Goal: Task Accomplishment & Management: Use online tool/utility

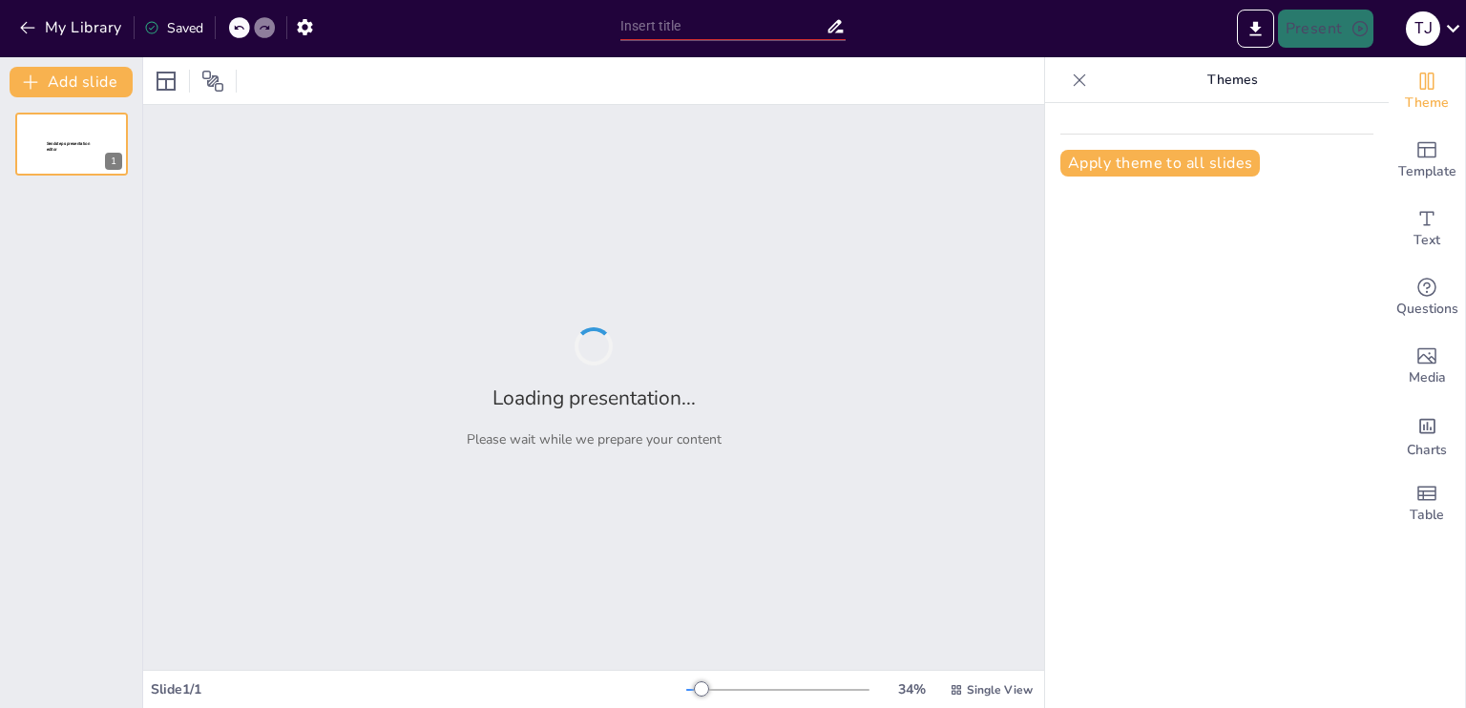
type input "Revitalizing Traditional Muay Thai: Digital Engagement and Sustainable Revenue …"
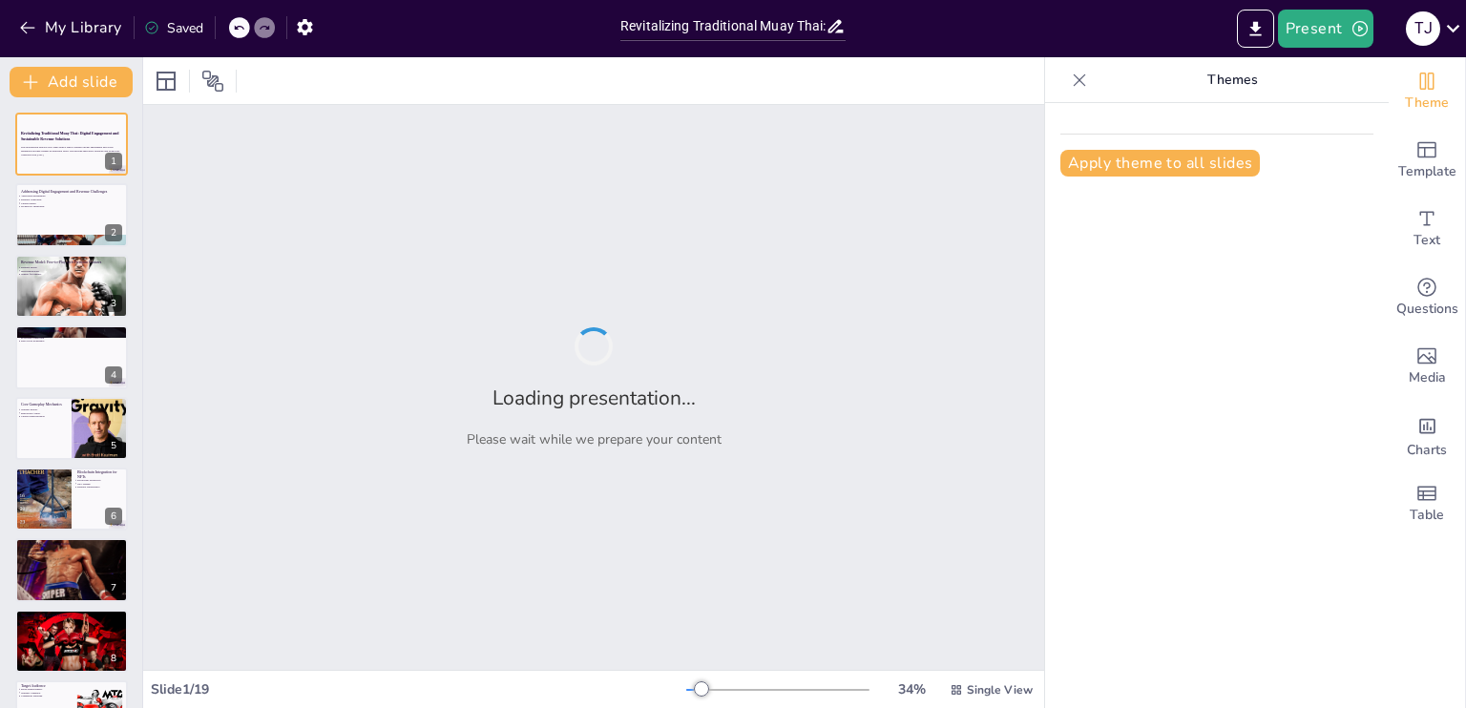
checkbox input "true"
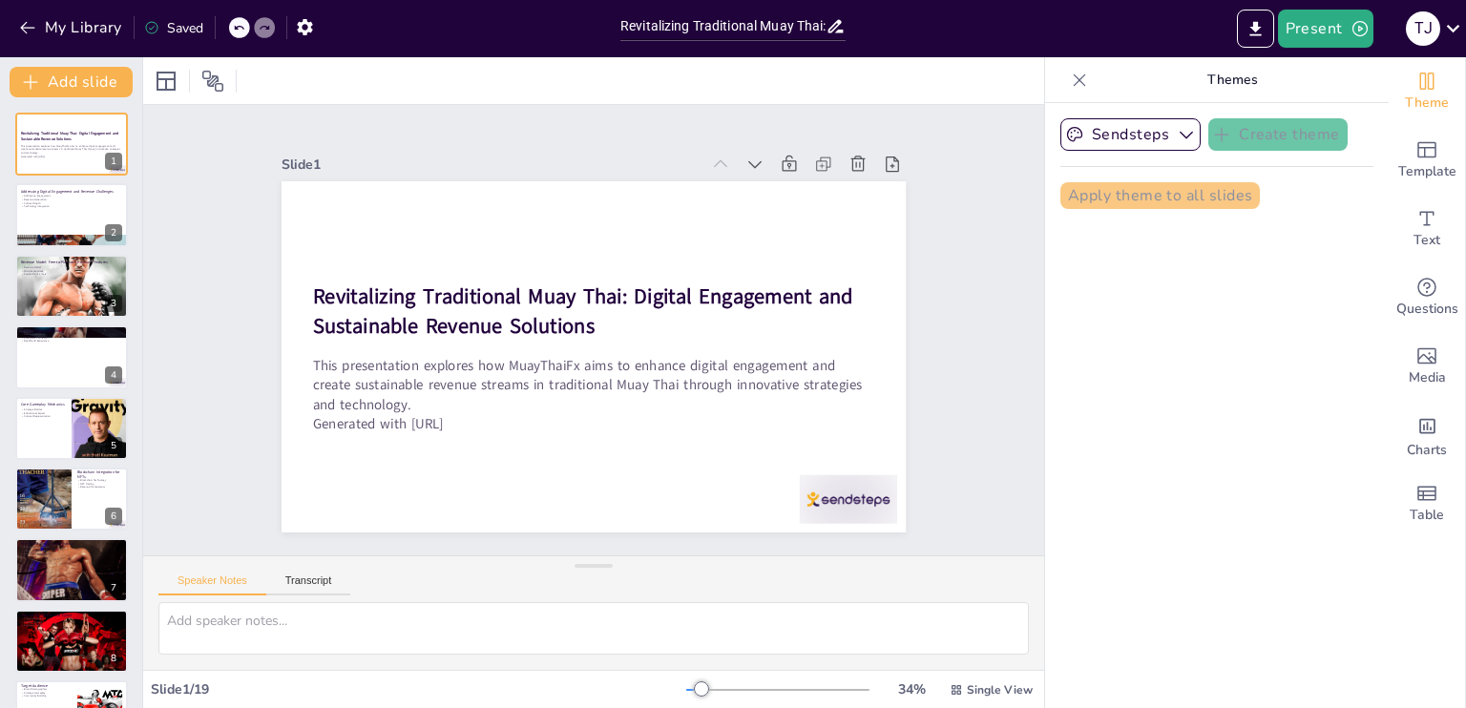
checkbox input "true"
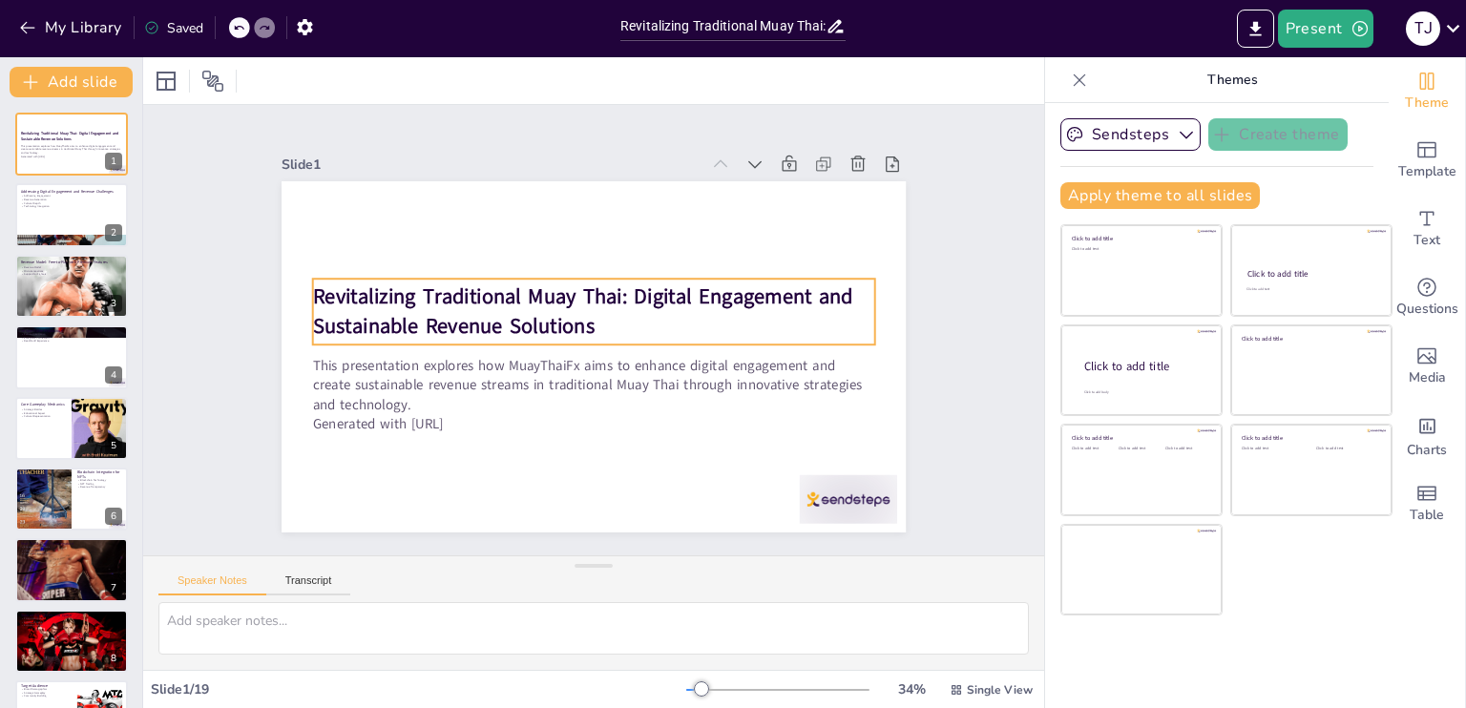
checkbox input "true"
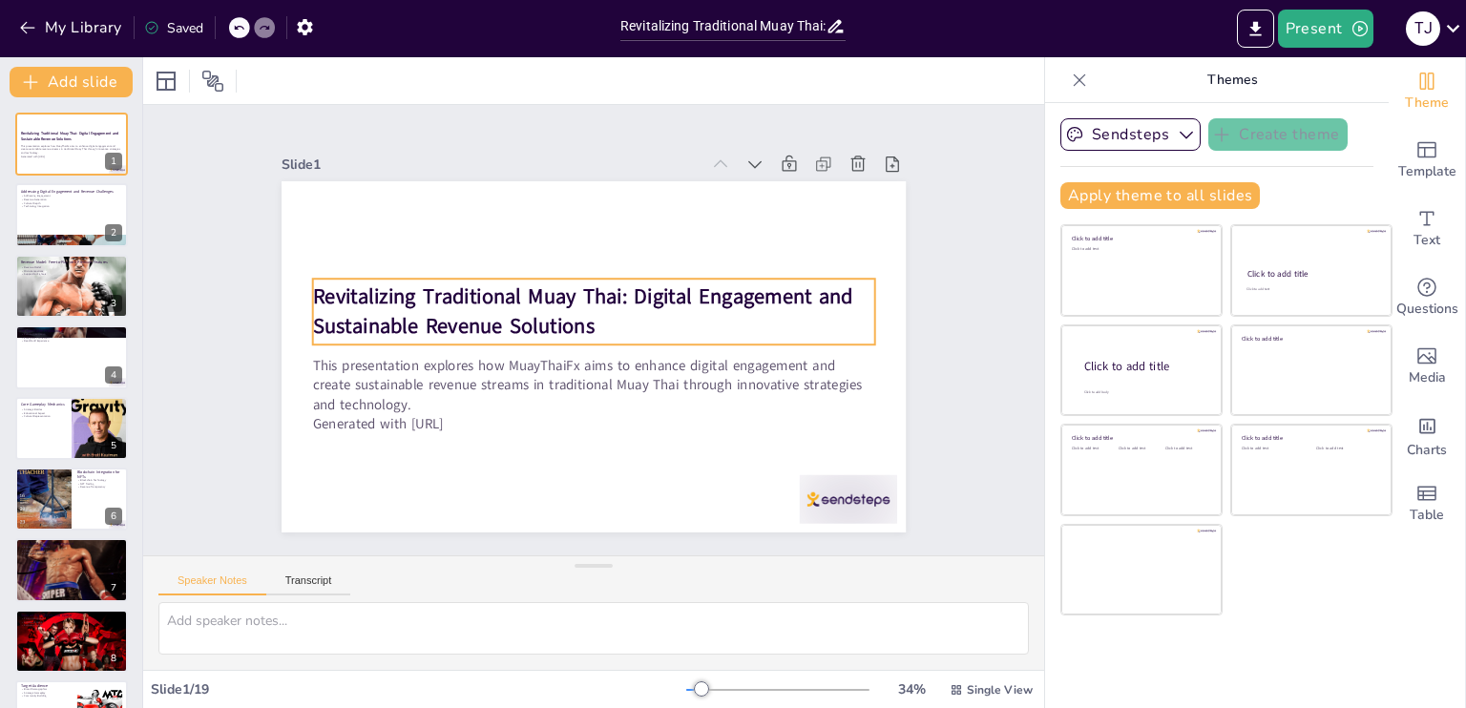
checkbox input "true"
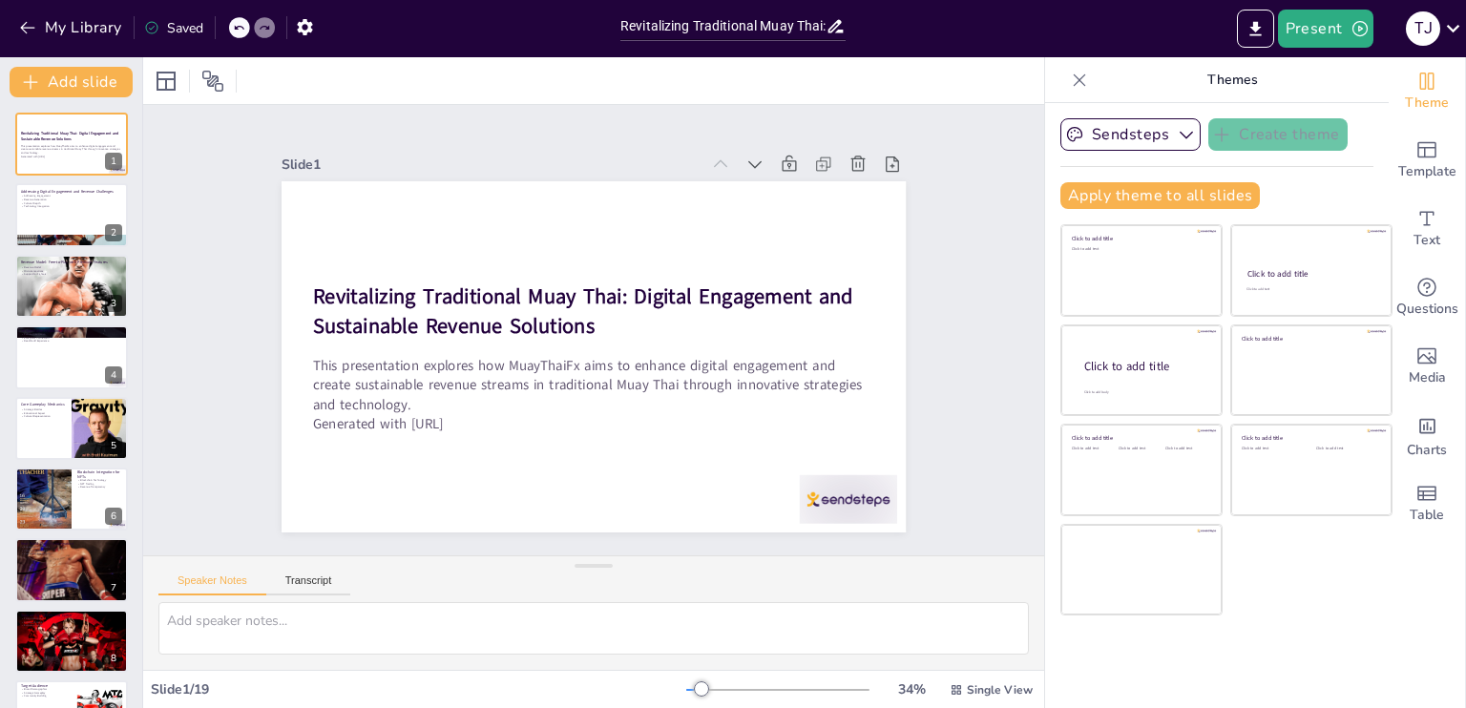
checkbox input "true"
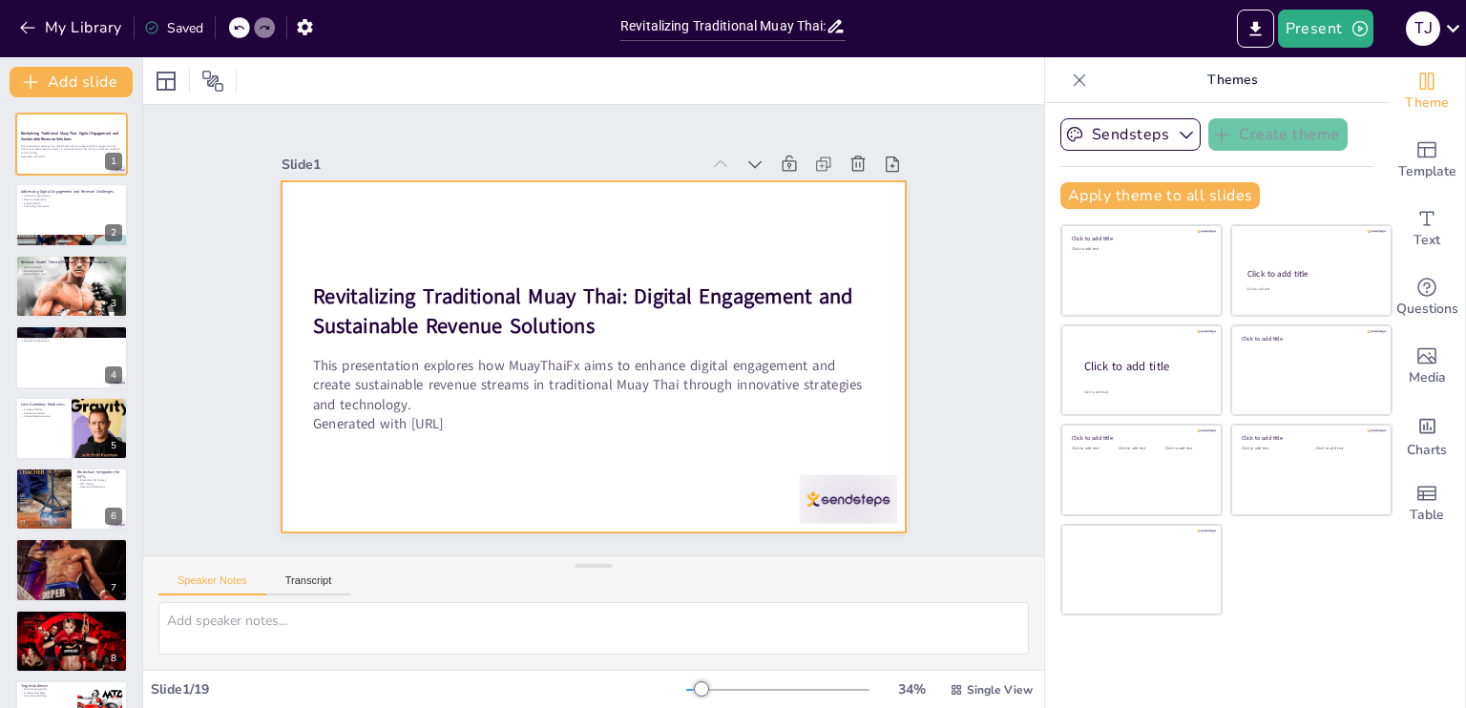
checkbox input "true"
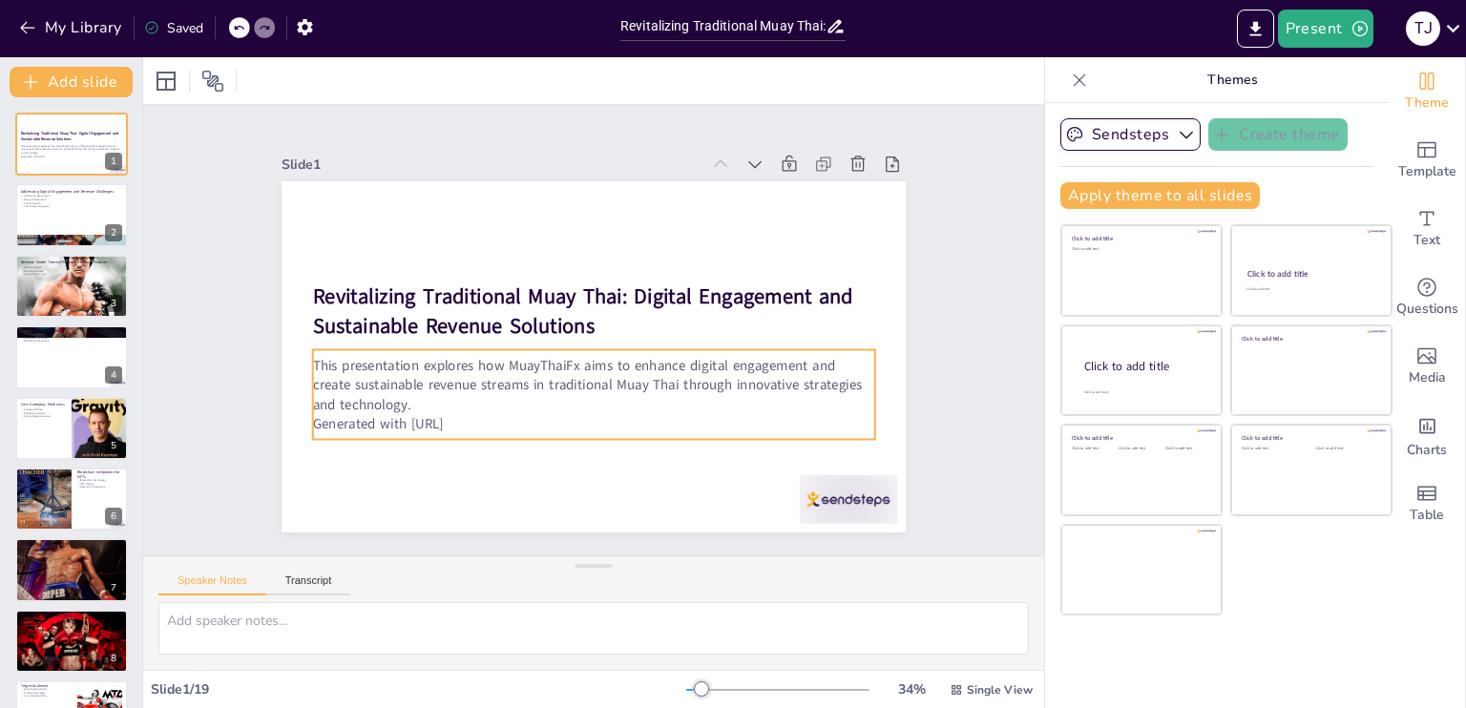
checkbox input "true"
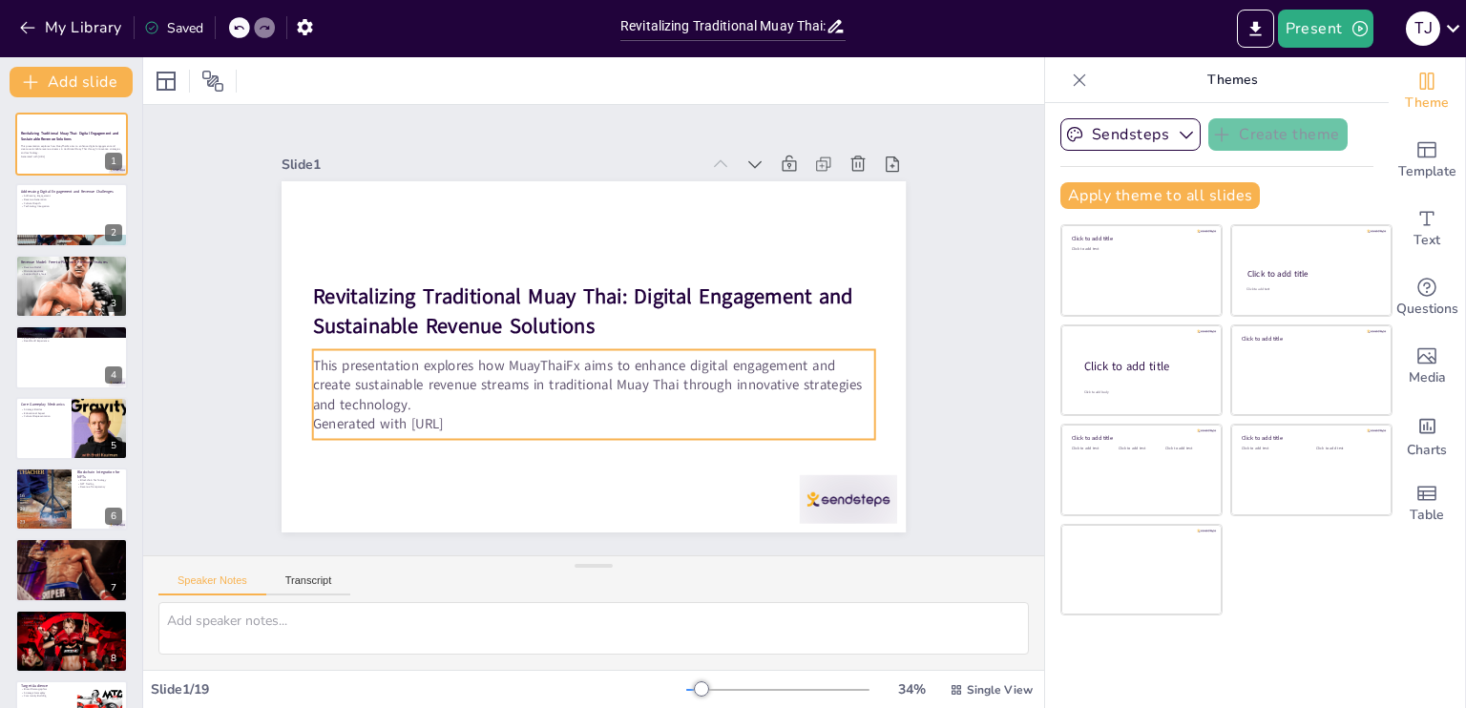
checkbox input "true"
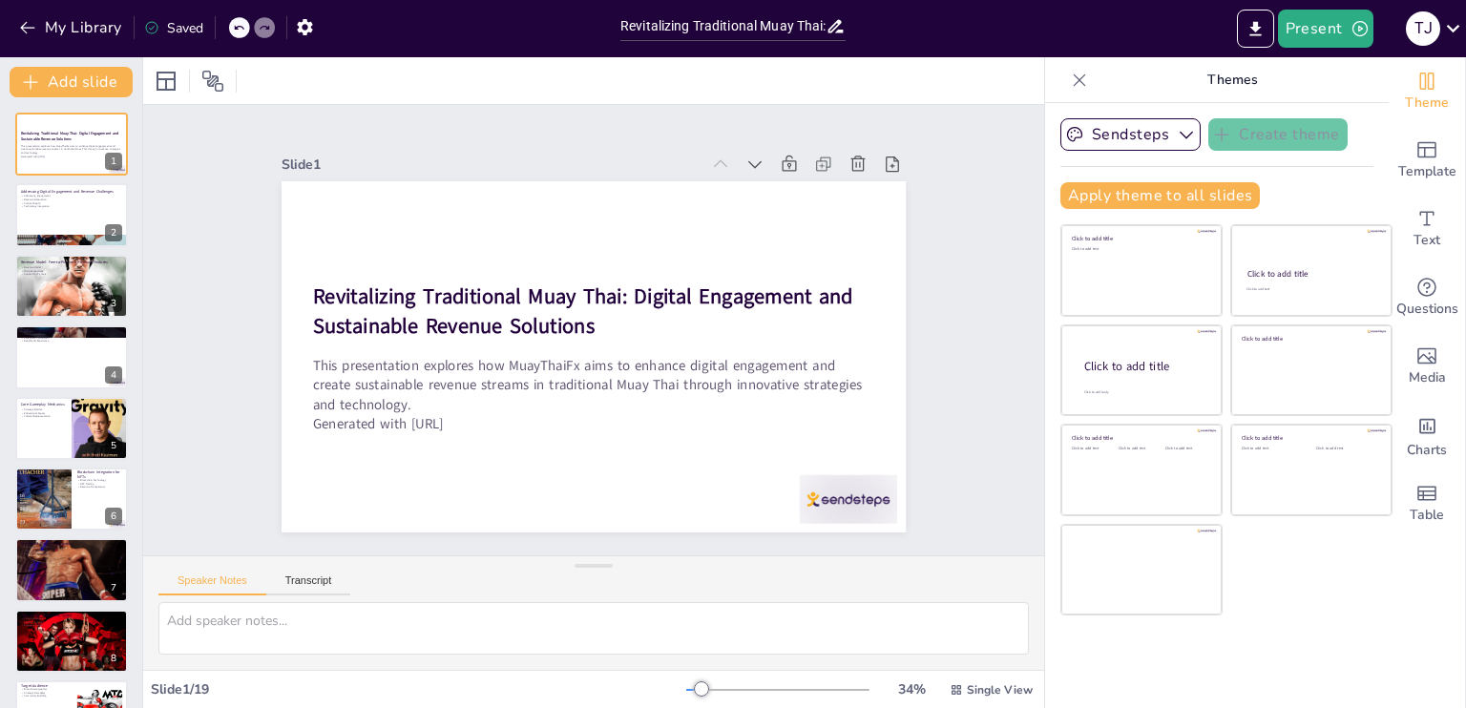
checkbox input "true"
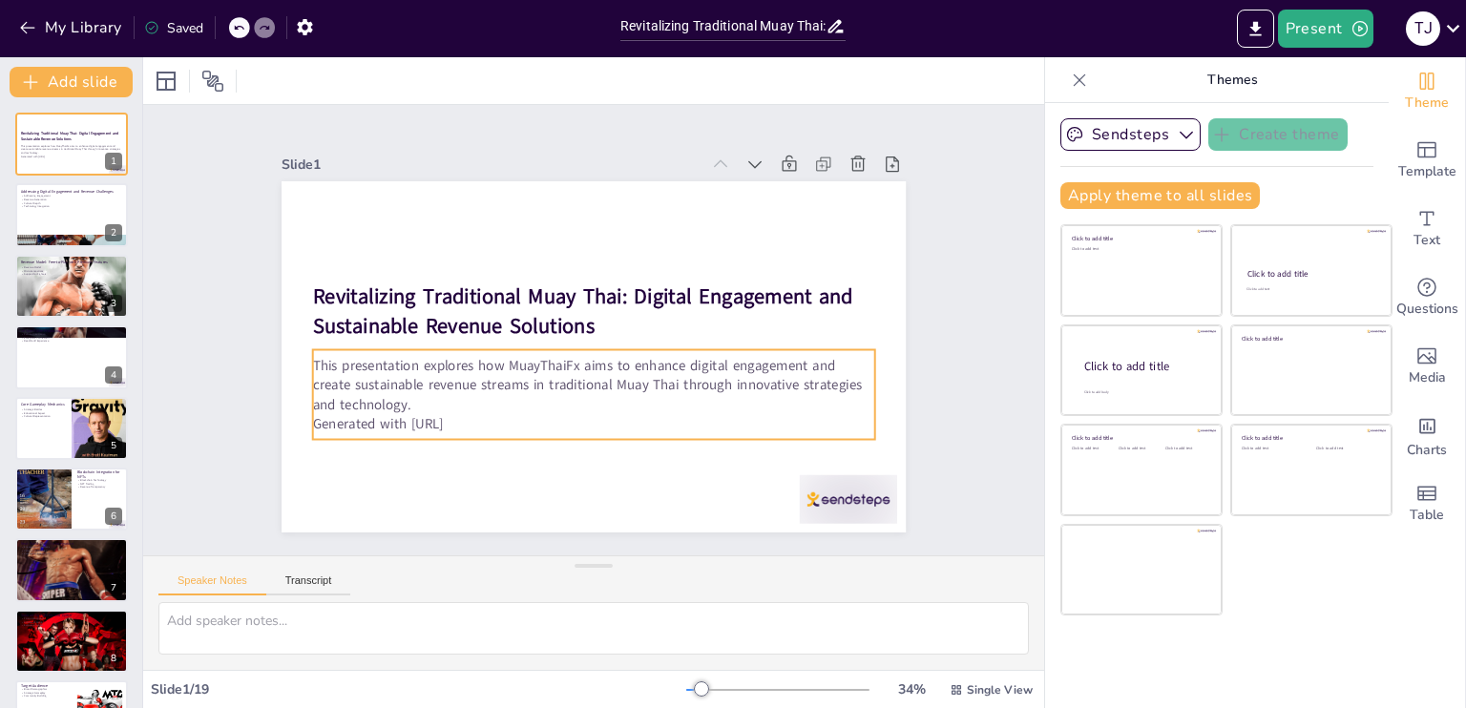
checkbox input "true"
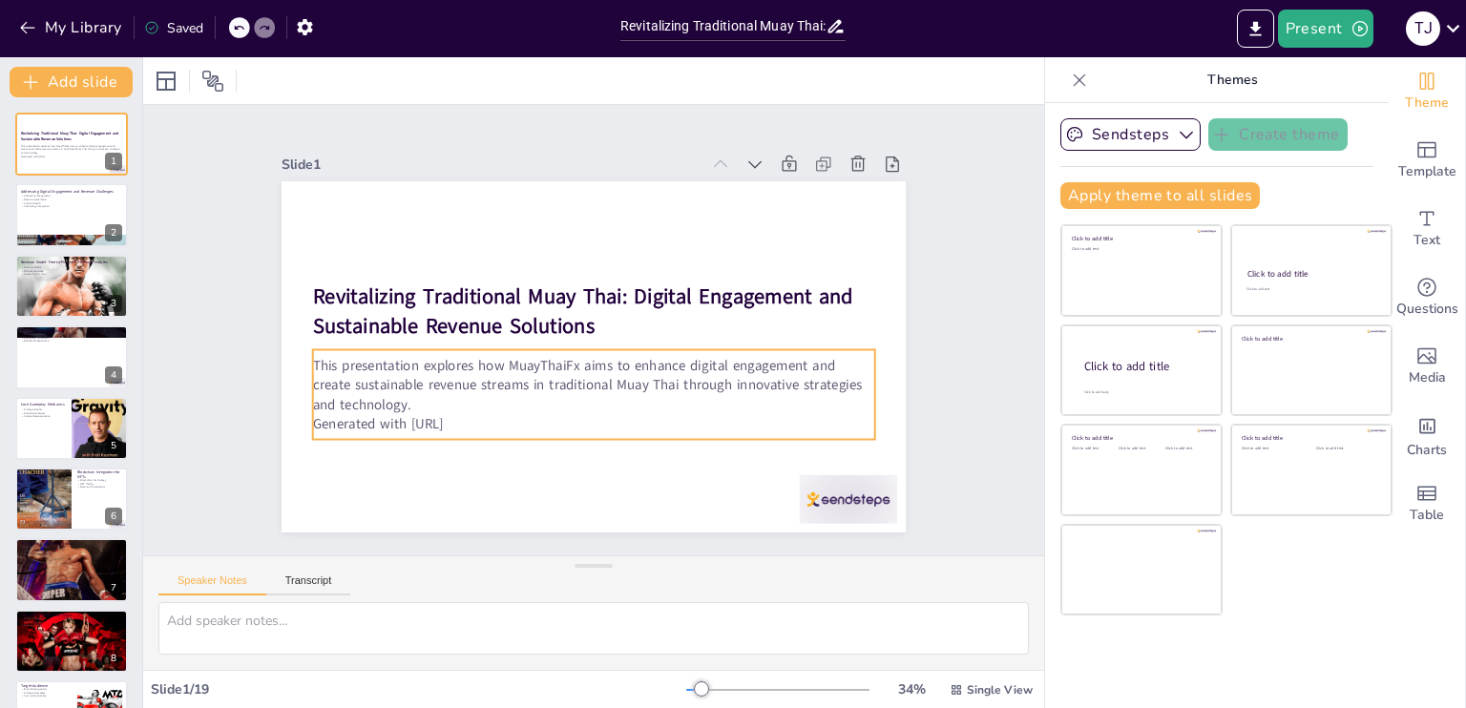
checkbox input "true"
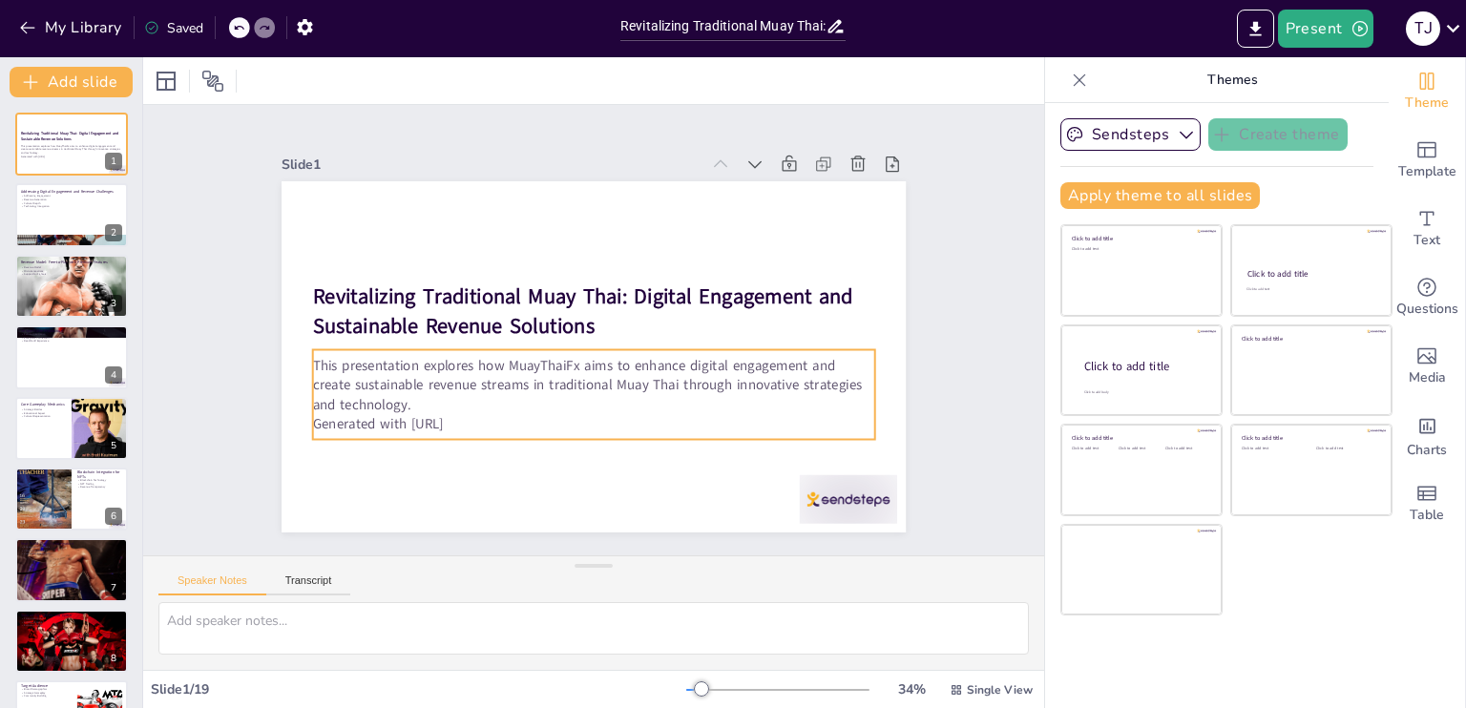
checkbox input "true"
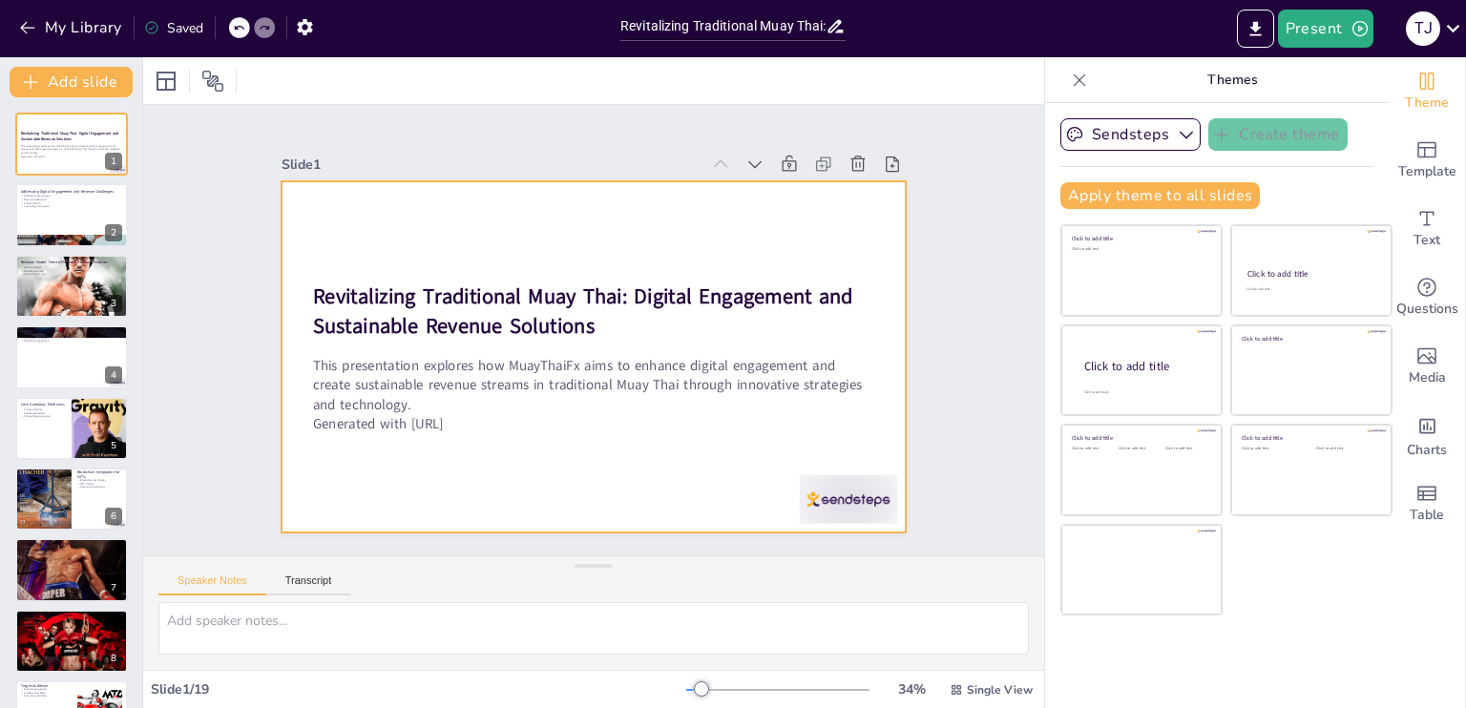
checkbox input "true"
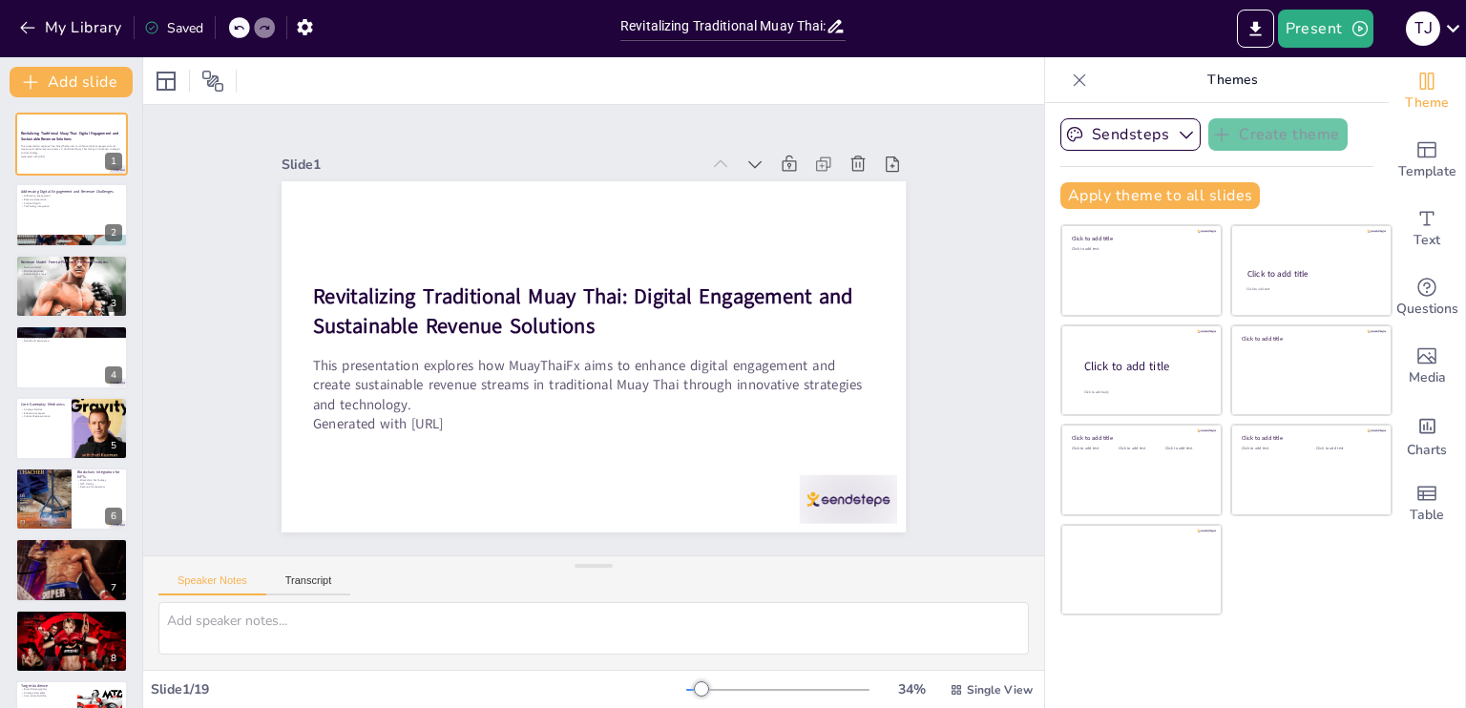
checkbox input "true"
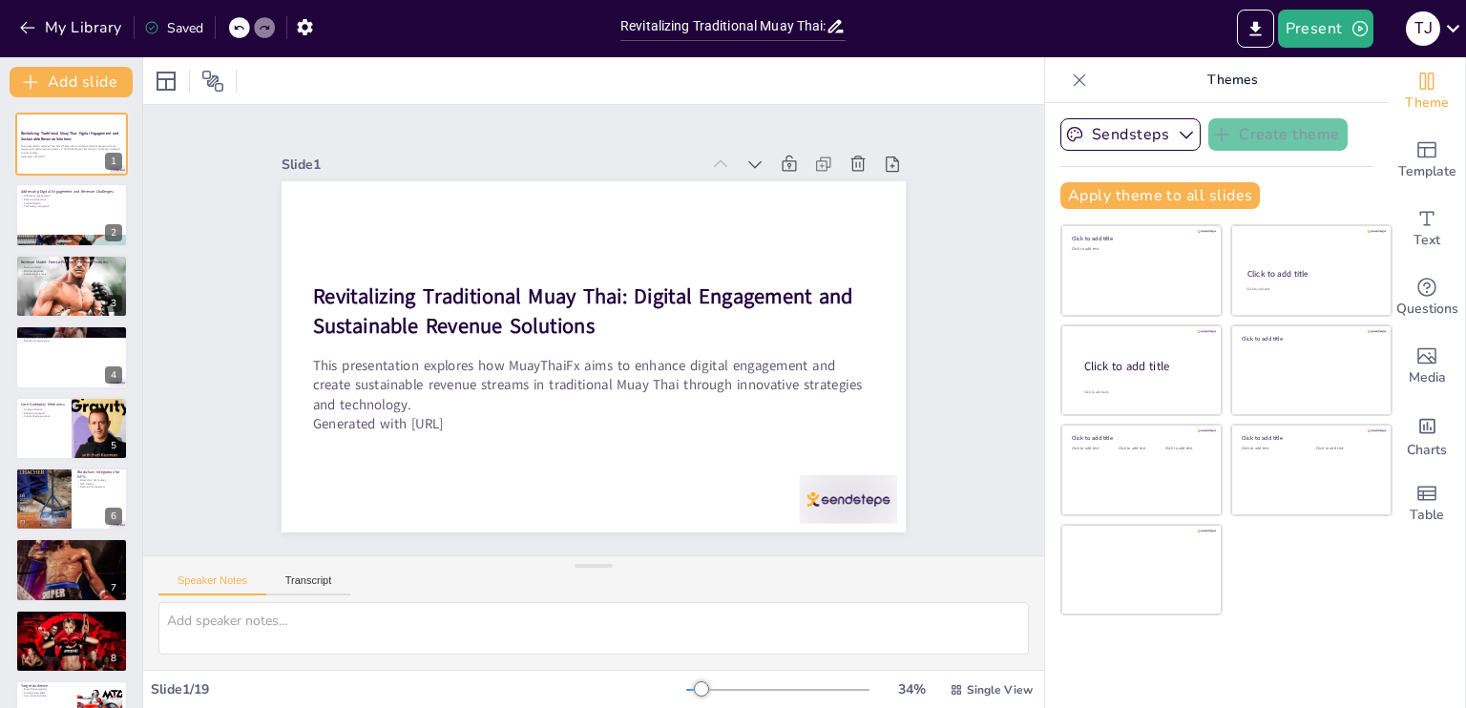
checkbox input "true"
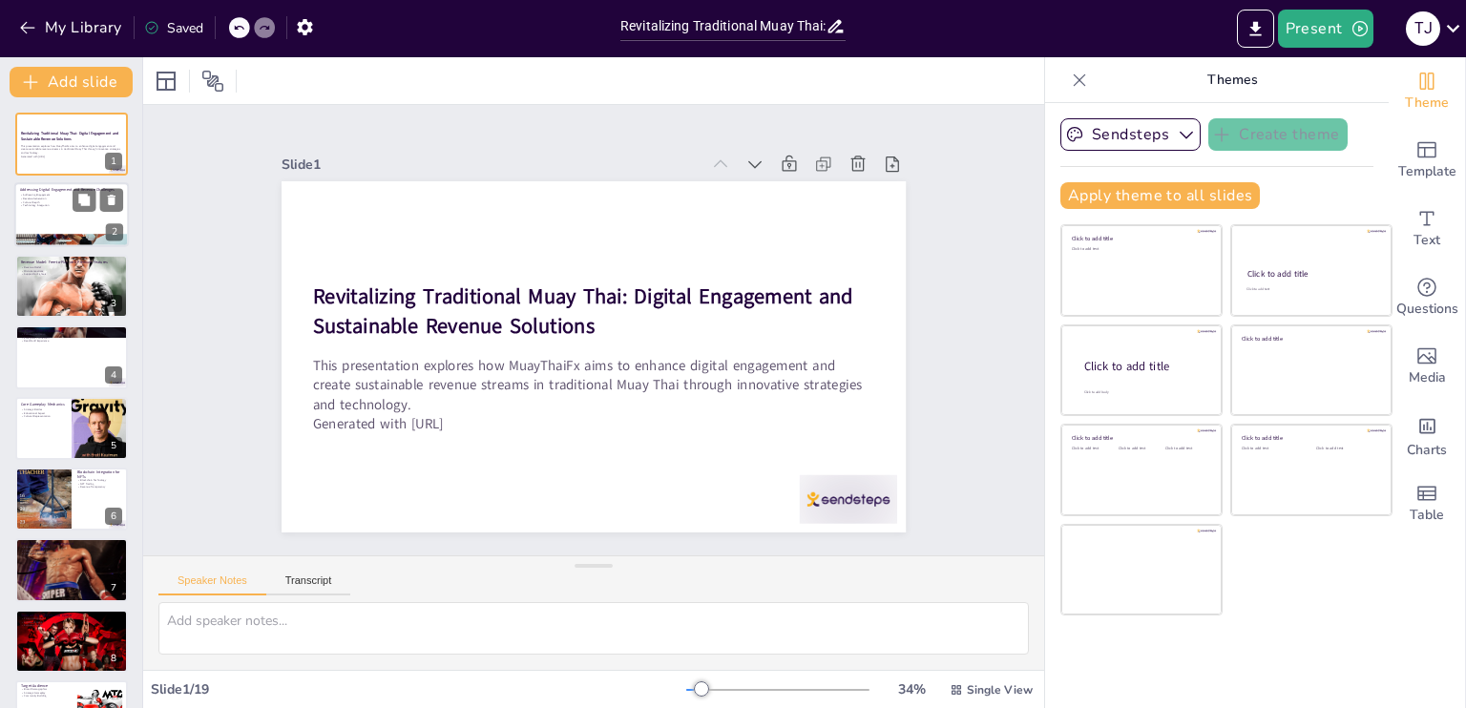
checkbox input "true"
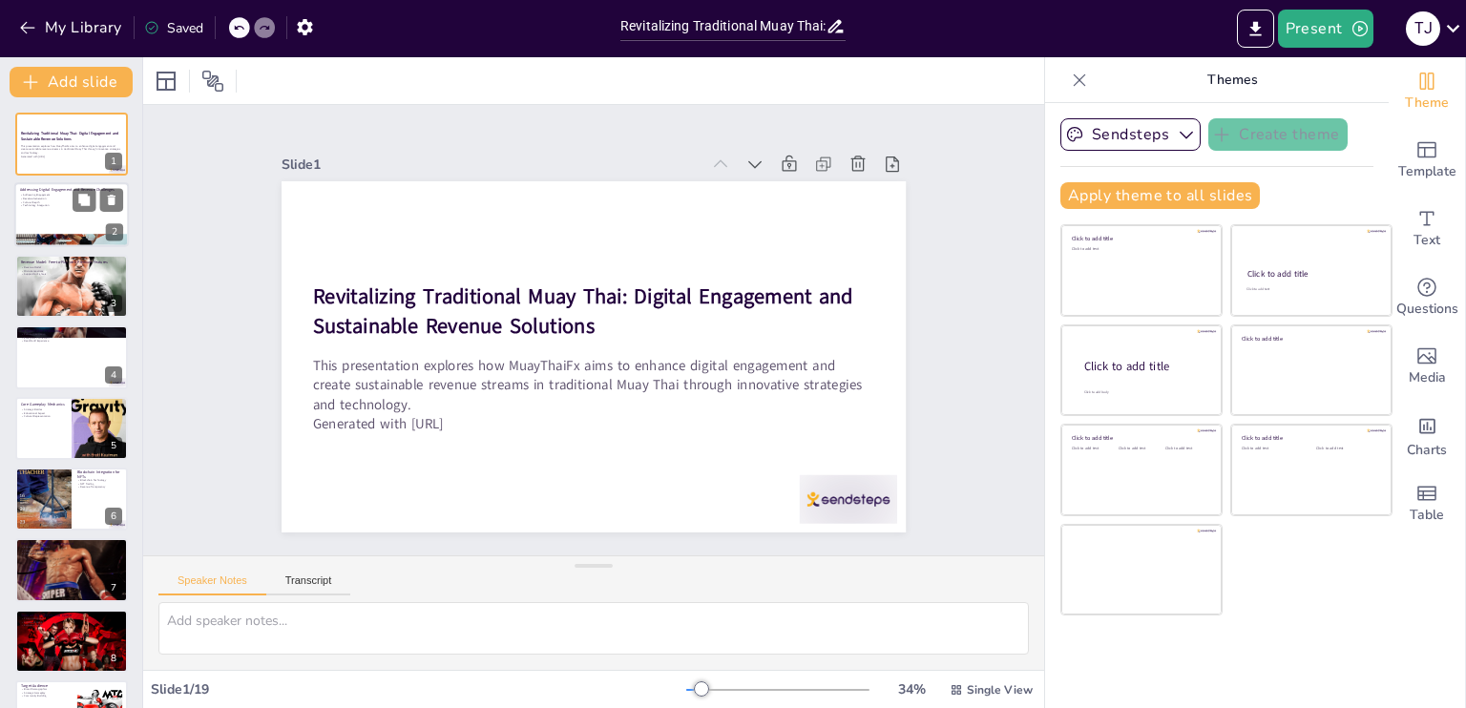
checkbox input "true"
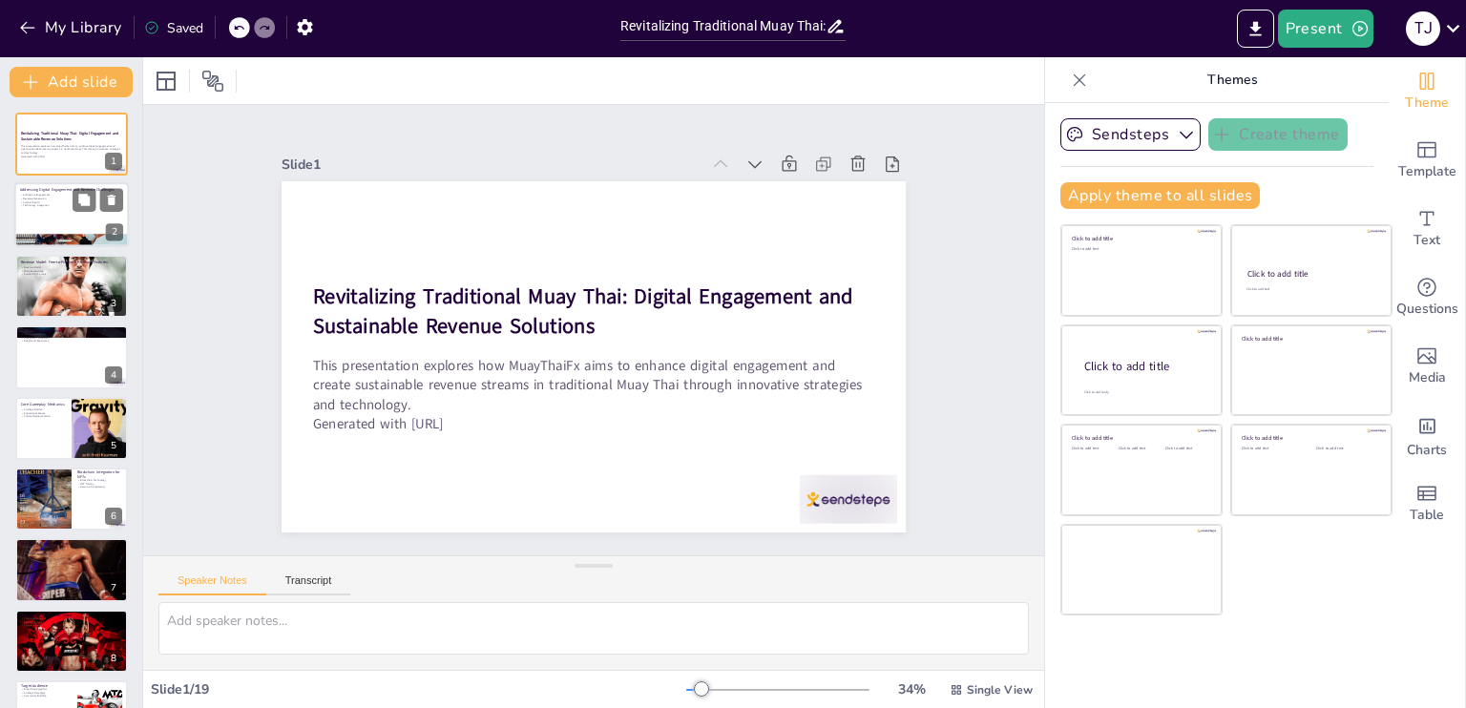
checkbox input "true"
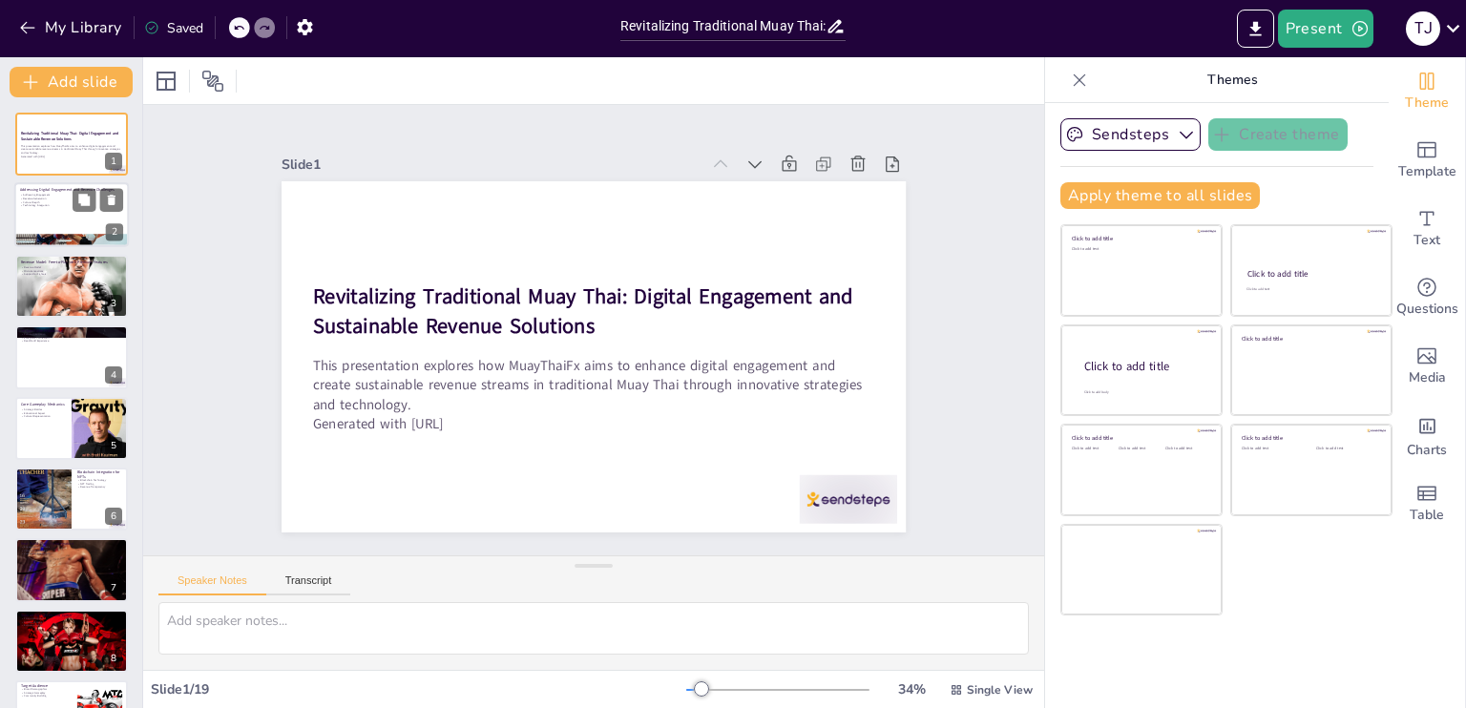
checkbox input "true"
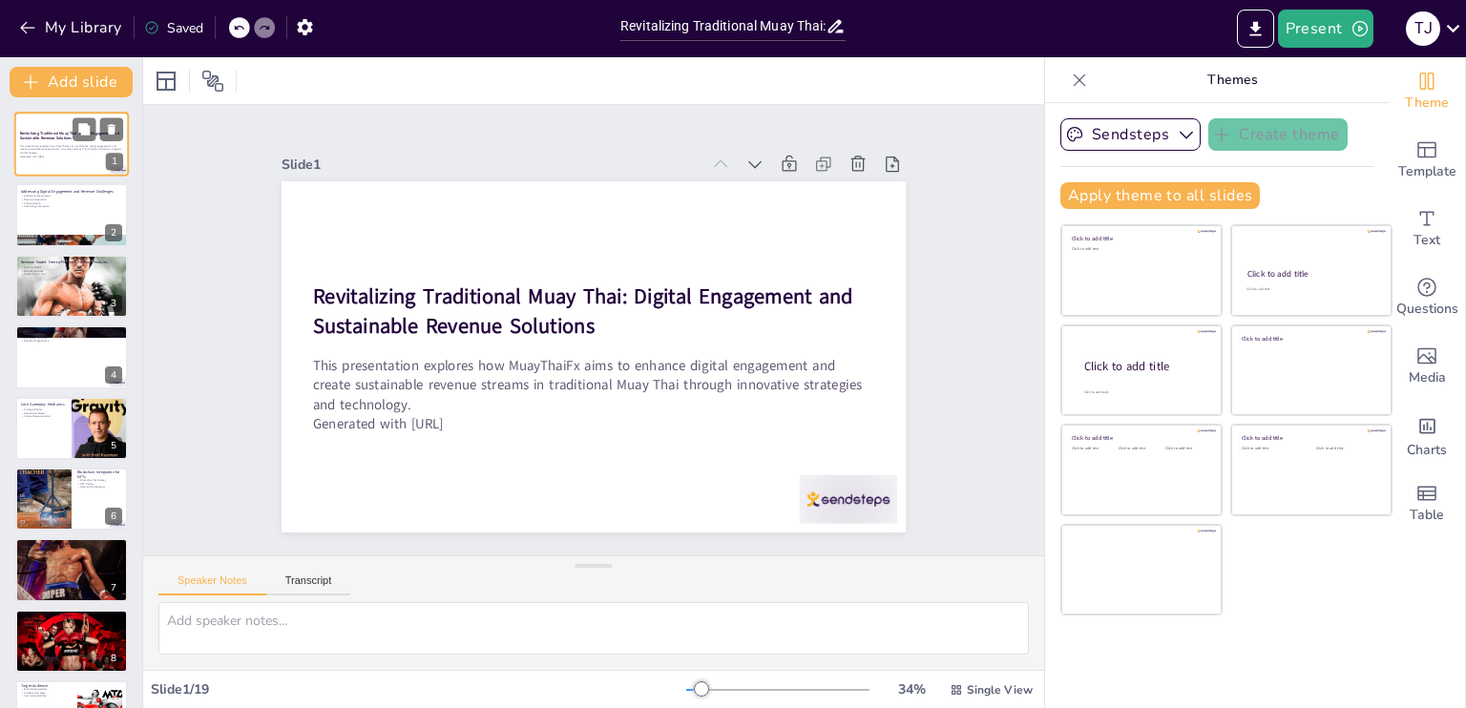
checkbox input "true"
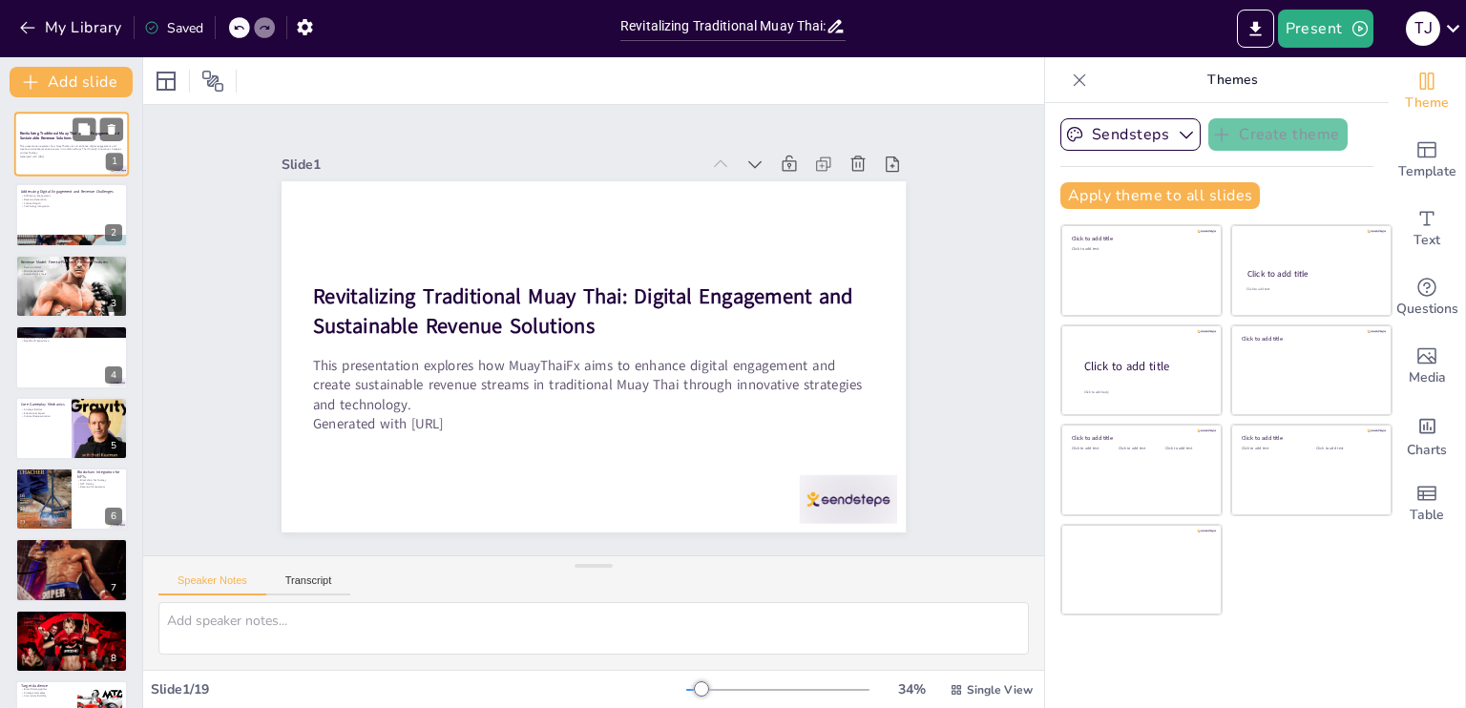
checkbox input "true"
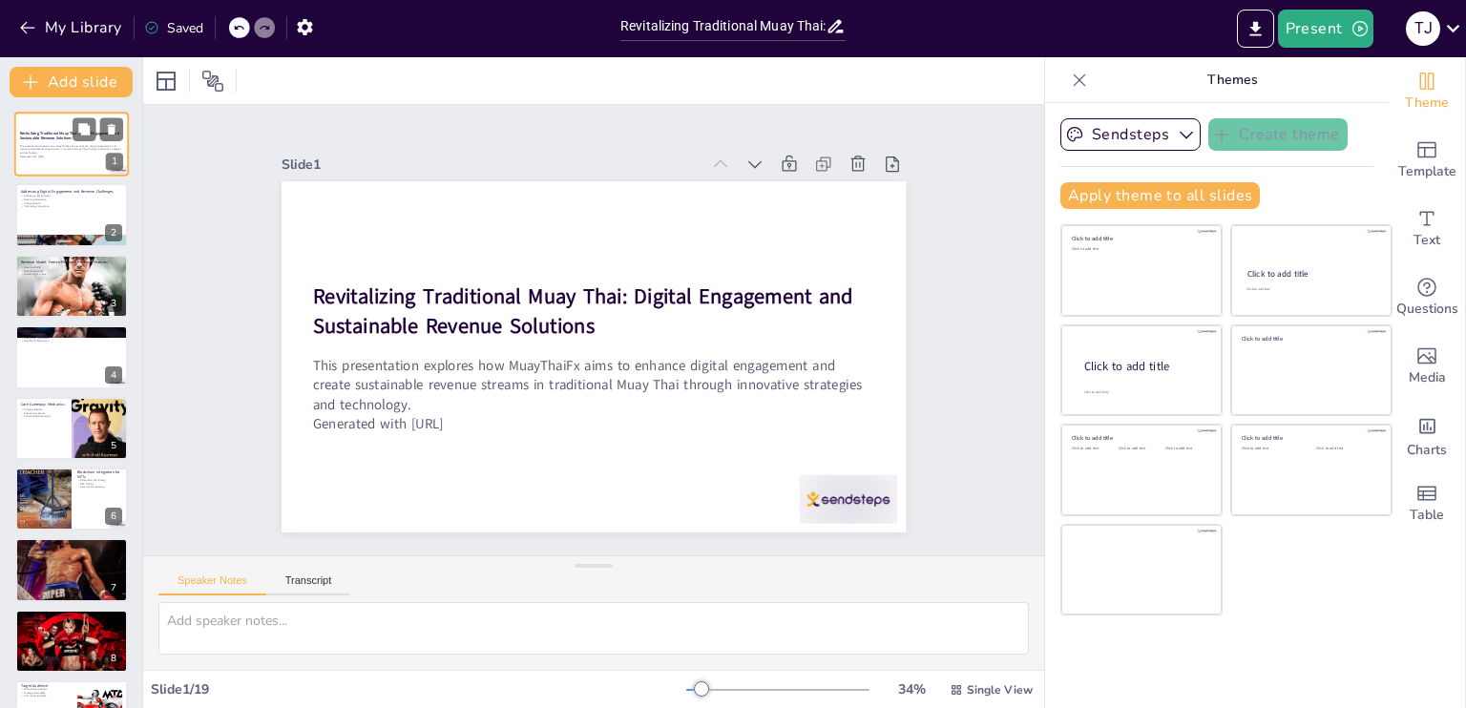
checkbox input "true"
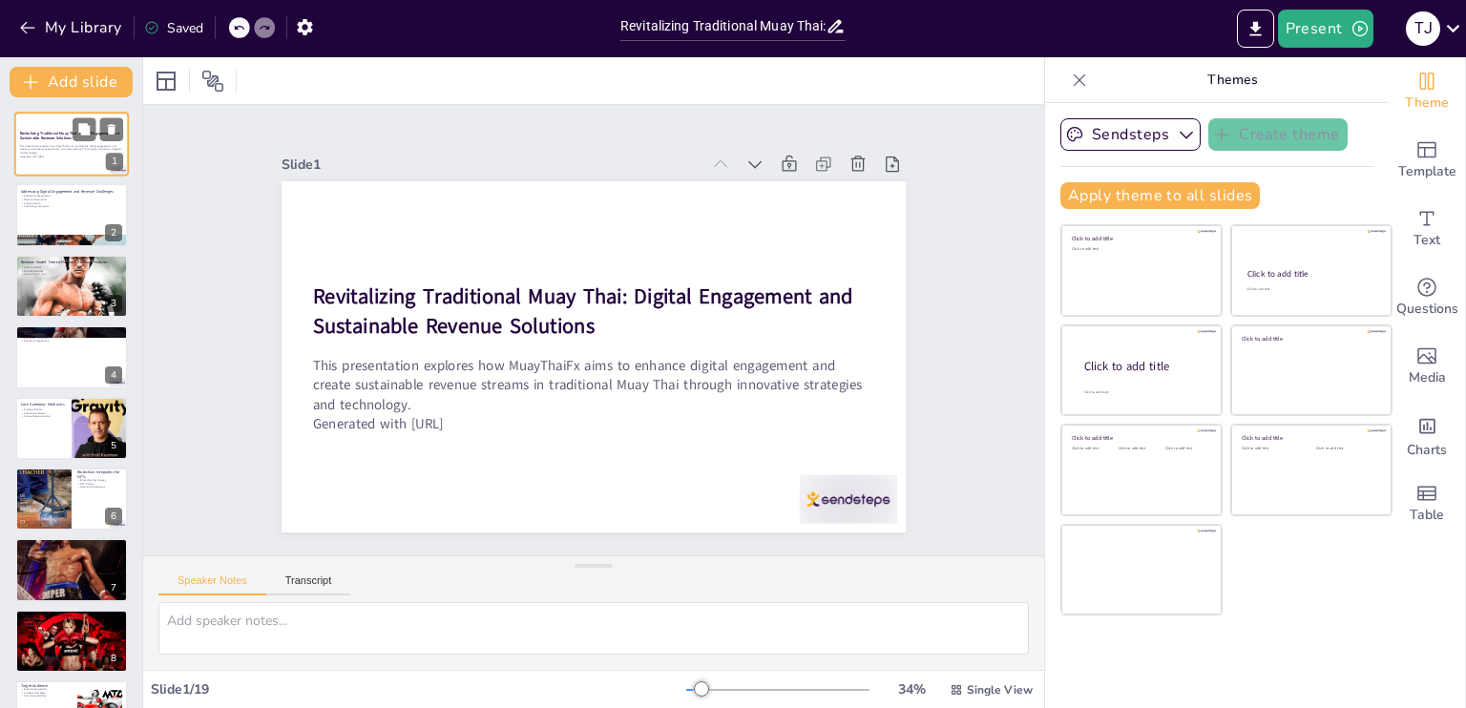
checkbox input "true"
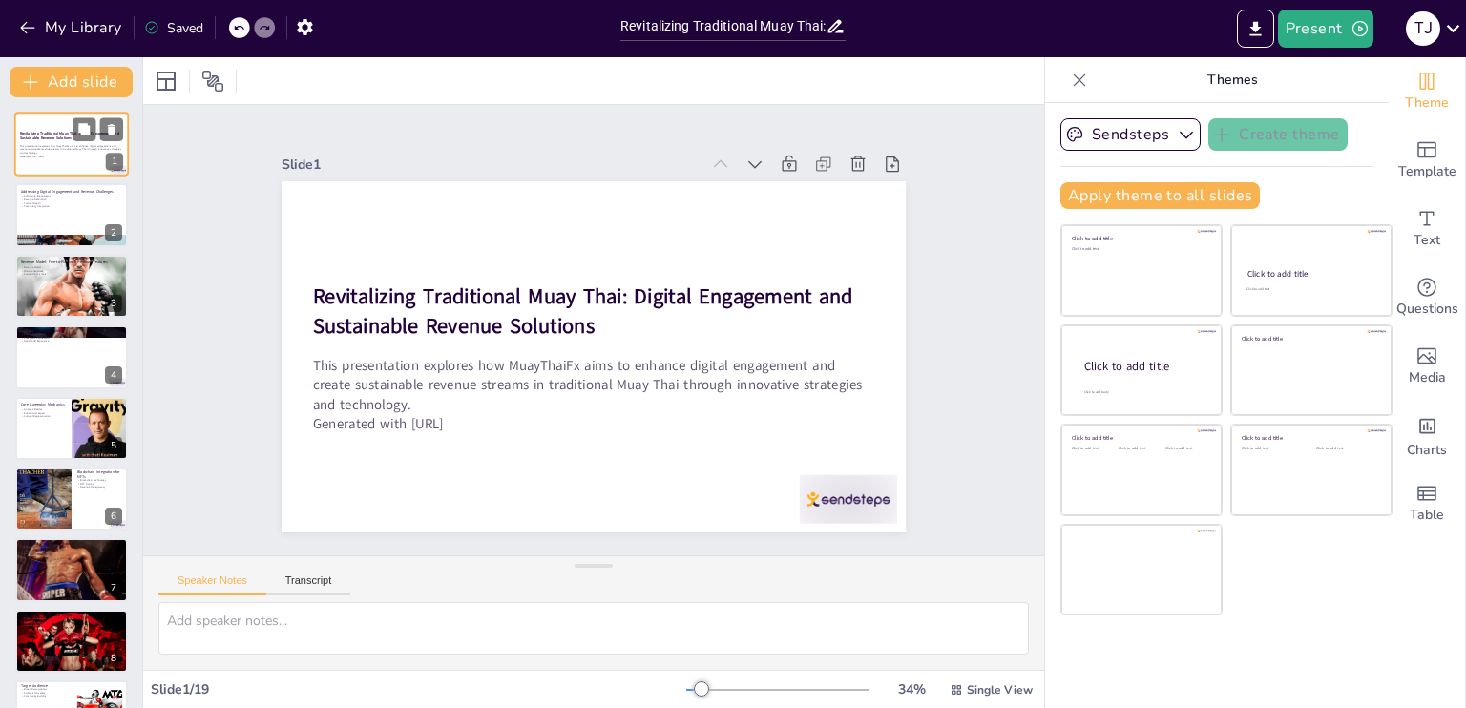
checkbox input "true"
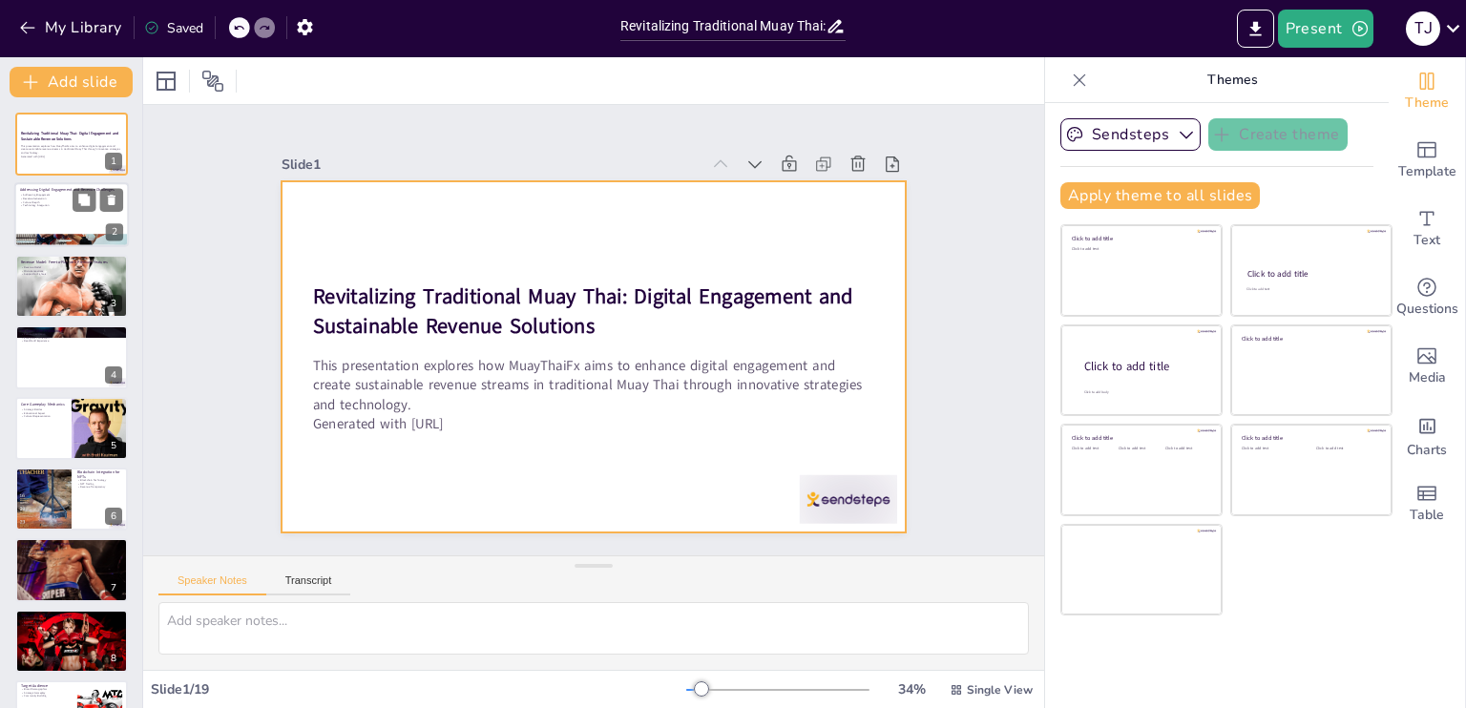
checkbox input "true"
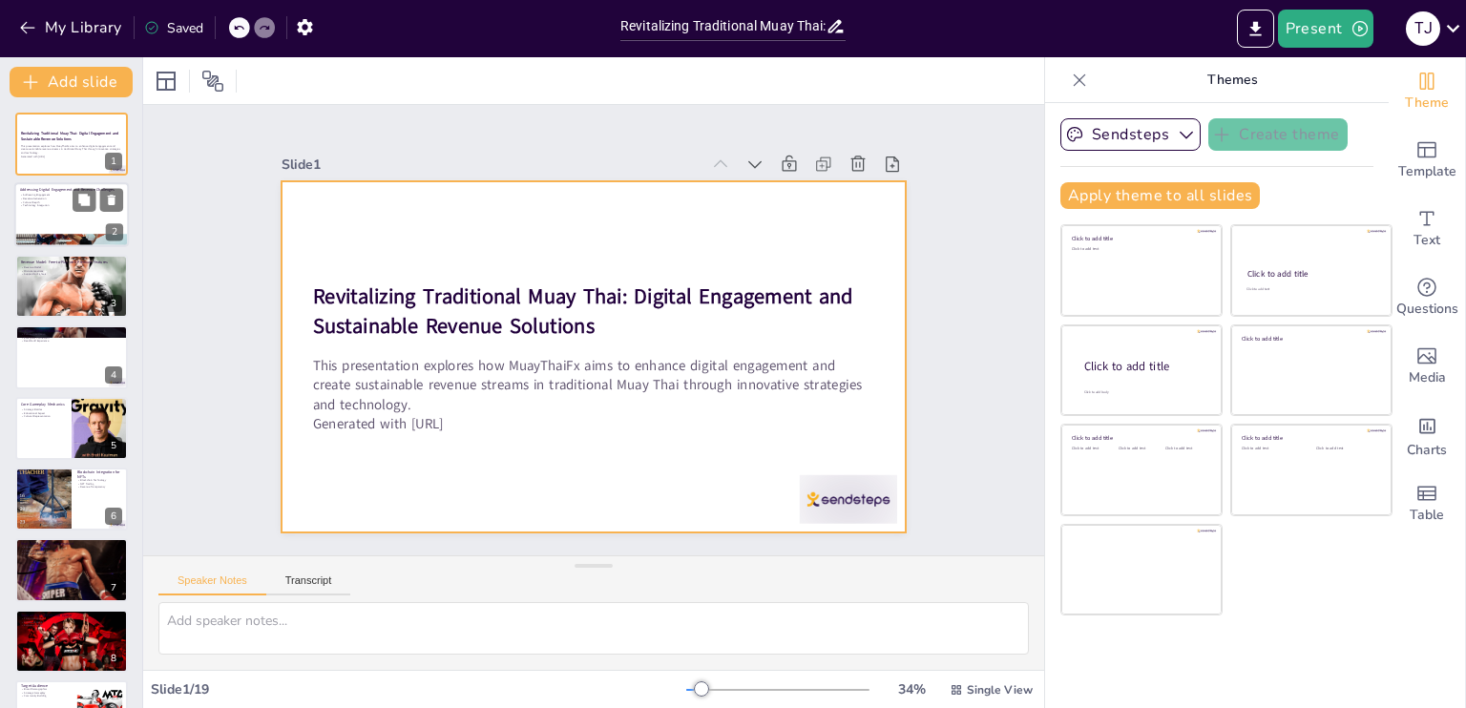
checkbox input "true"
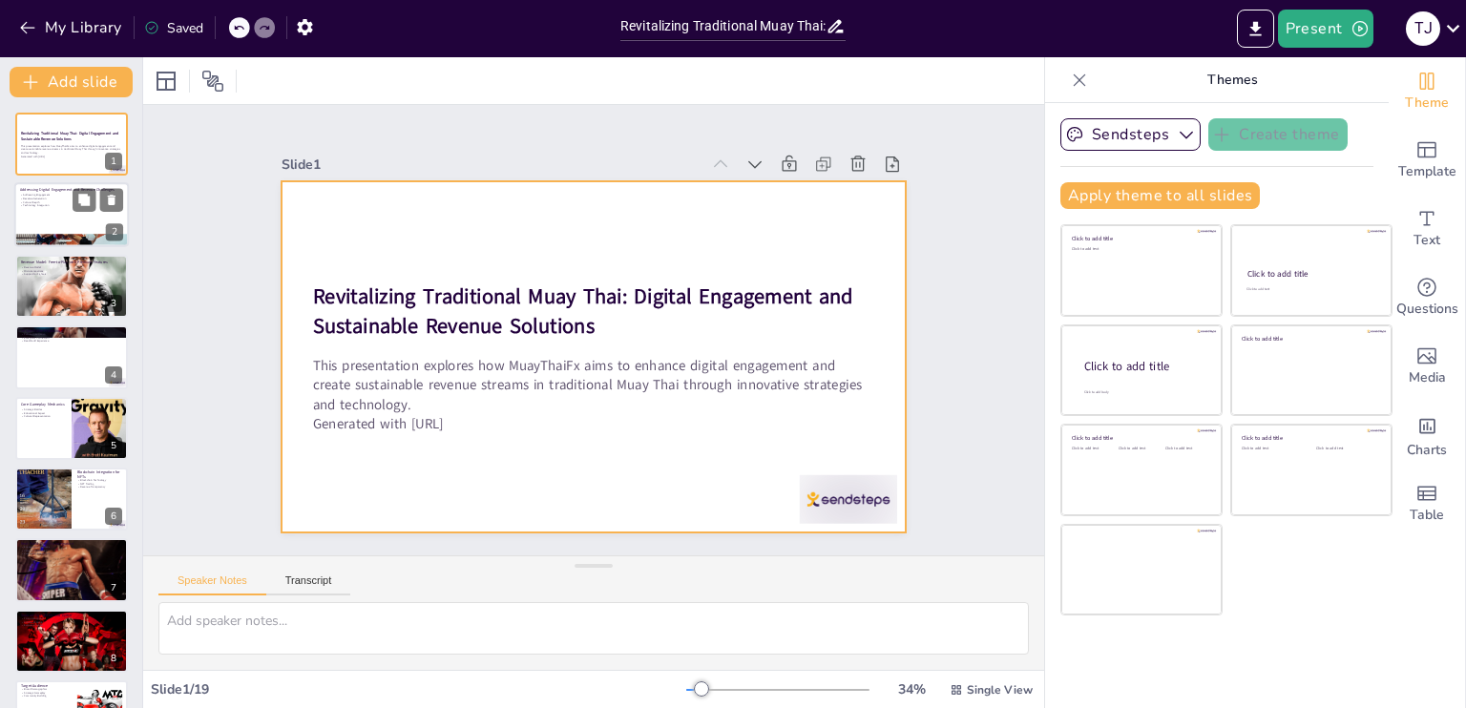
checkbox input "true"
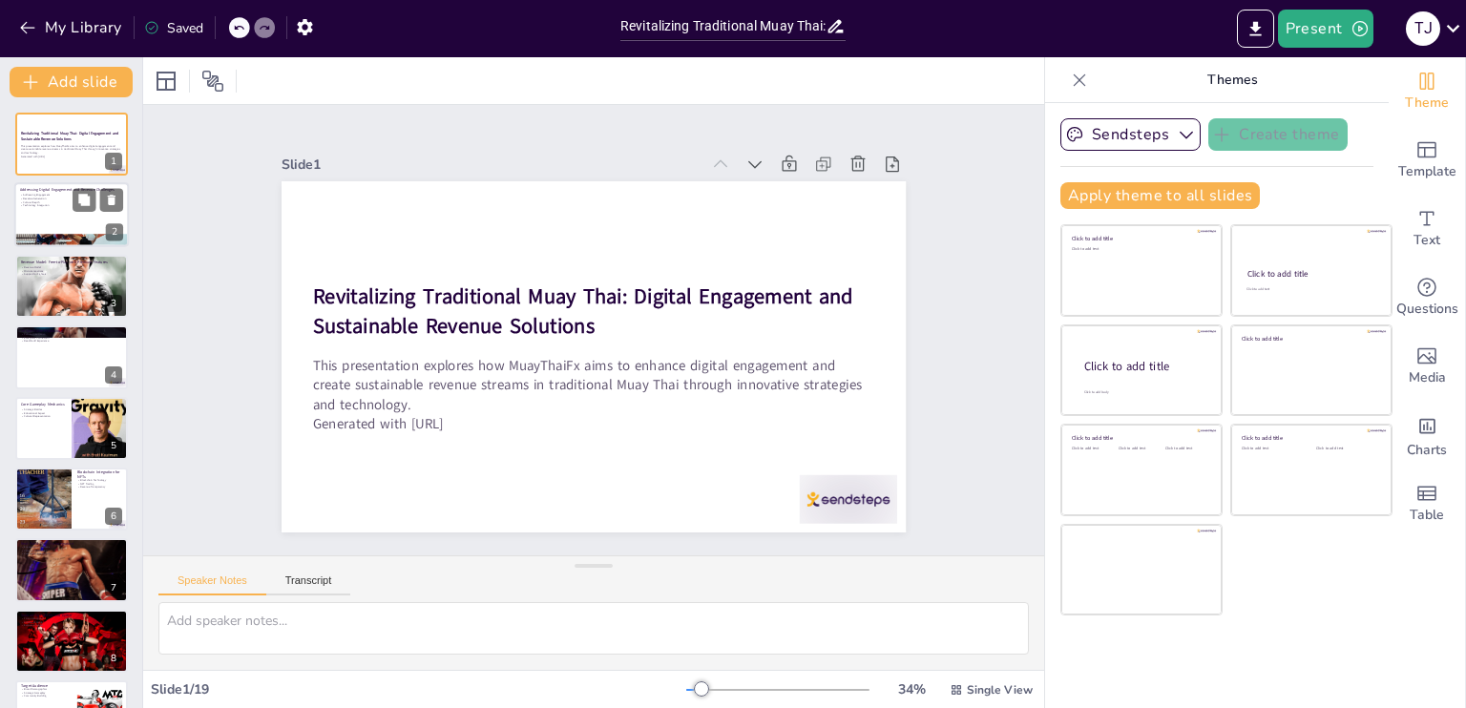
click at [50, 214] on div at bounding box center [71, 215] width 115 height 65
type textarea "Addressing engagement is crucial for revitalizing traditional sports like Muay …"
checkbox input "true"
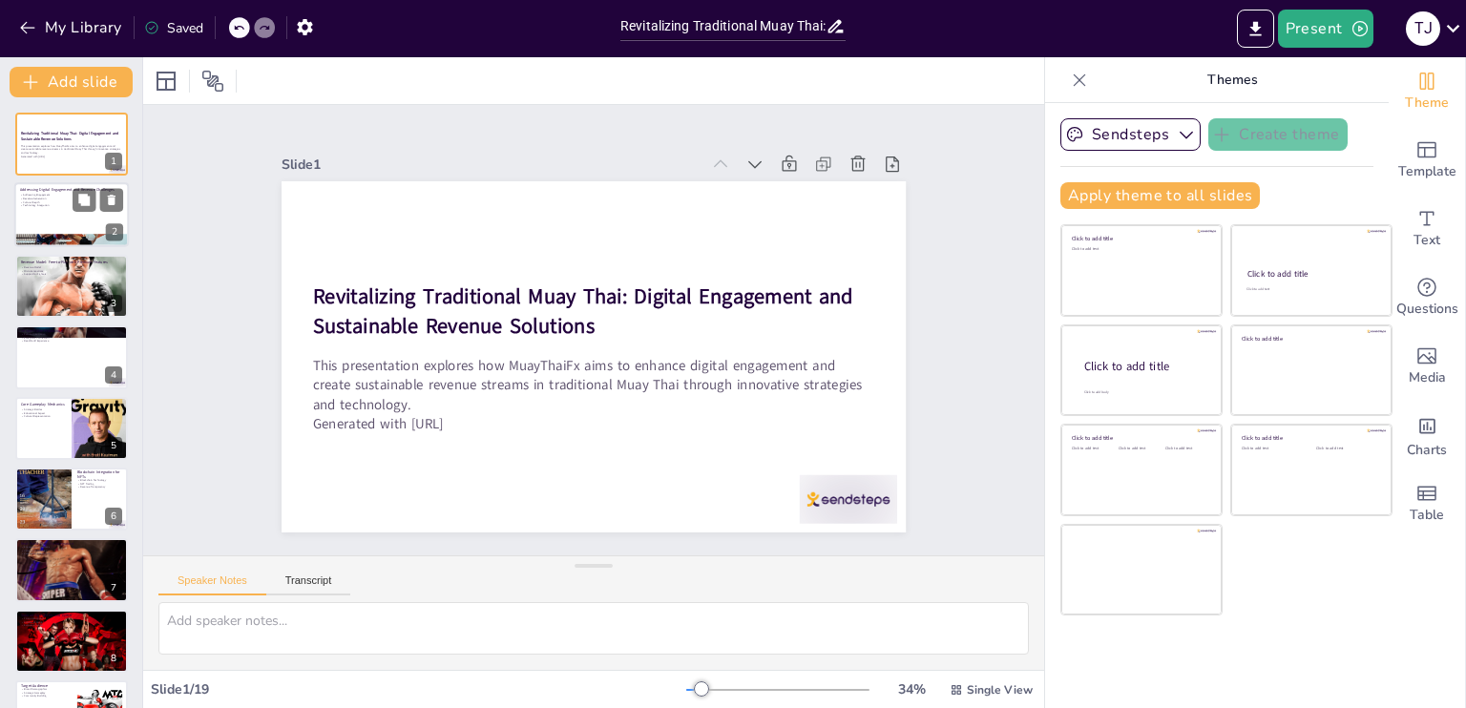
checkbox input "true"
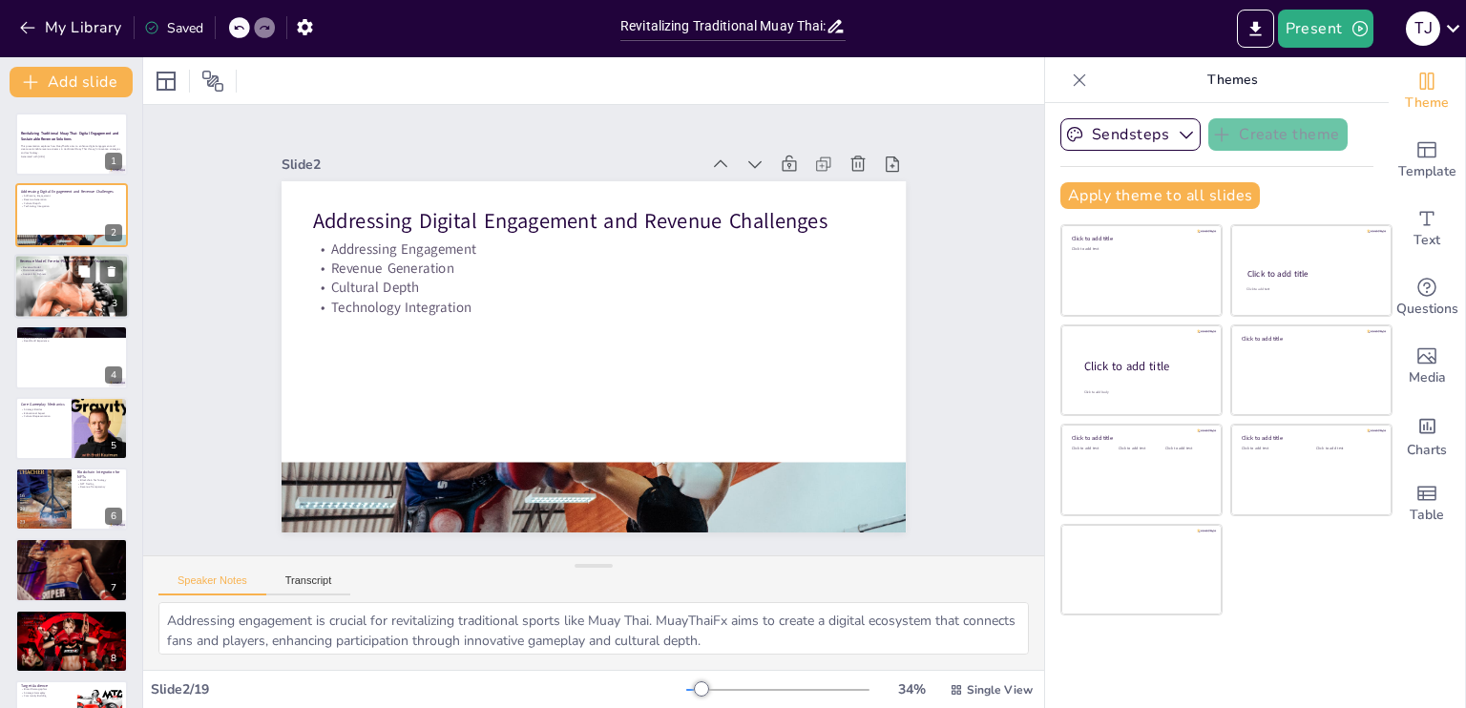
checkbox input "true"
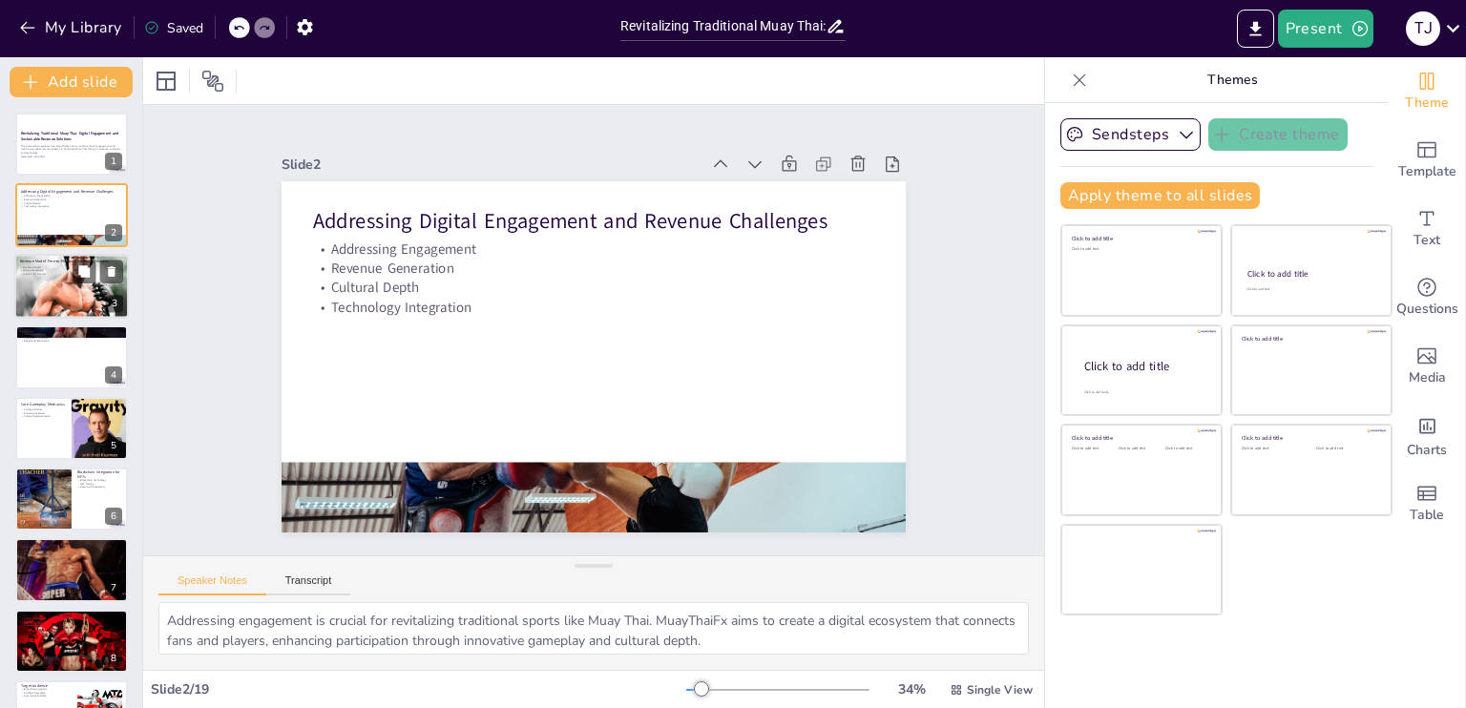
checkbox input "true"
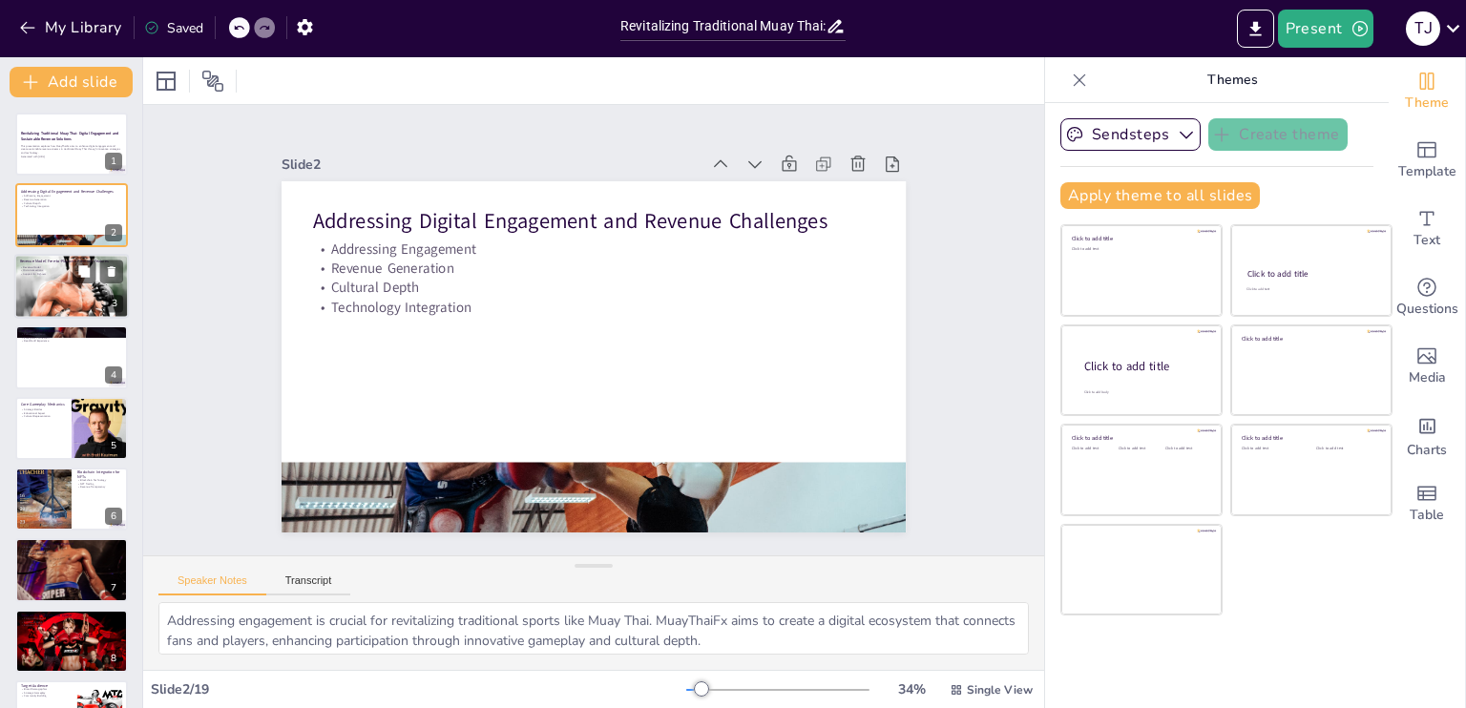
checkbox input "true"
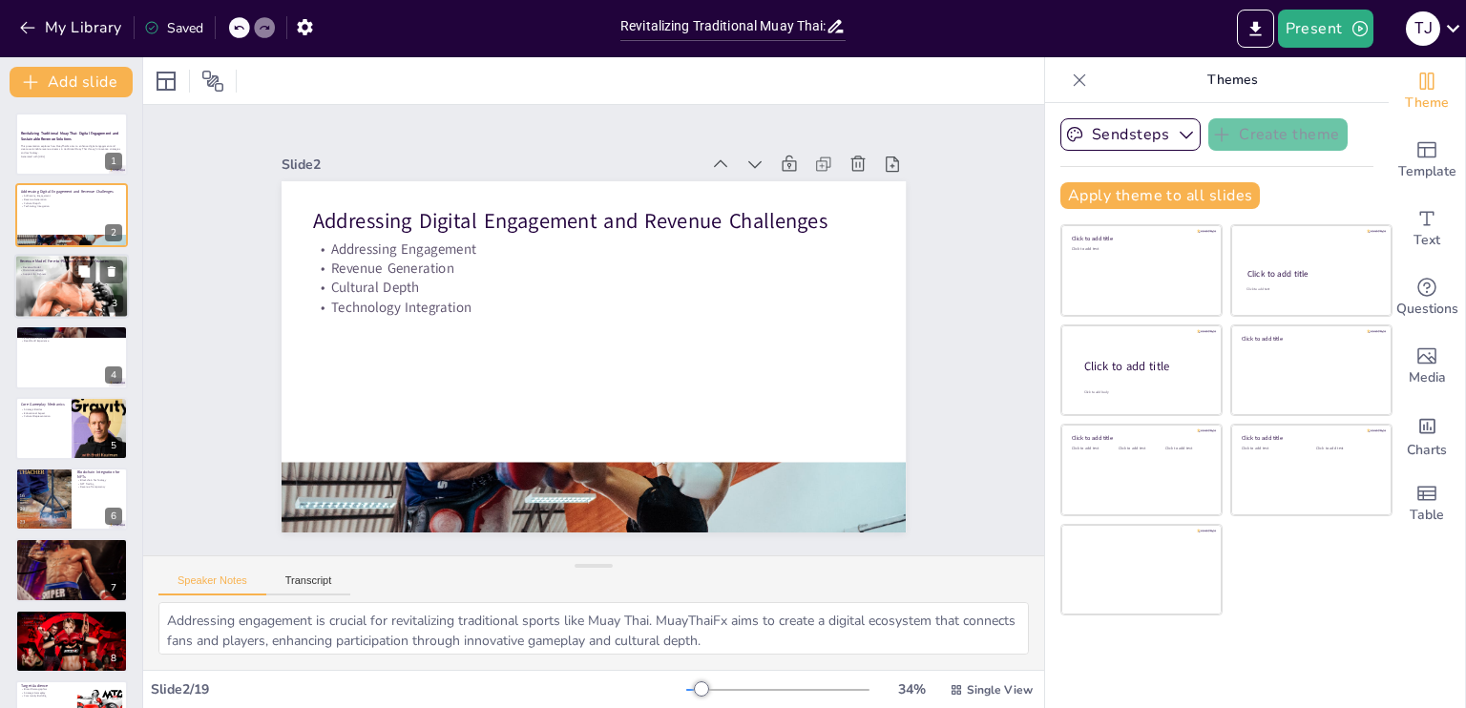
checkbox input "true"
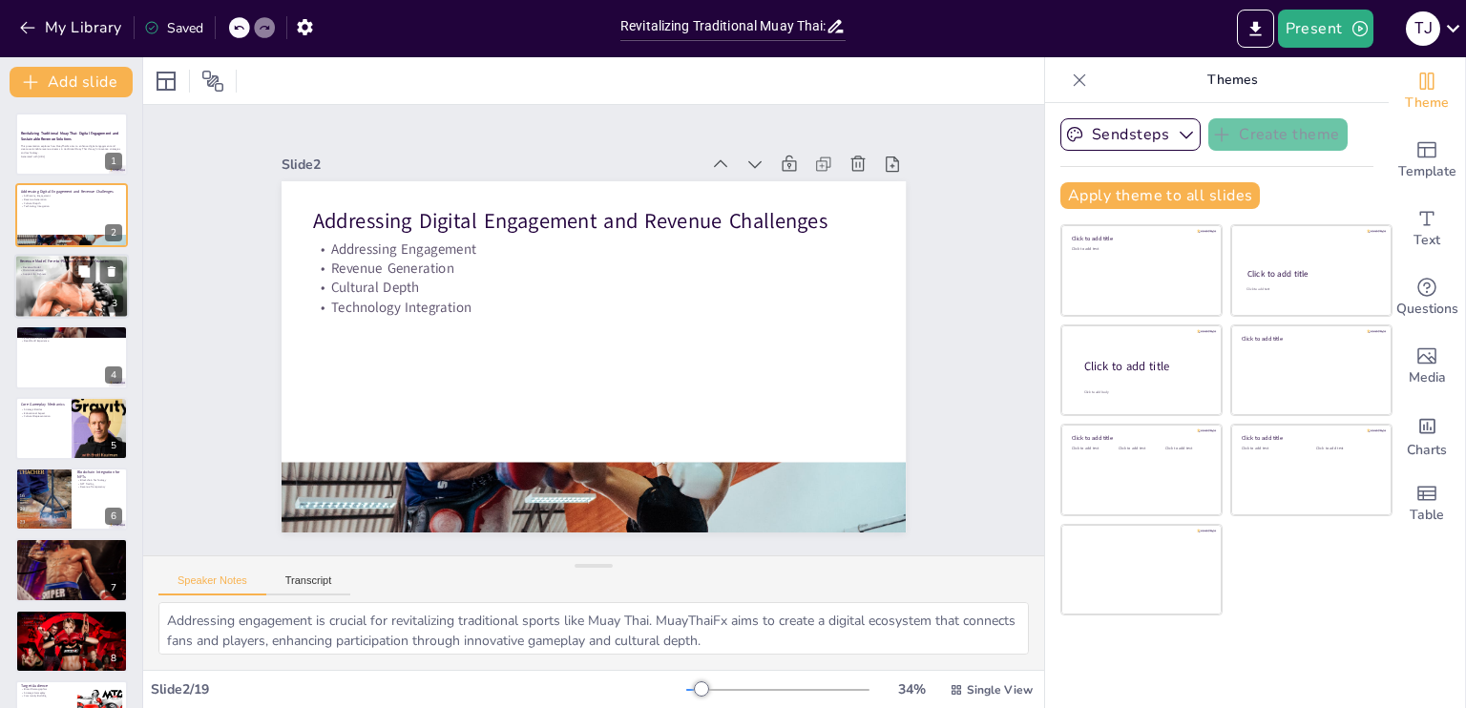
checkbox input "true"
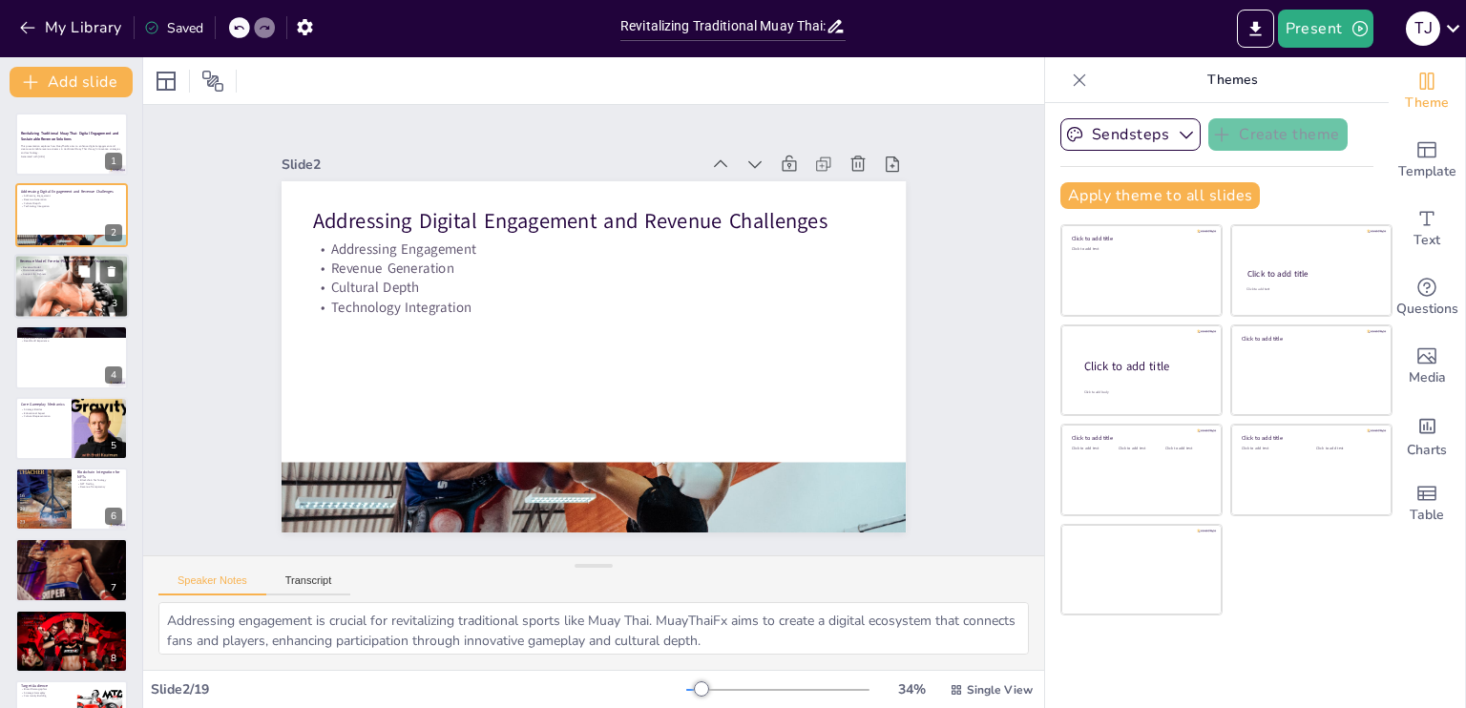
checkbox input "true"
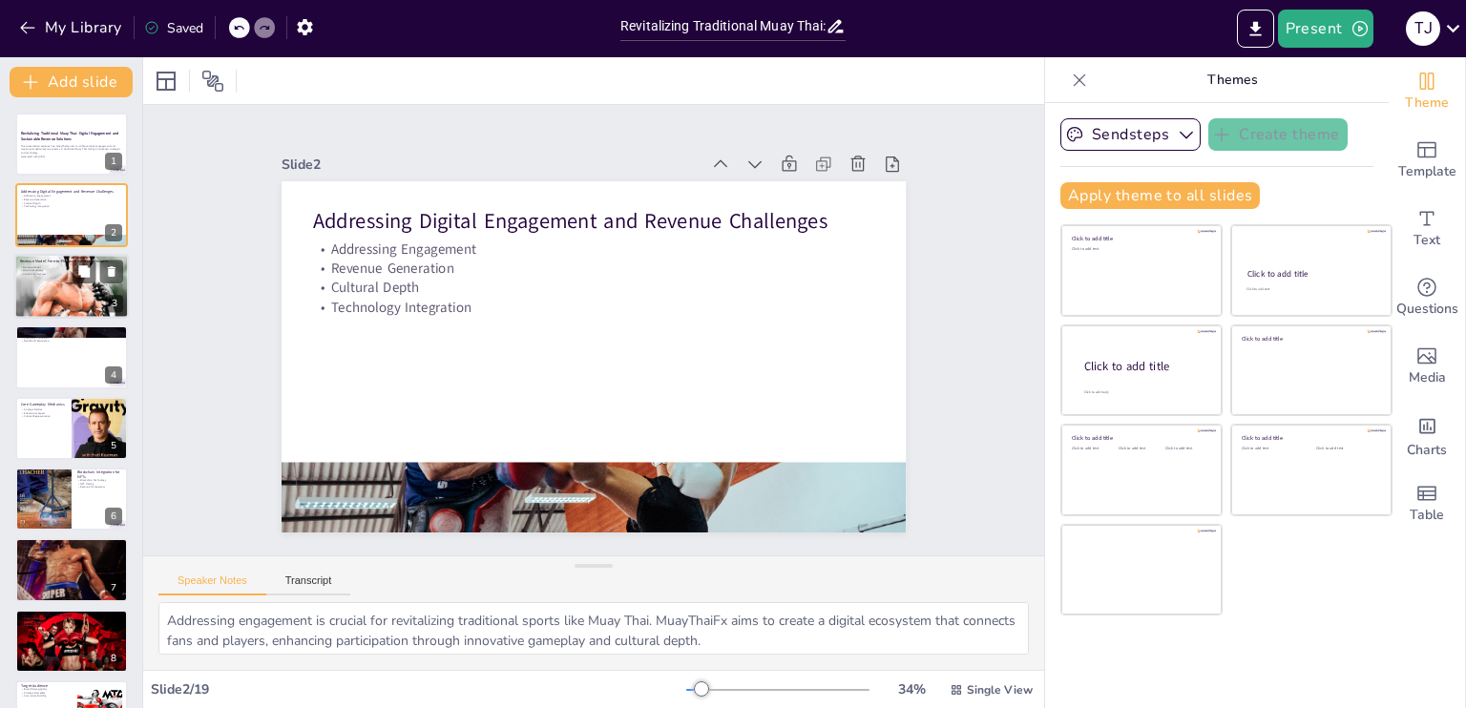
click at [37, 284] on div at bounding box center [71, 287] width 115 height 132
type textarea "The revenue model is a critical aspect of MuayThaiFx. By adopting a Free-to-Pla…"
checkbox input "true"
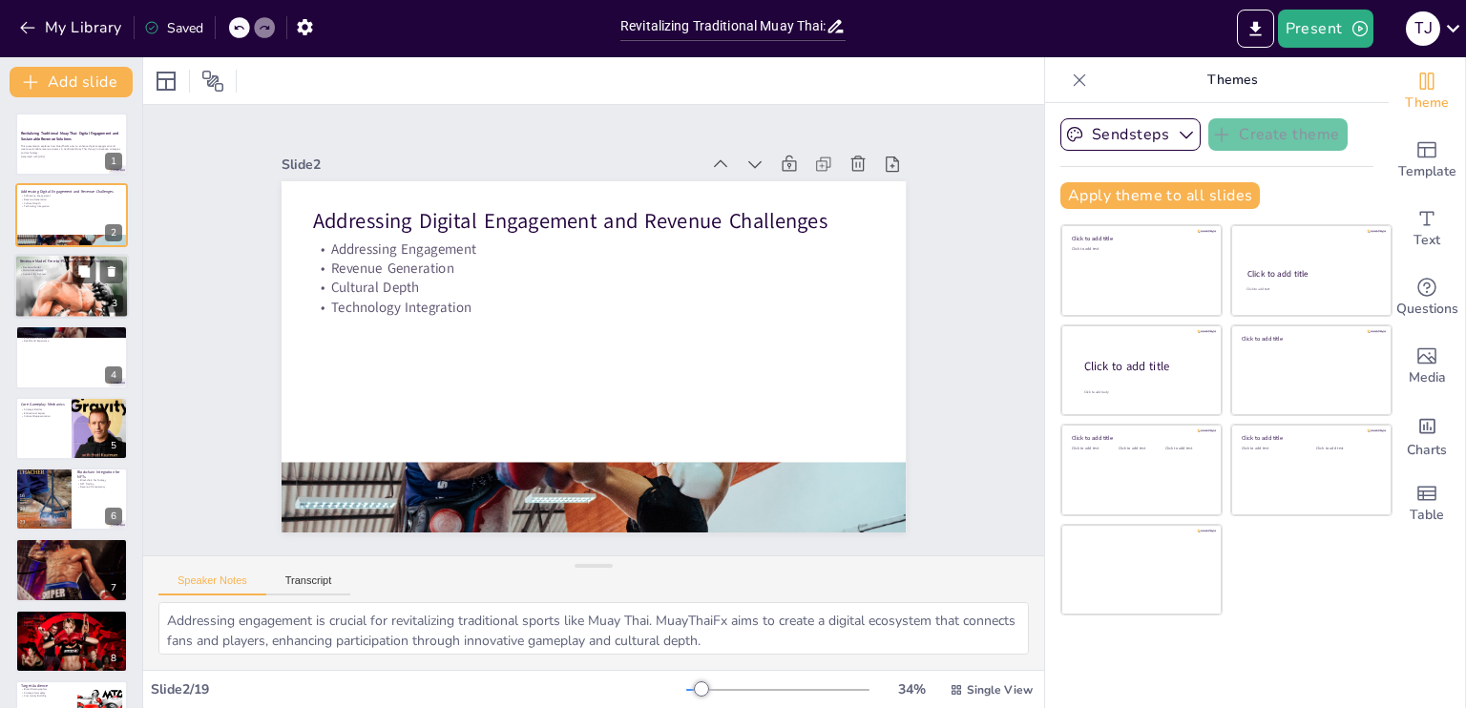
checkbox input "true"
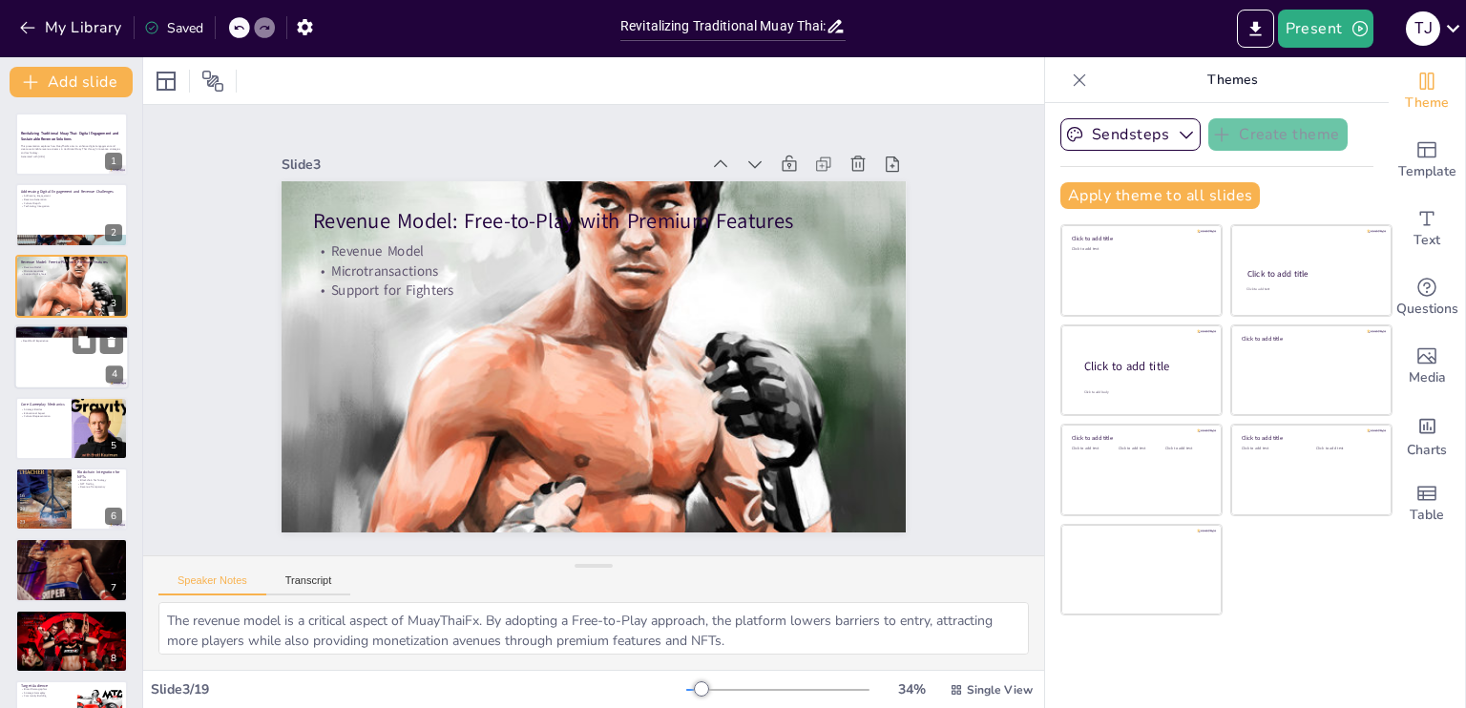
checkbox input "true"
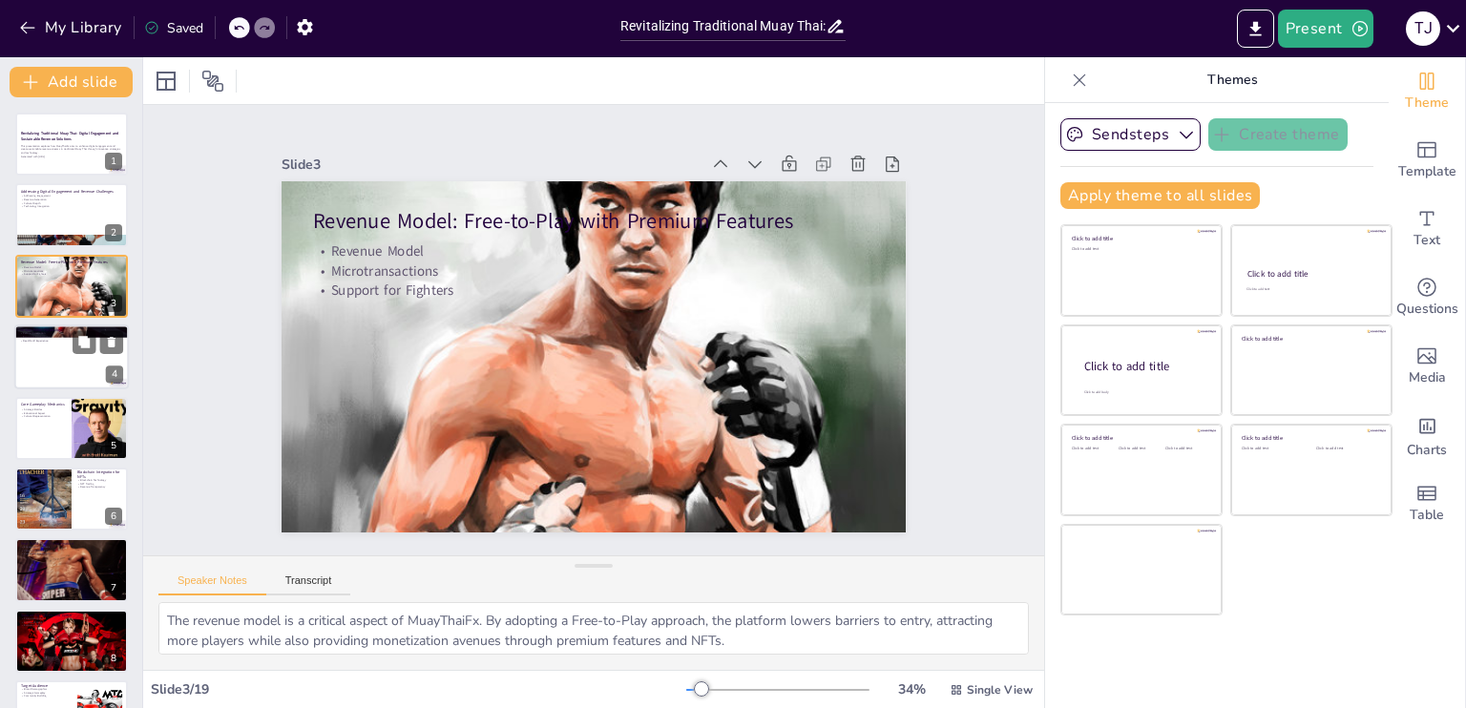
checkbox input "true"
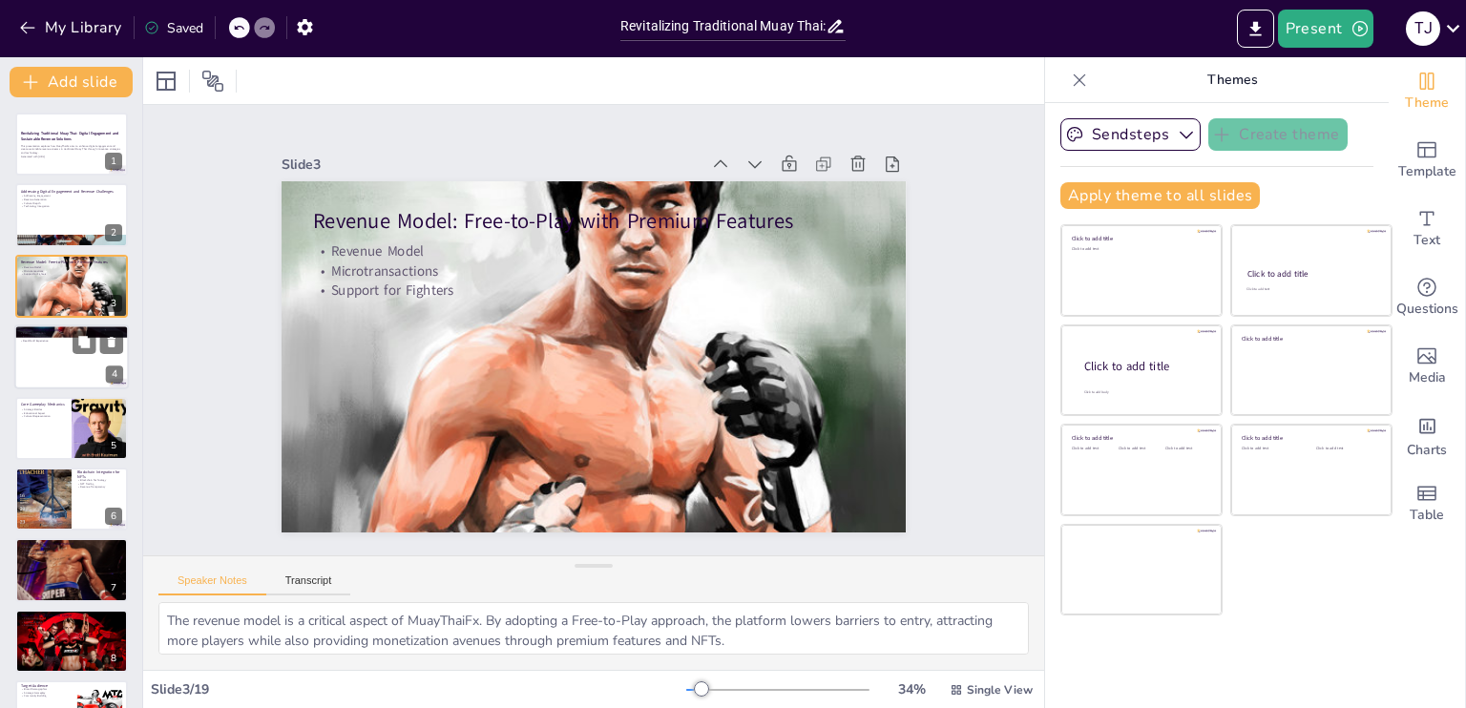
click at [38, 371] on div at bounding box center [71, 357] width 115 height 65
type textarea "Cultural integration is at the heart of MuayThaiFx’s value proposition. By inco…"
checkbox input "true"
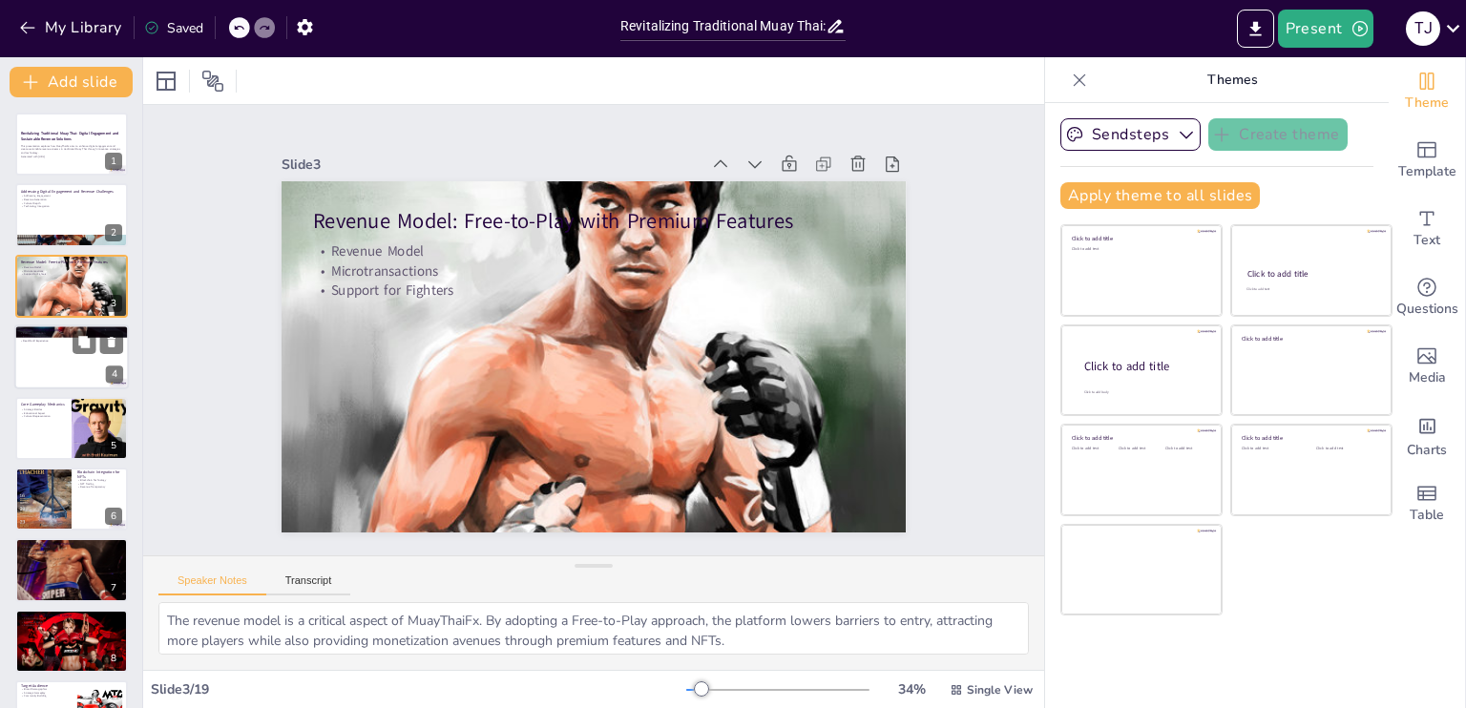
checkbox input "true"
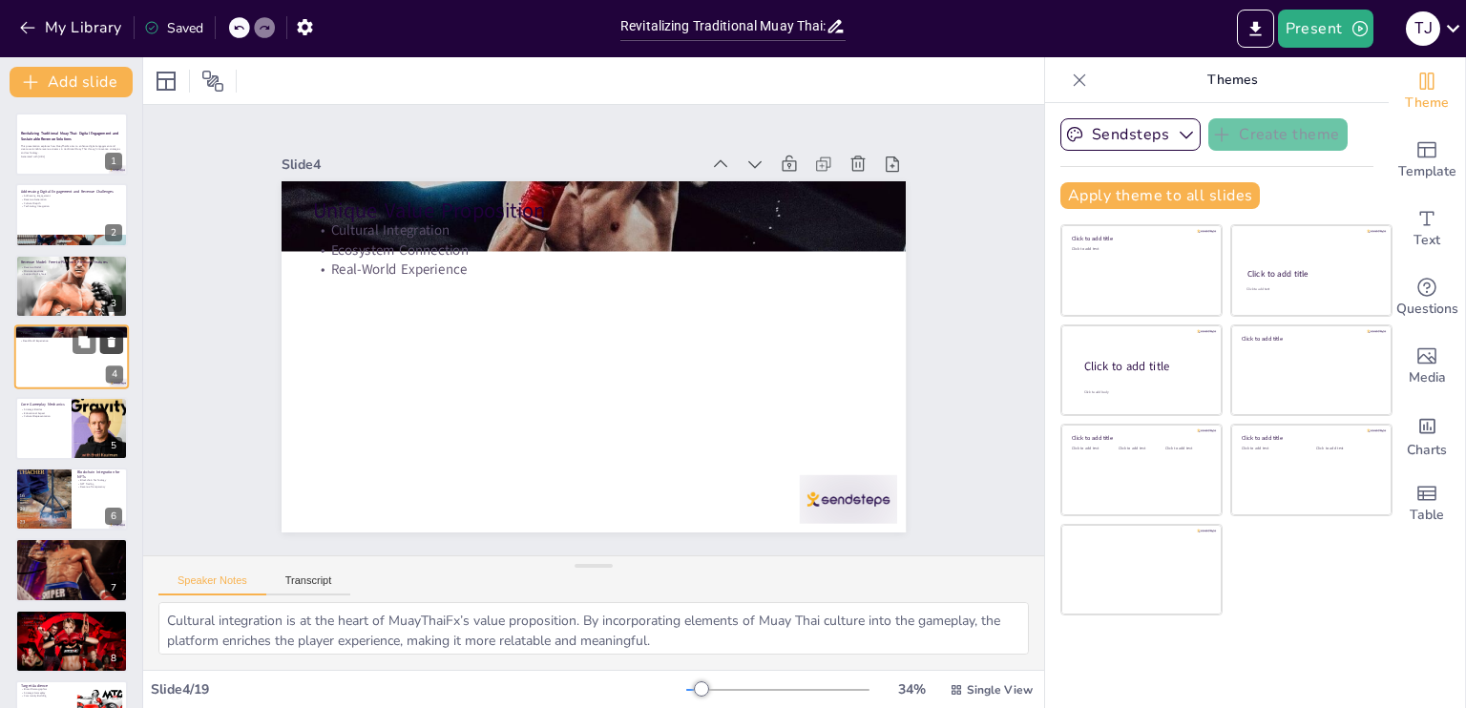
checkbox input "true"
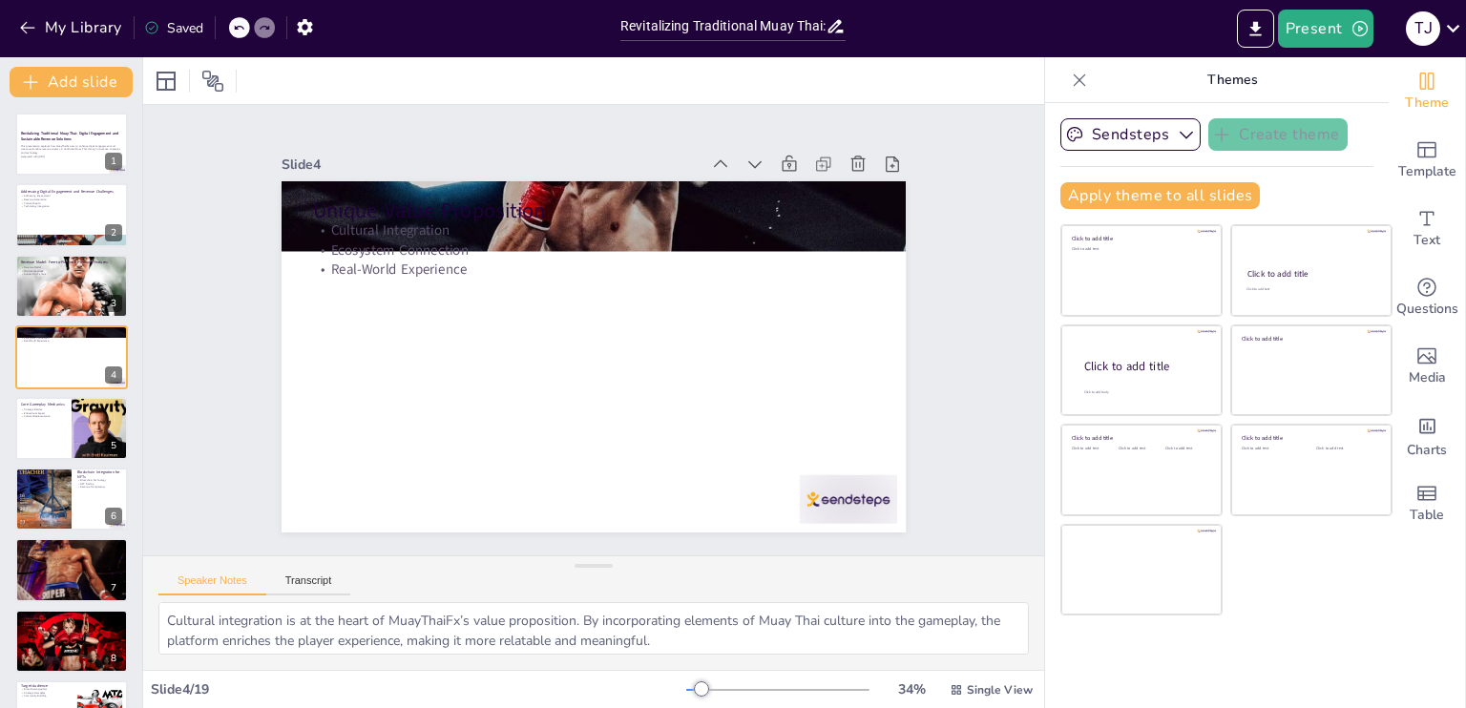
checkbox input "true"
click at [72, 283] on div at bounding box center [71, 287] width 115 height 132
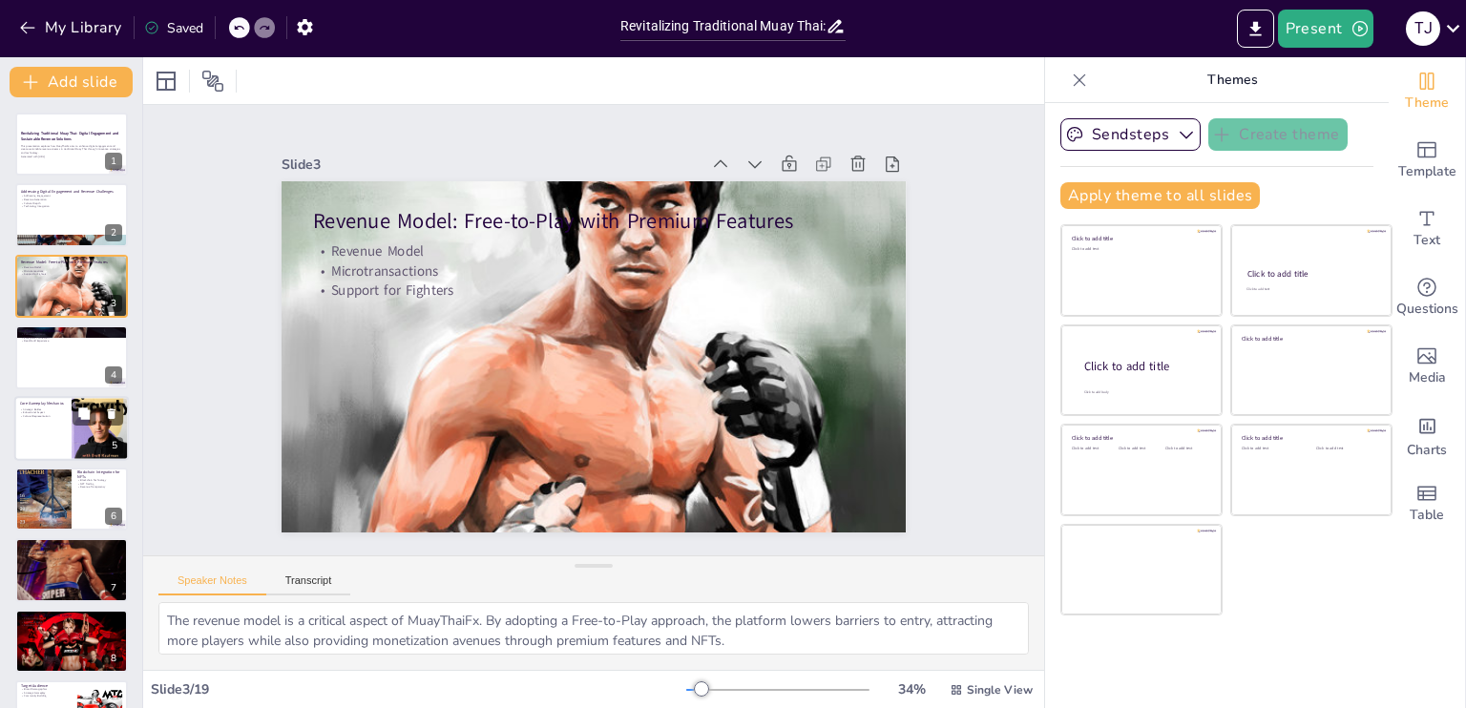
click at [45, 443] on div at bounding box center [71, 428] width 115 height 65
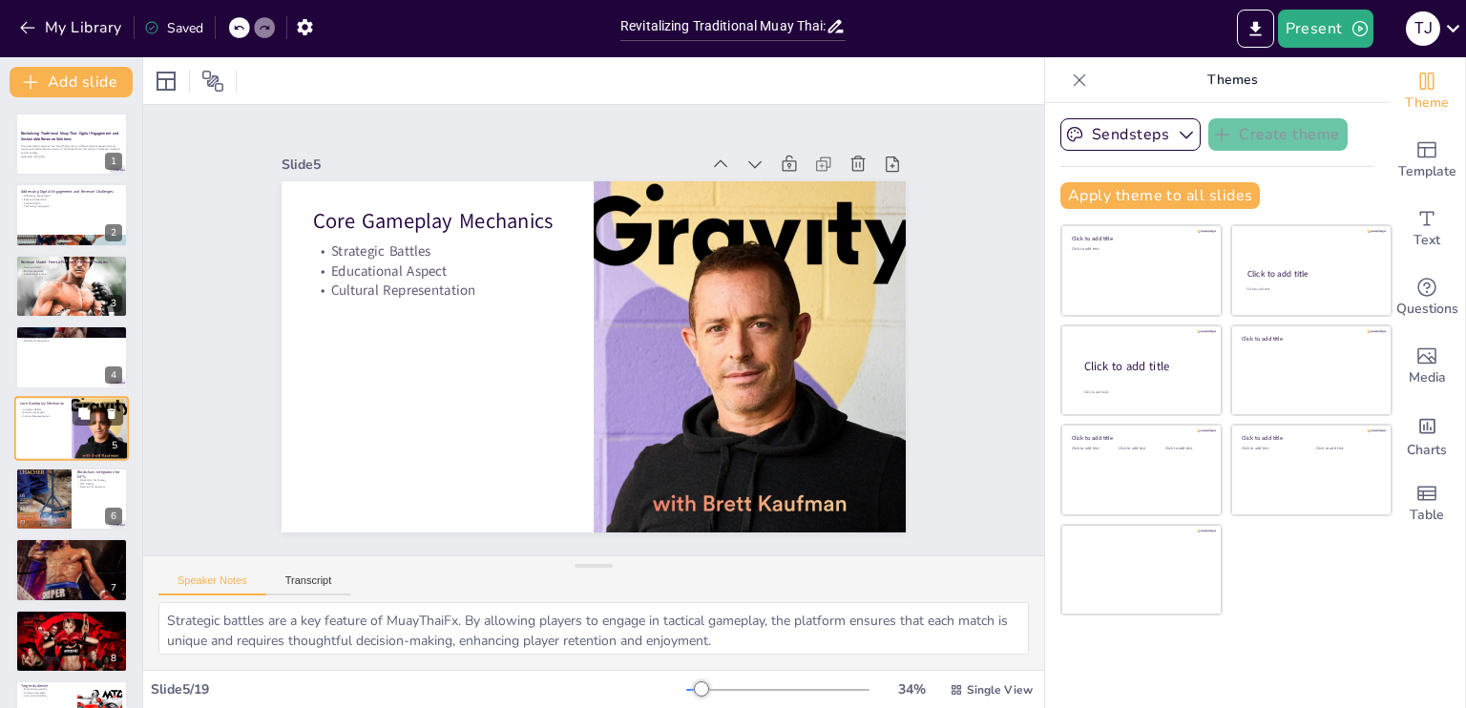
scroll to position [25, 0]
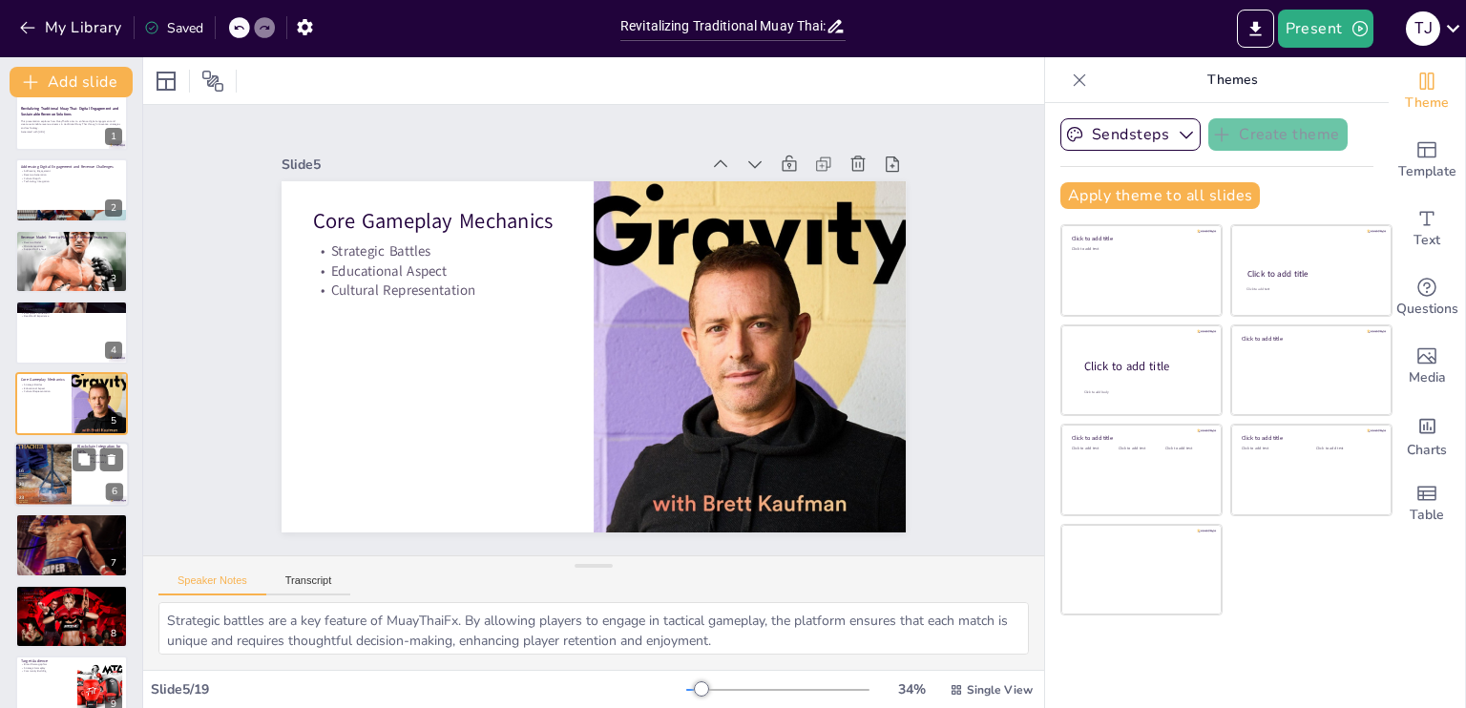
click at [45, 491] on div at bounding box center [42, 474] width 57 height 73
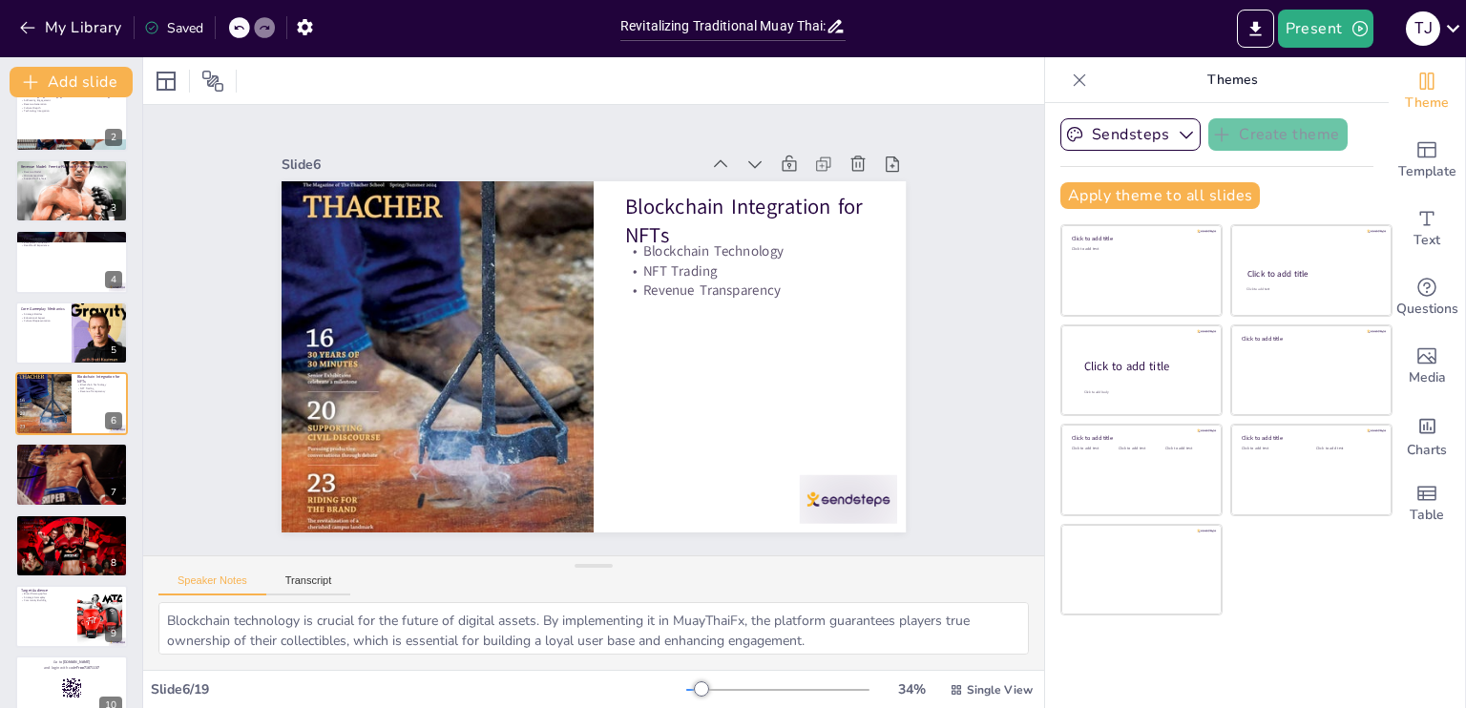
drag, startPoint x: 1328, startPoint y: 0, endPoint x: 936, endPoint y: 132, distance: 413.9
click at [936, 132] on div "Slide 1 Revitalizing Traditional Muay Thai: Digital Engagement and Sustainable …" at bounding box center [593, 330] width 769 height 479
click at [76, 530] on button at bounding box center [84, 530] width 23 height 23
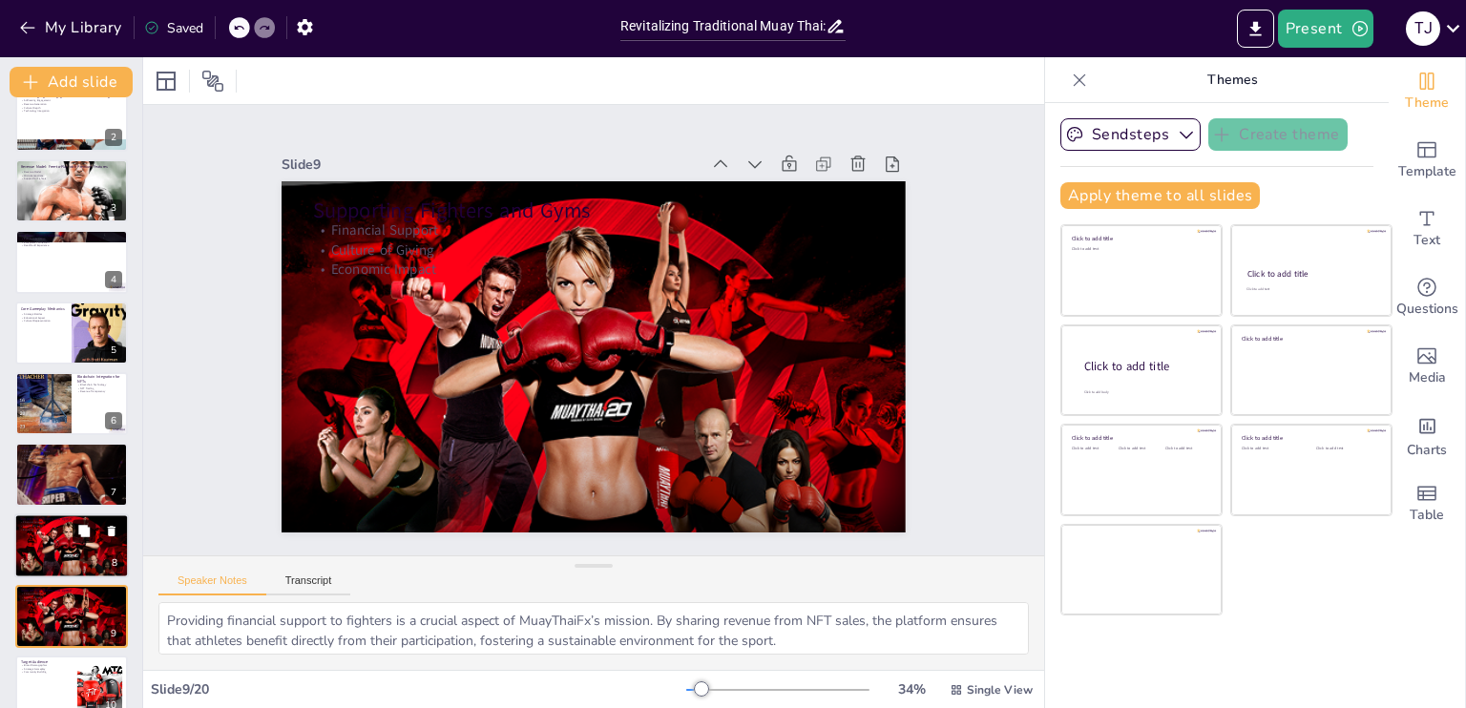
scroll to position [309, 0]
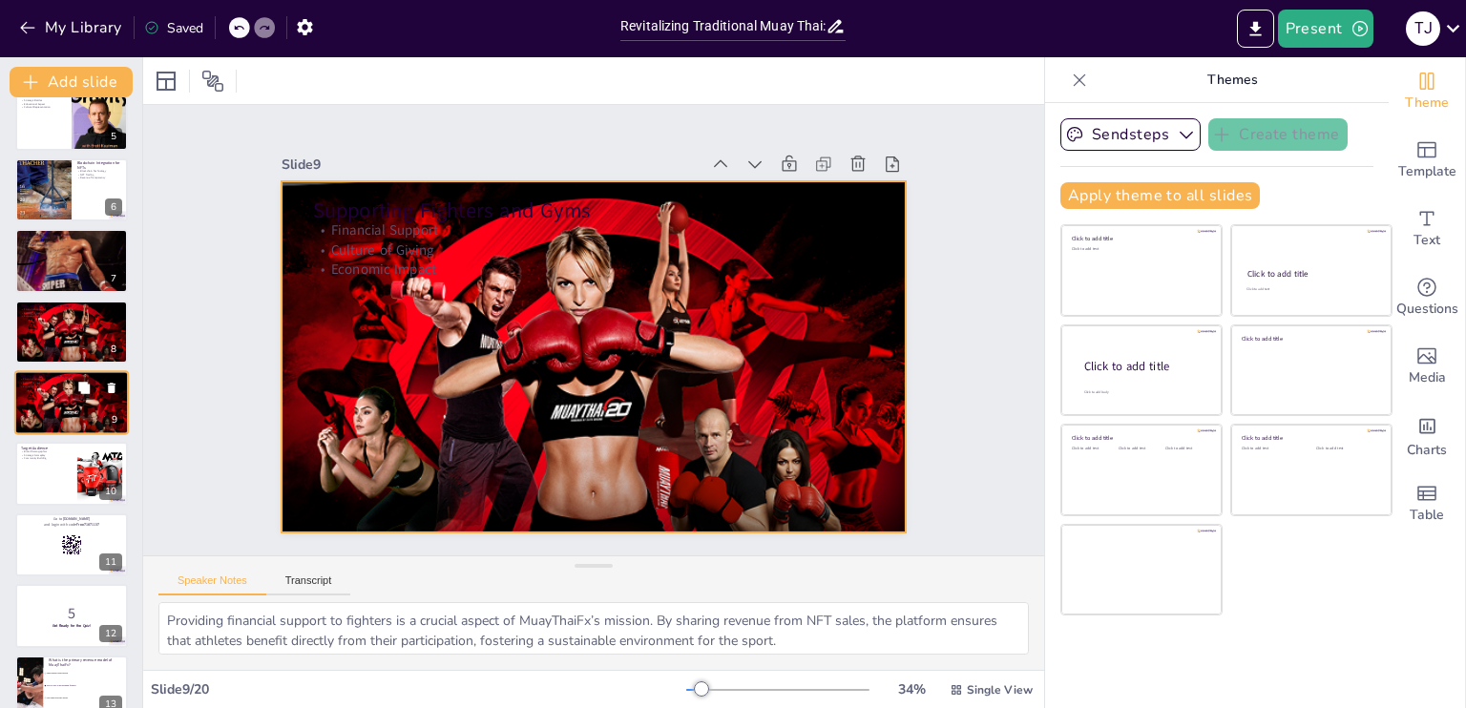
click at [52, 400] on div at bounding box center [71, 402] width 115 height 65
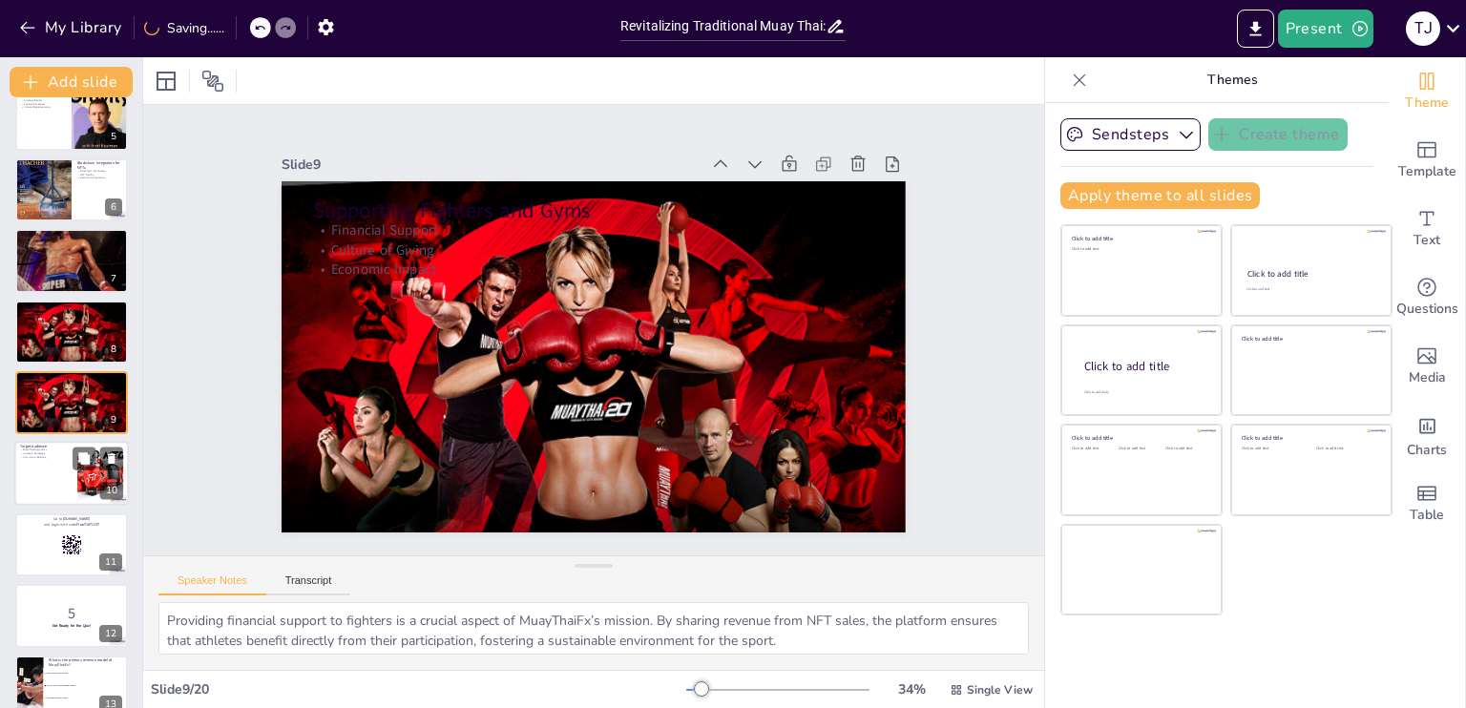
click at [42, 475] on div at bounding box center [71, 474] width 115 height 65
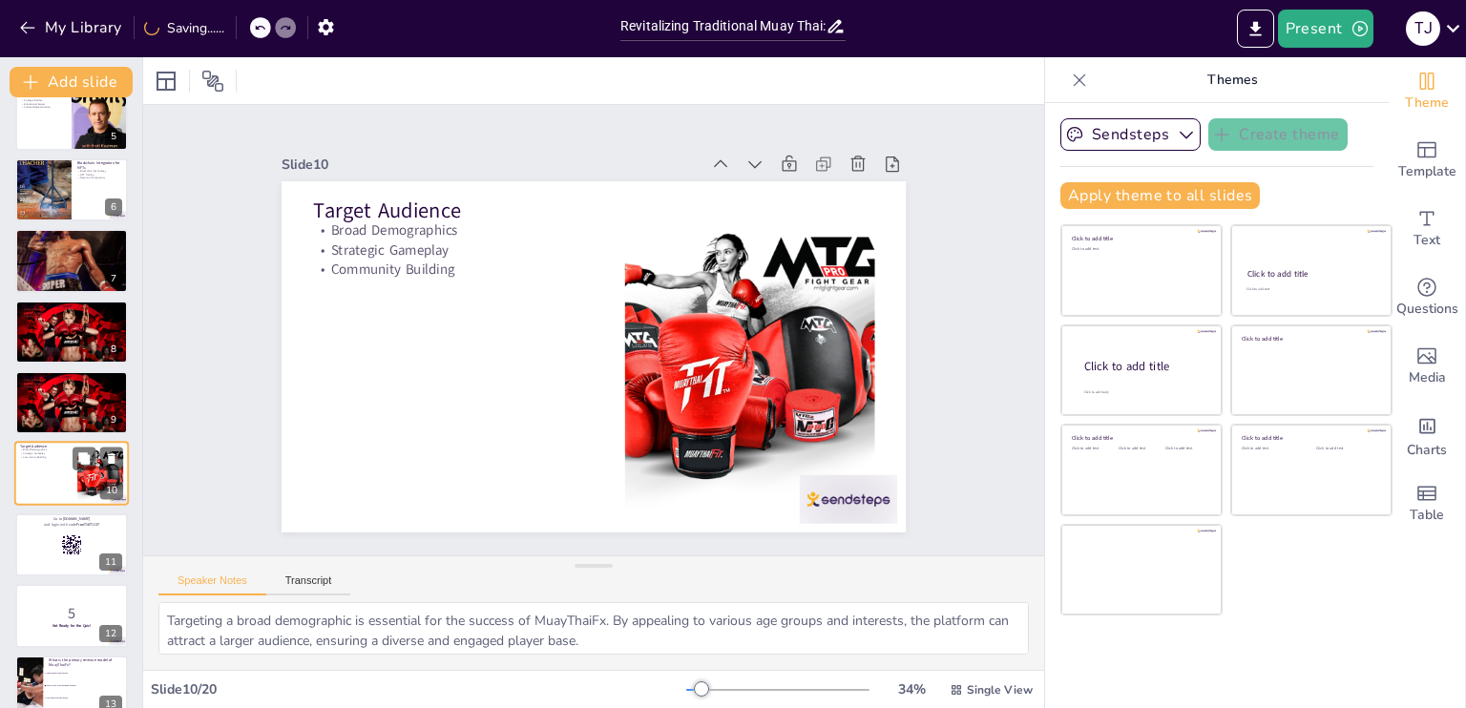
scroll to position [380, 0]
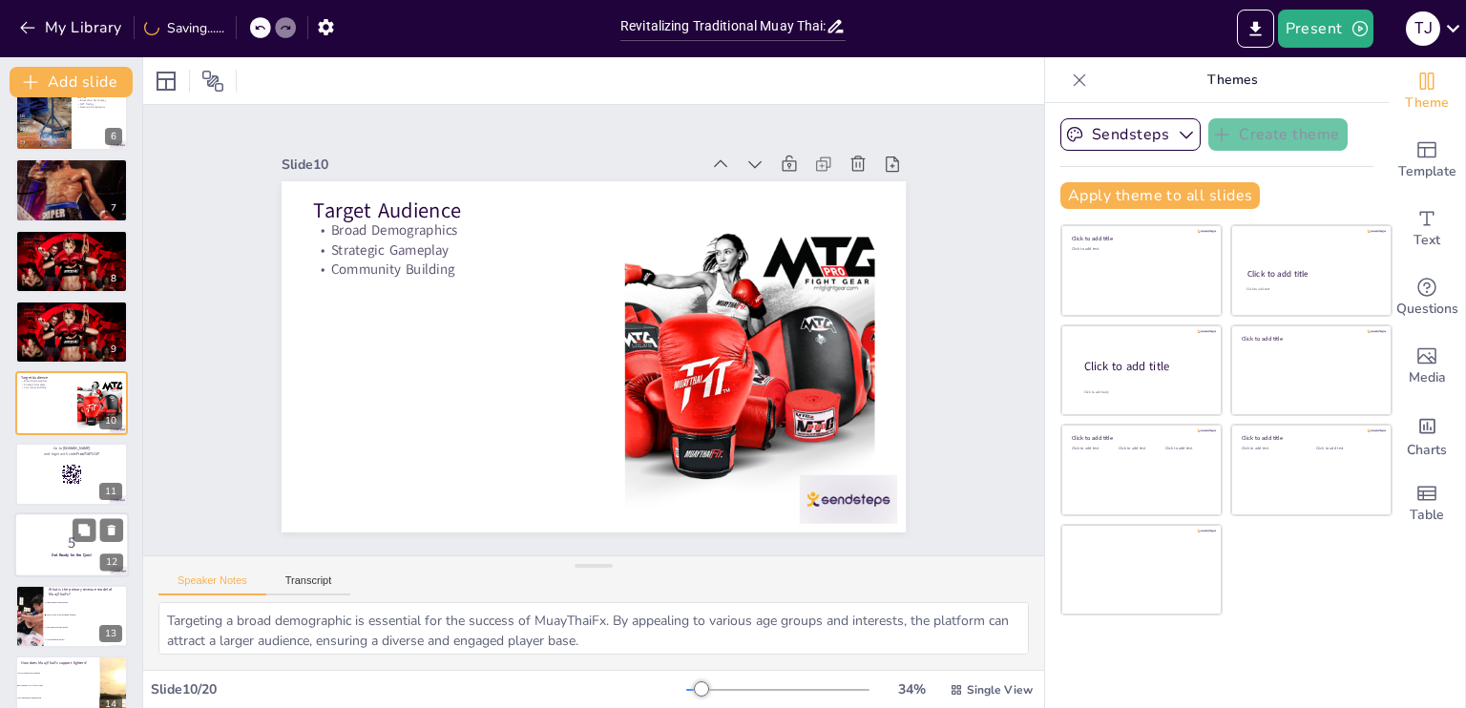
click at [37, 541] on p "5" at bounding box center [71, 543] width 103 height 21
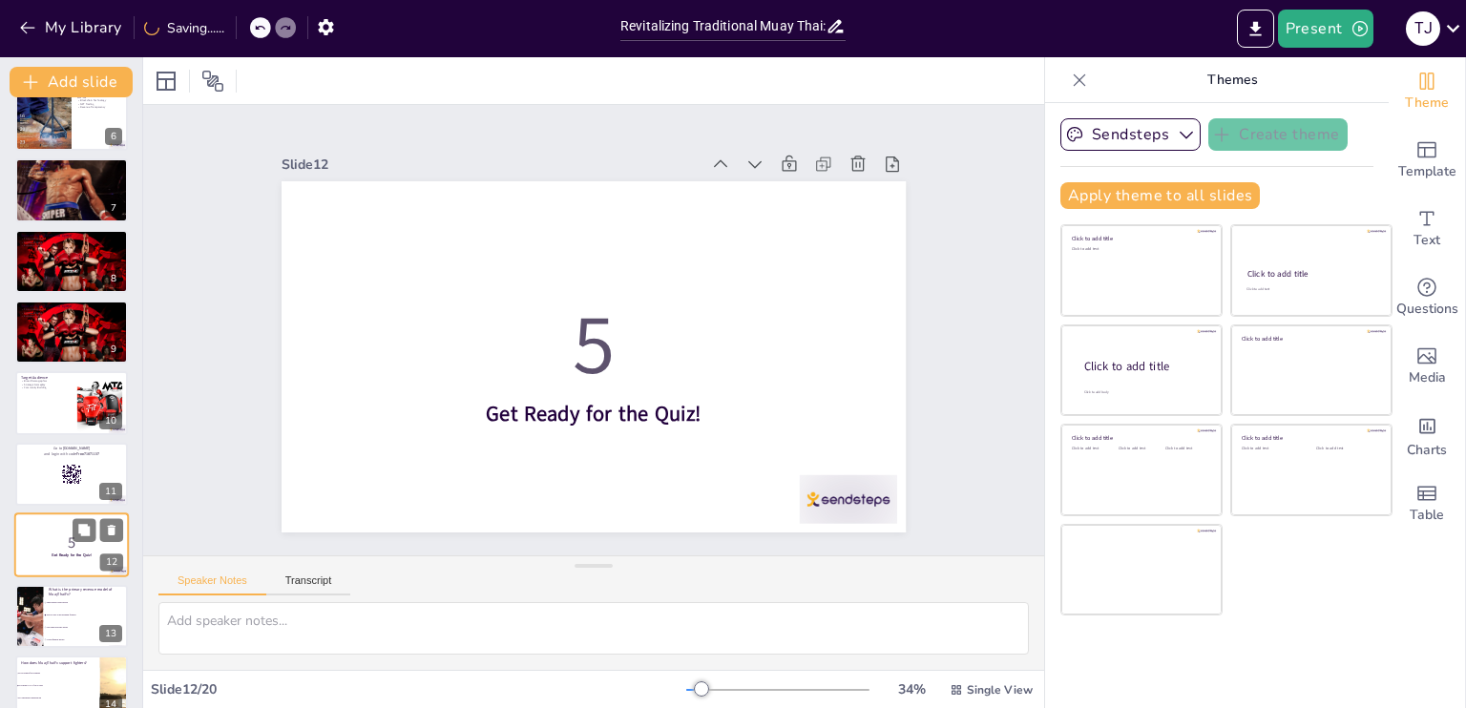
scroll to position [522, 0]
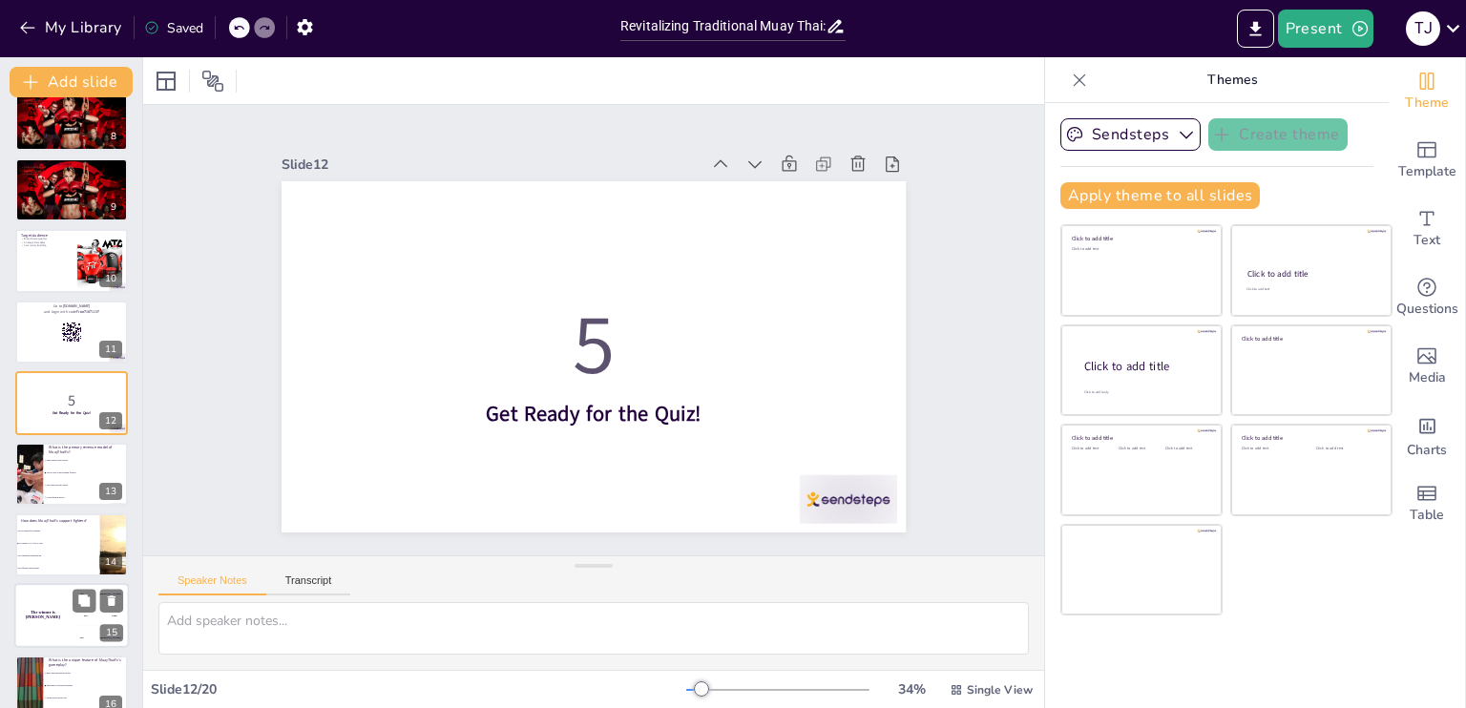
click at [34, 609] on div "The winner is Niels 🏆" at bounding box center [42, 616] width 57 height 65
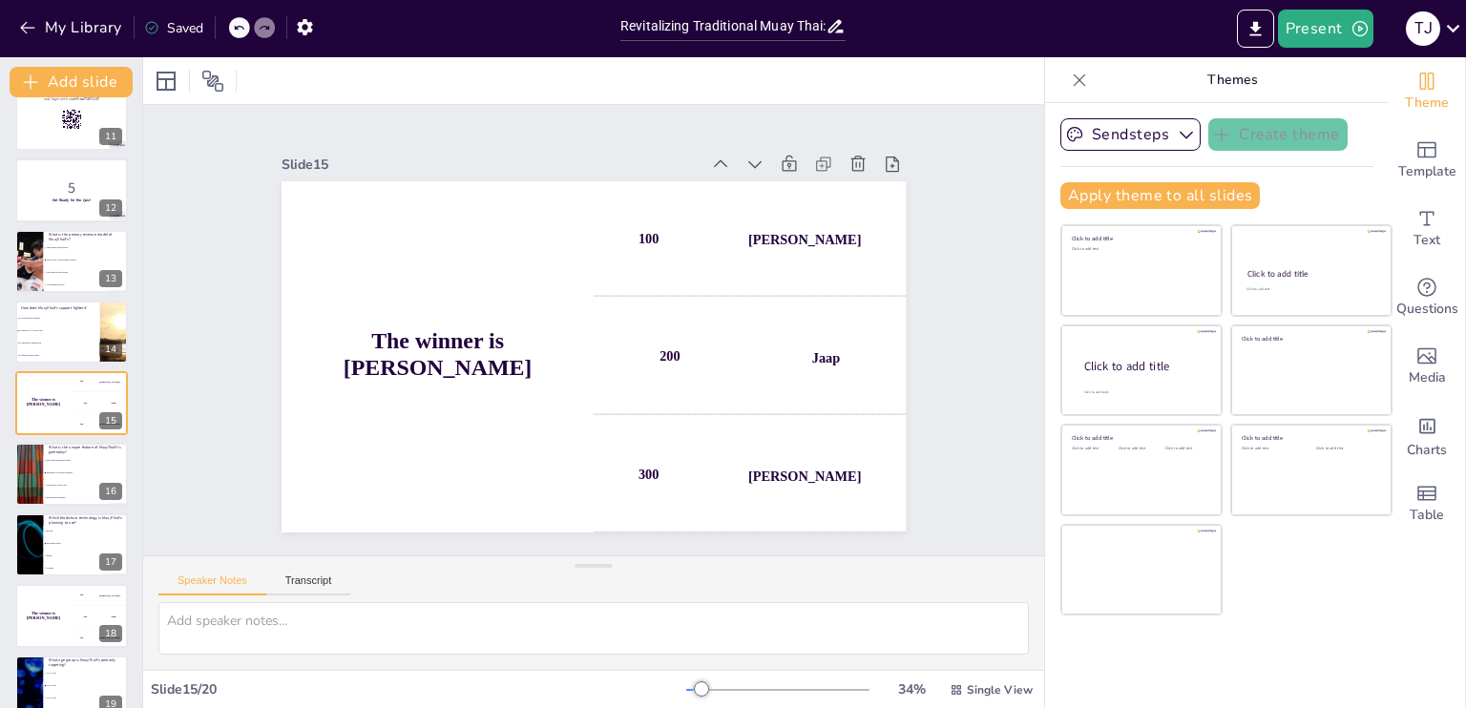
click at [1070, 82] on icon at bounding box center [1079, 80] width 19 height 19
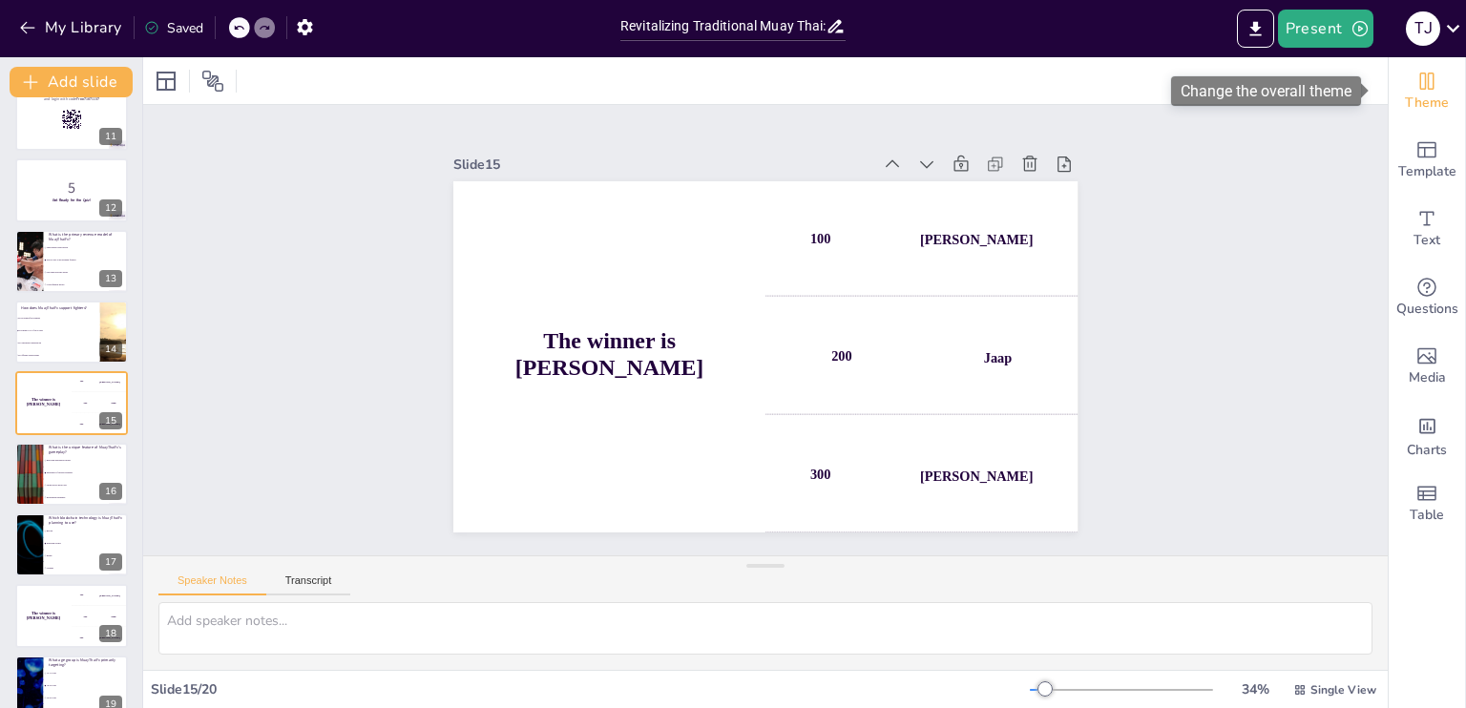
click at [1416, 85] on icon "Change the overall theme" at bounding box center [1427, 81] width 23 height 23
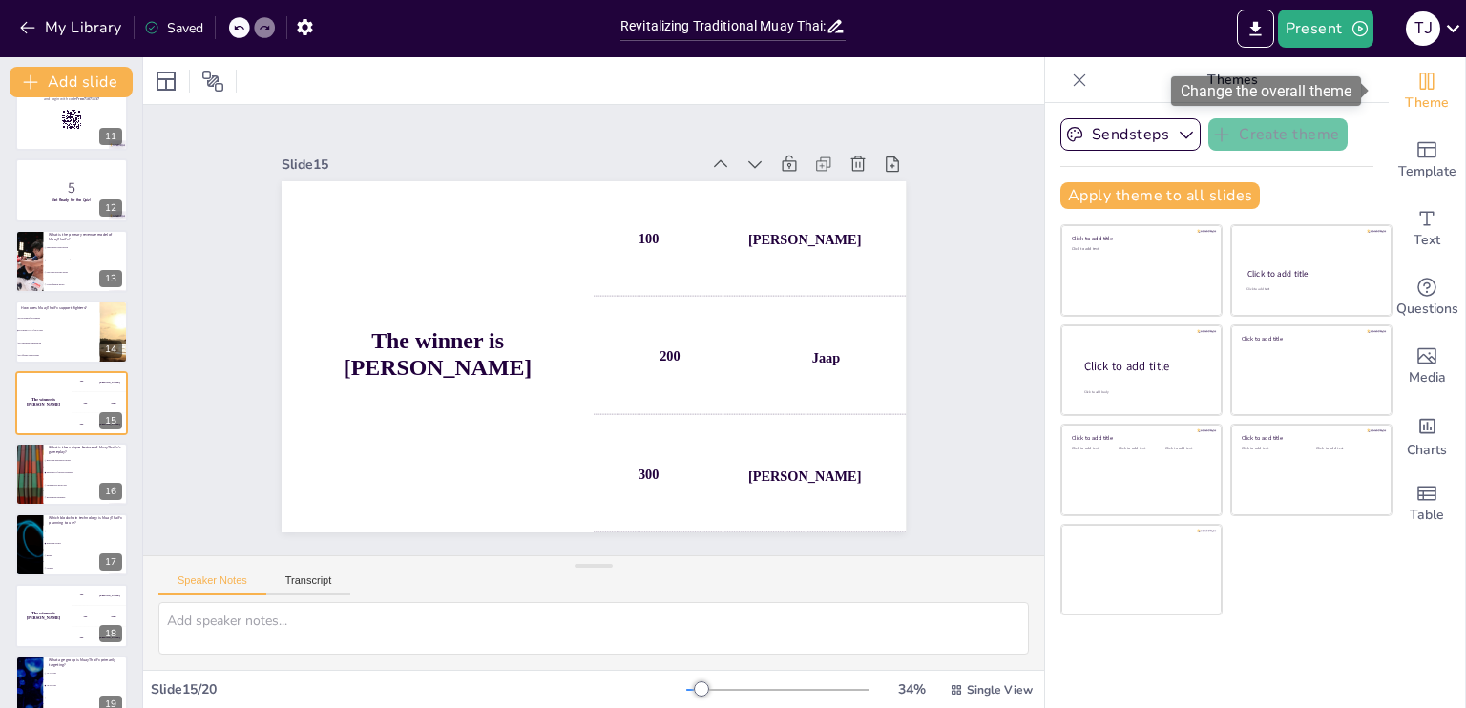
click at [1416, 85] on icon "Change the overall theme" at bounding box center [1427, 81] width 23 height 23
click at [1070, 75] on icon at bounding box center [1079, 80] width 19 height 19
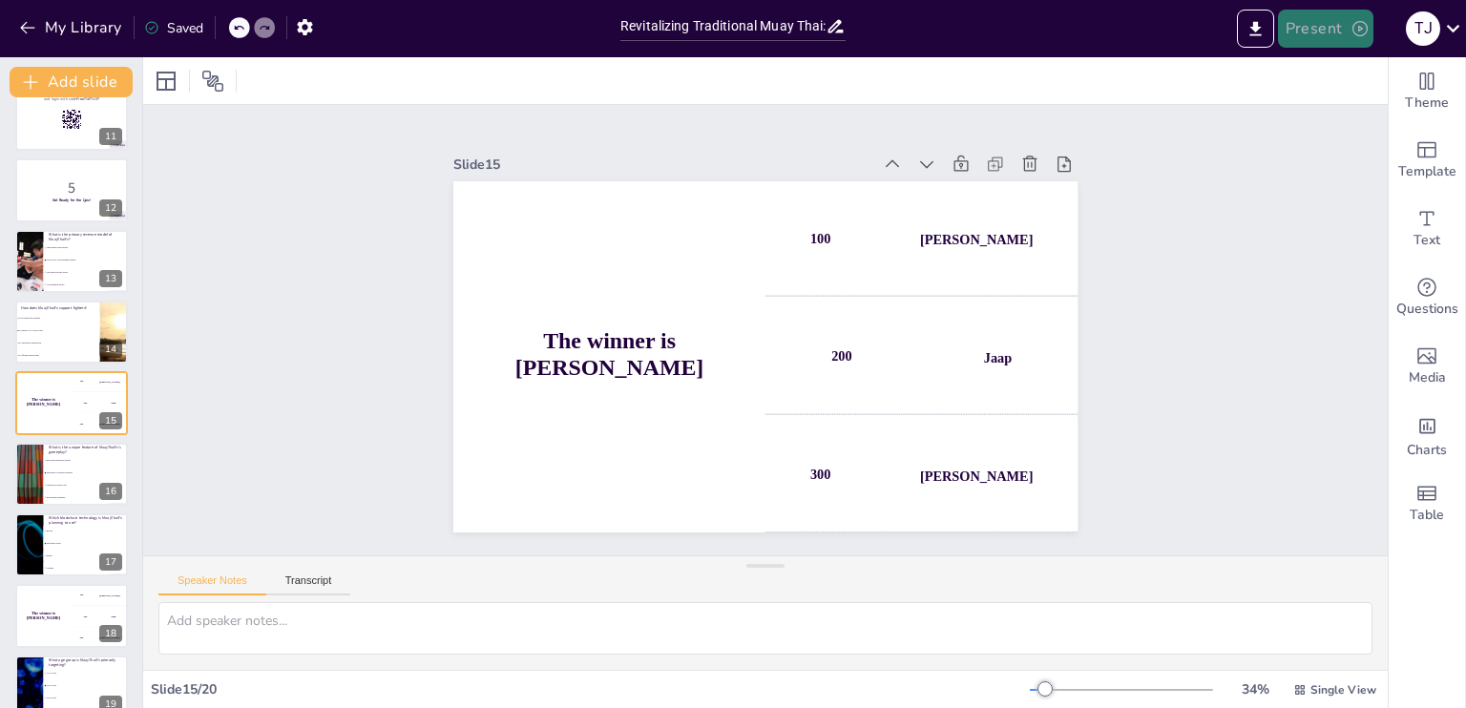
click at [1337, 34] on button "Present" at bounding box center [1325, 29] width 95 height 38
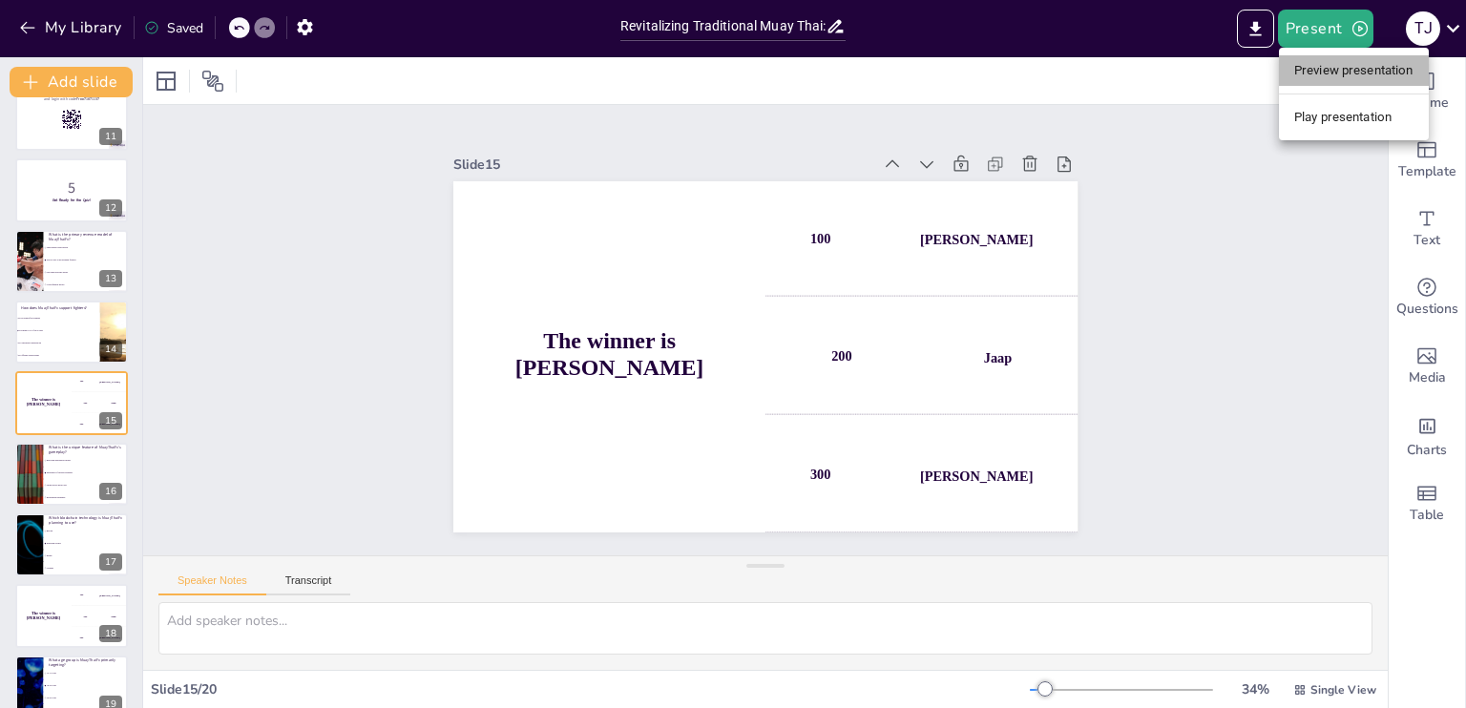
click at [1343, 75] on li "Preview presentation" at bounding box center [1354, 70] width 150 height 31
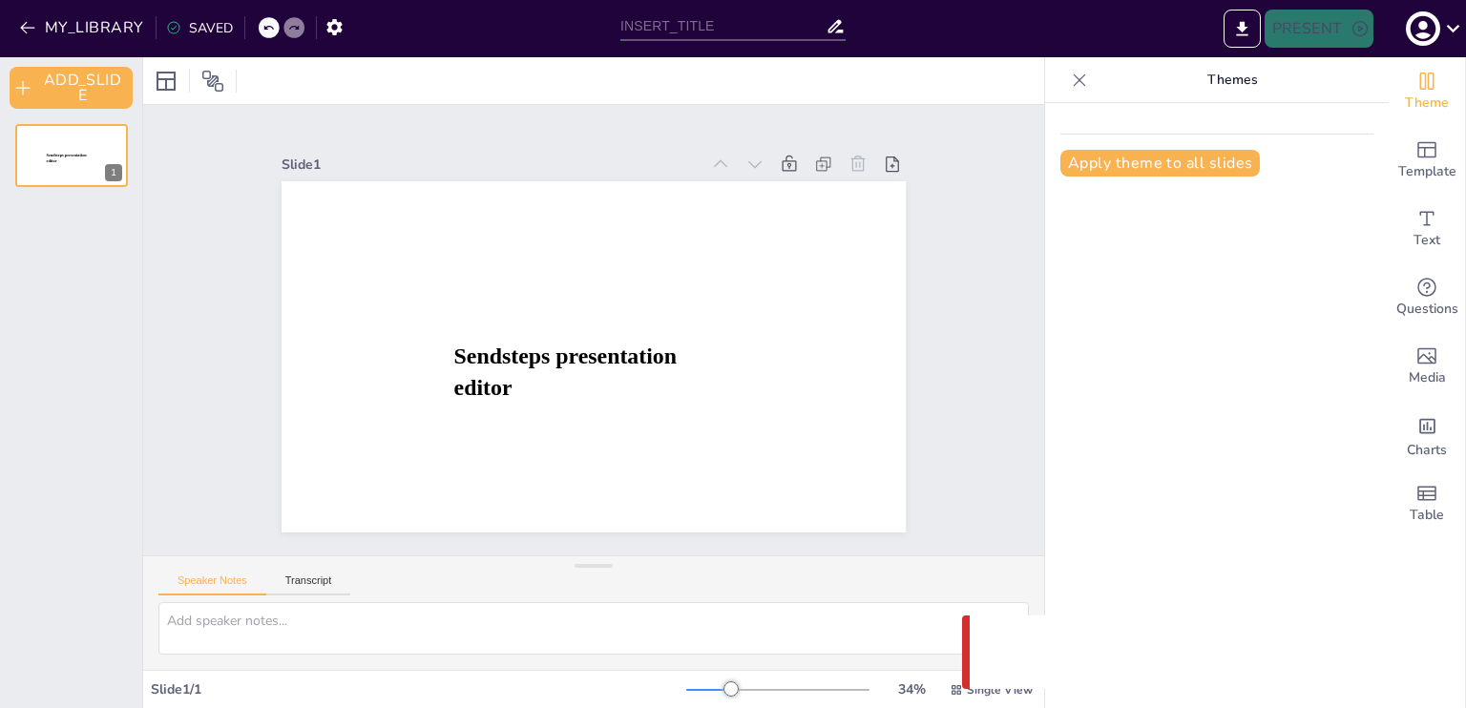
type input "Revitalizing Traditional Muay Thai: Digital Engagement and Sustainable Revenue …"
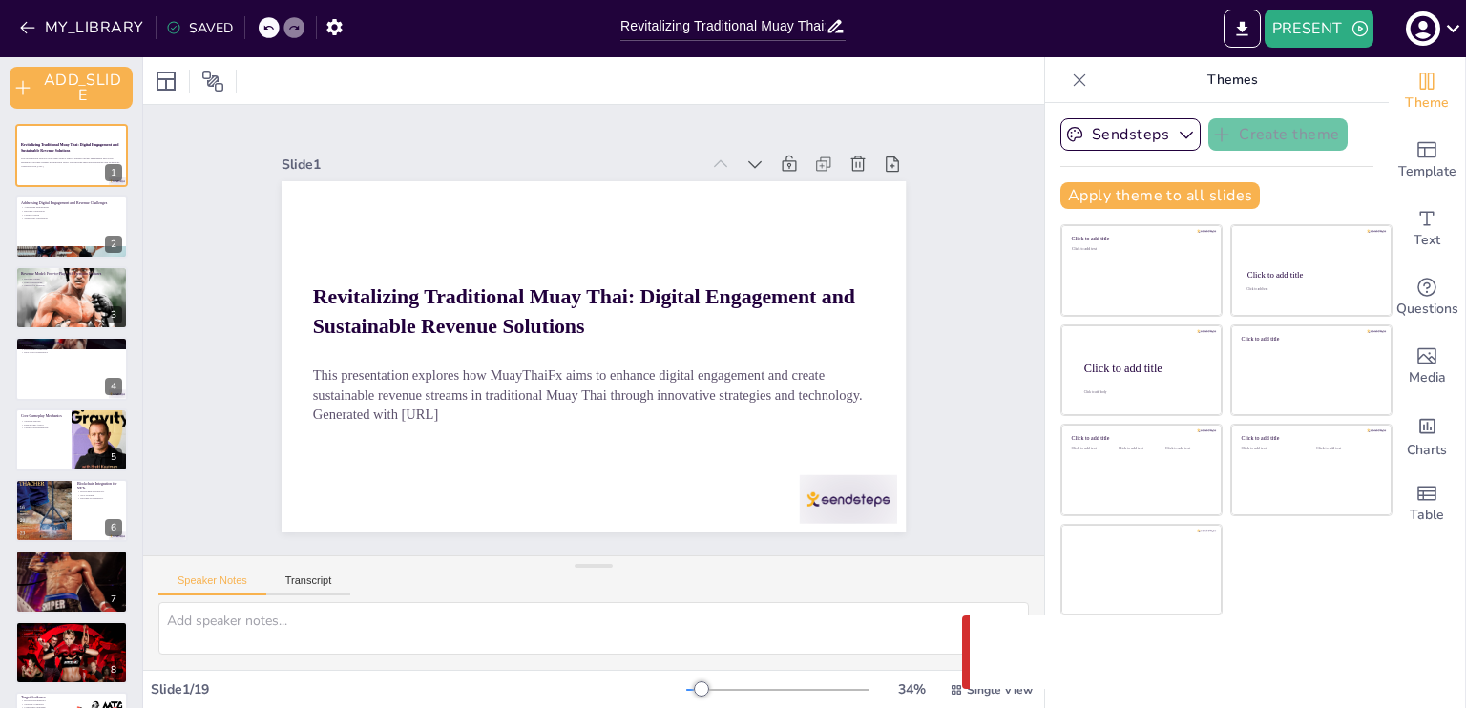
checkbox input "true"
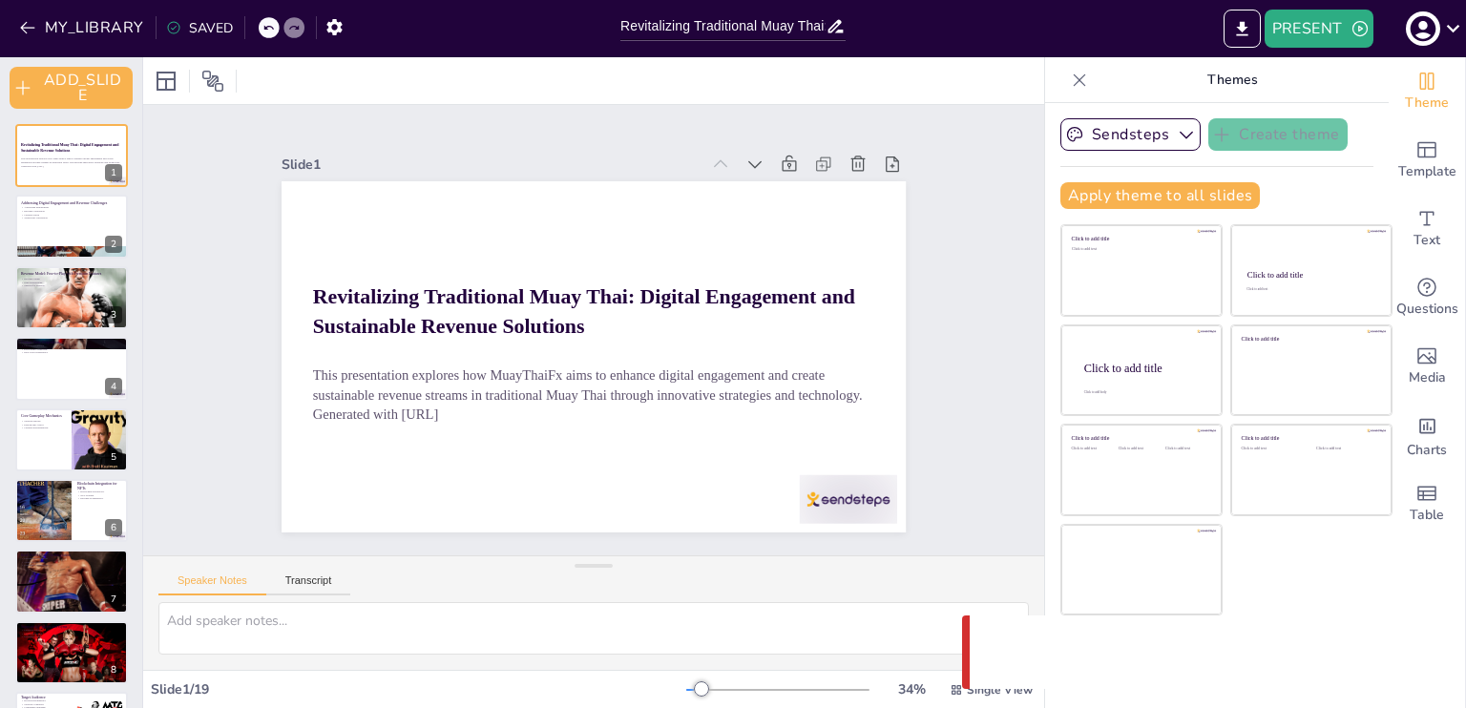
checkbox input "true"
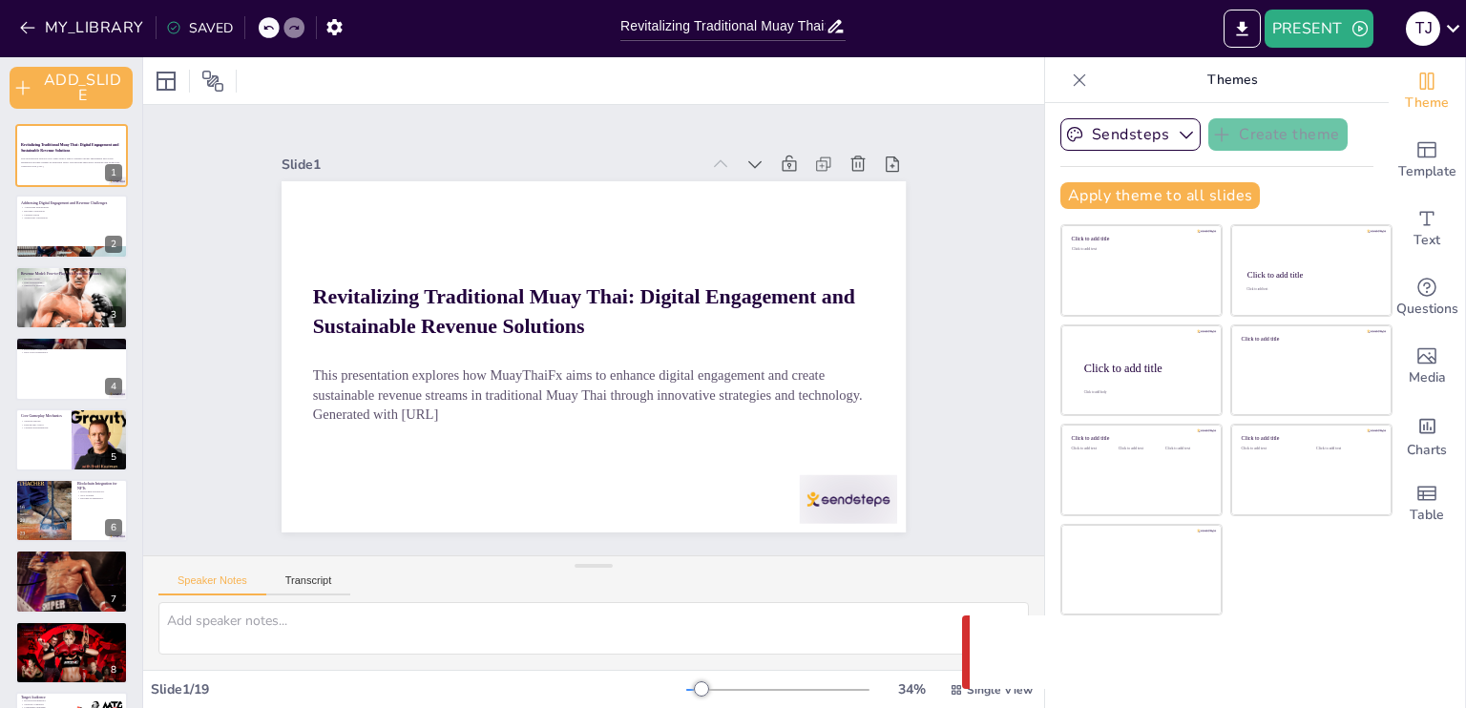
checkbox input "true"
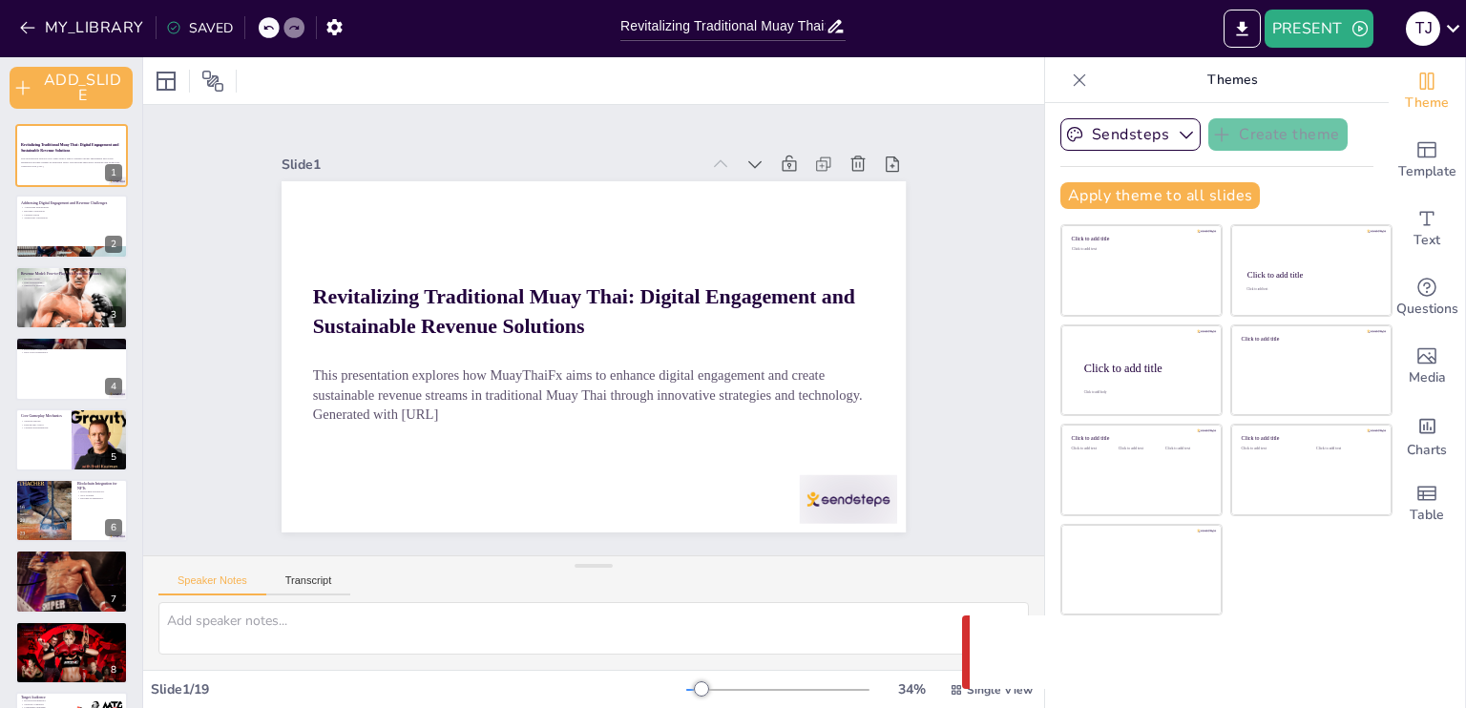
checkbox input "true"
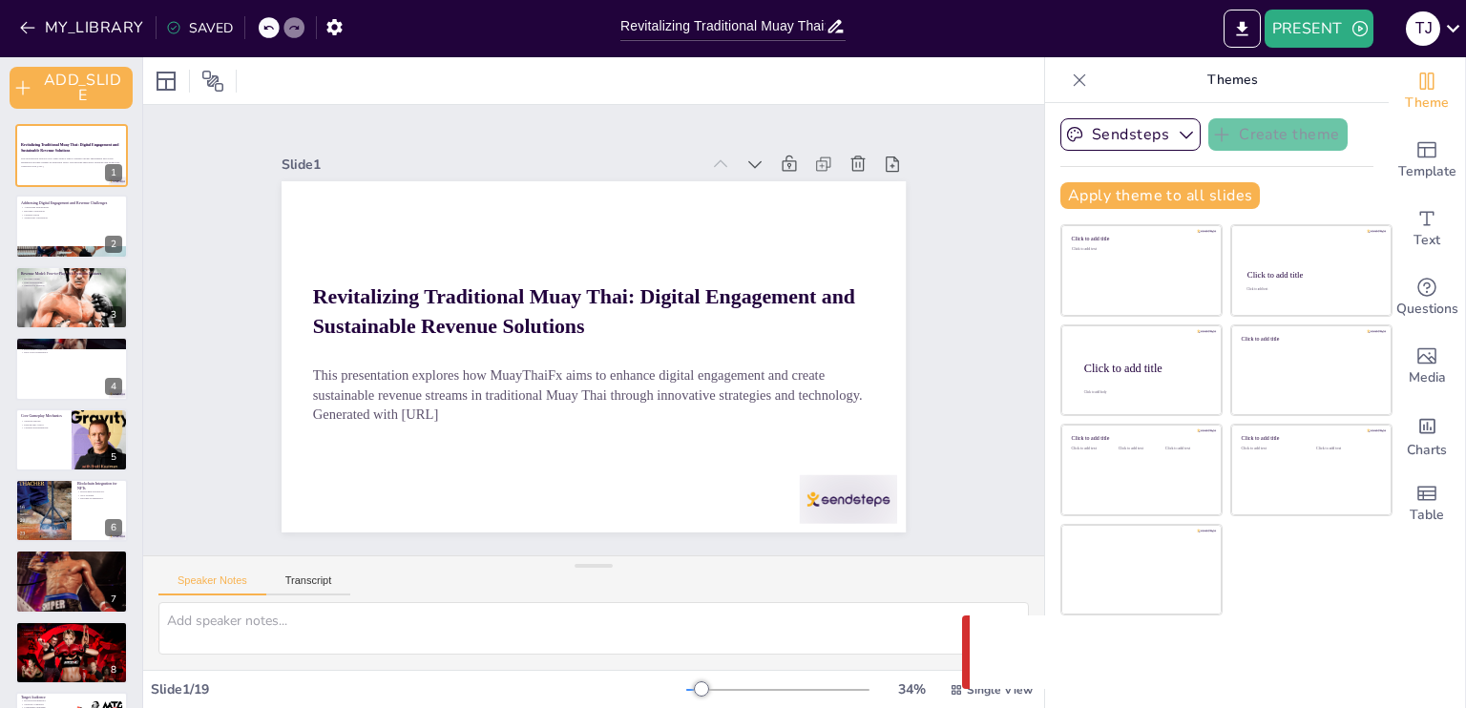
checkbox input "true"
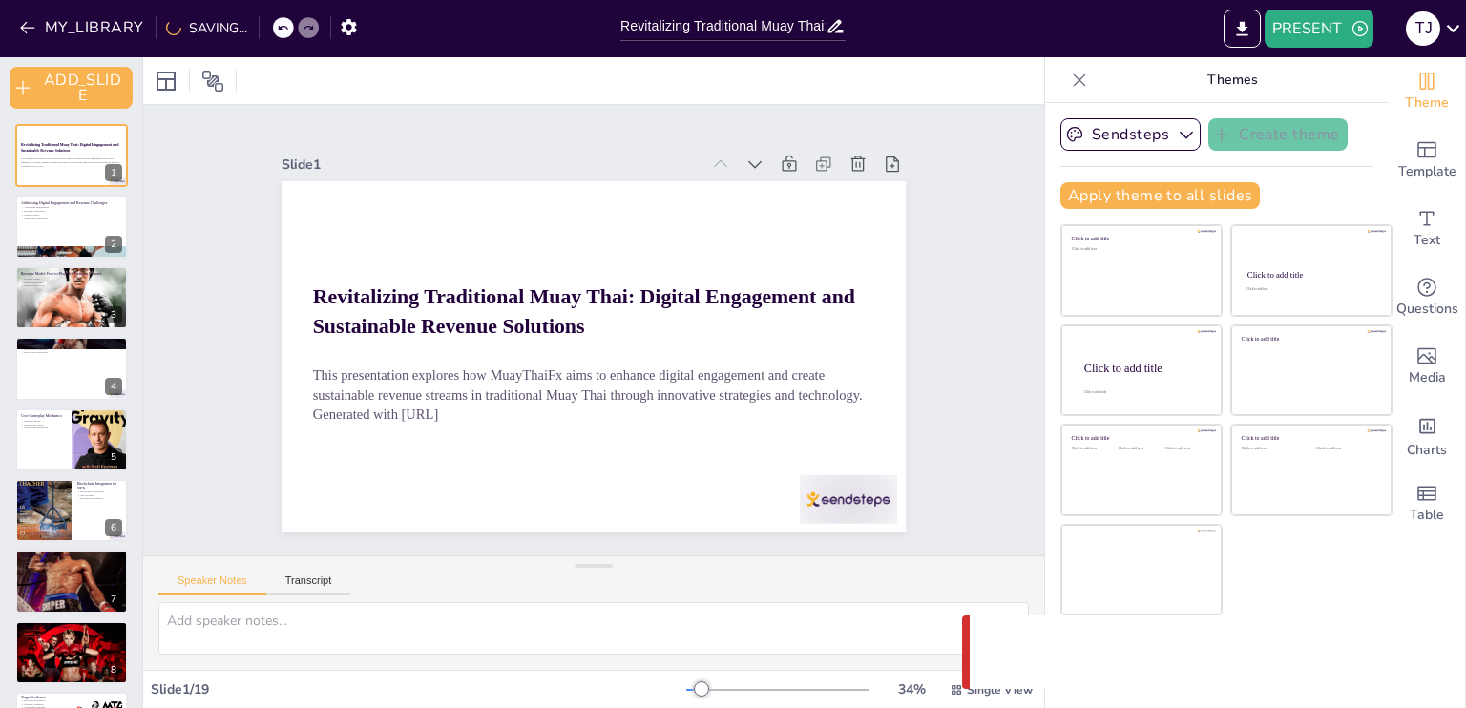
checkbox input "true"
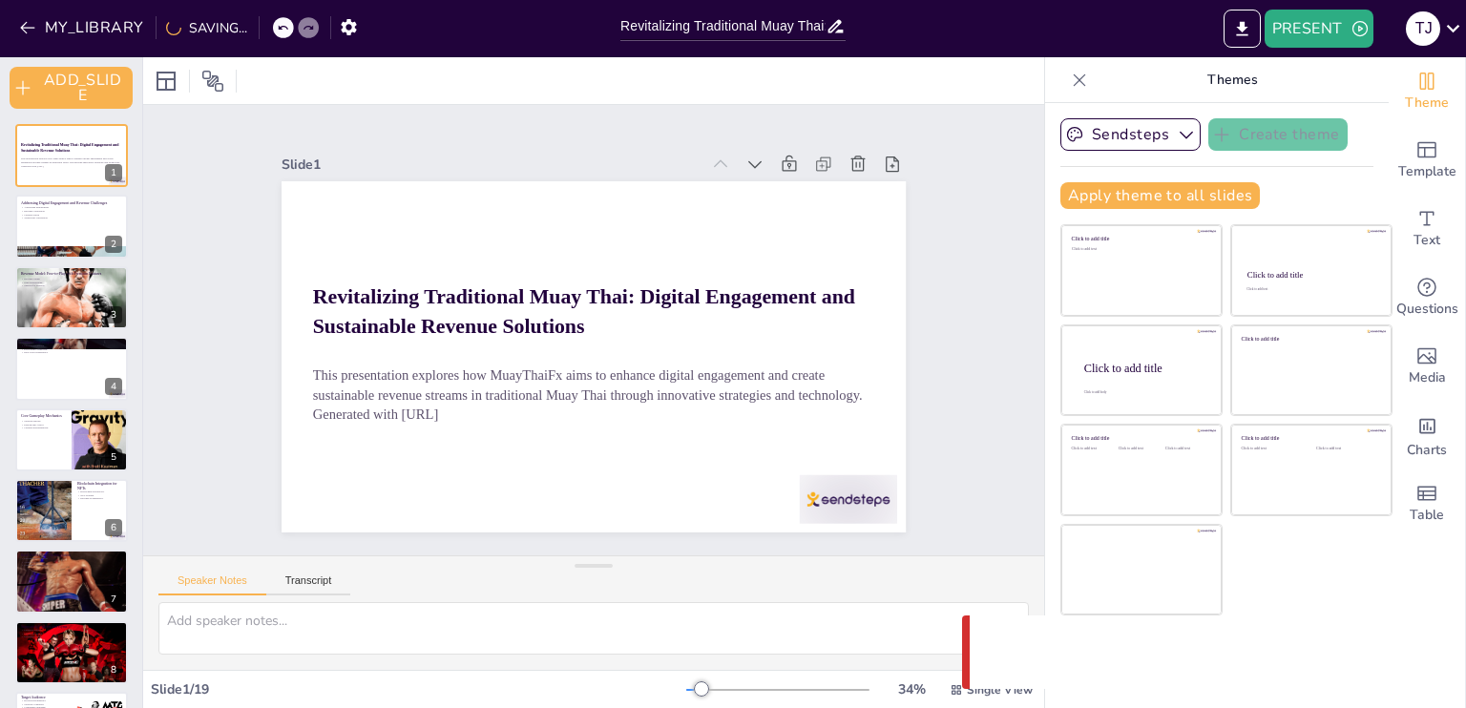
checkbox input "true"
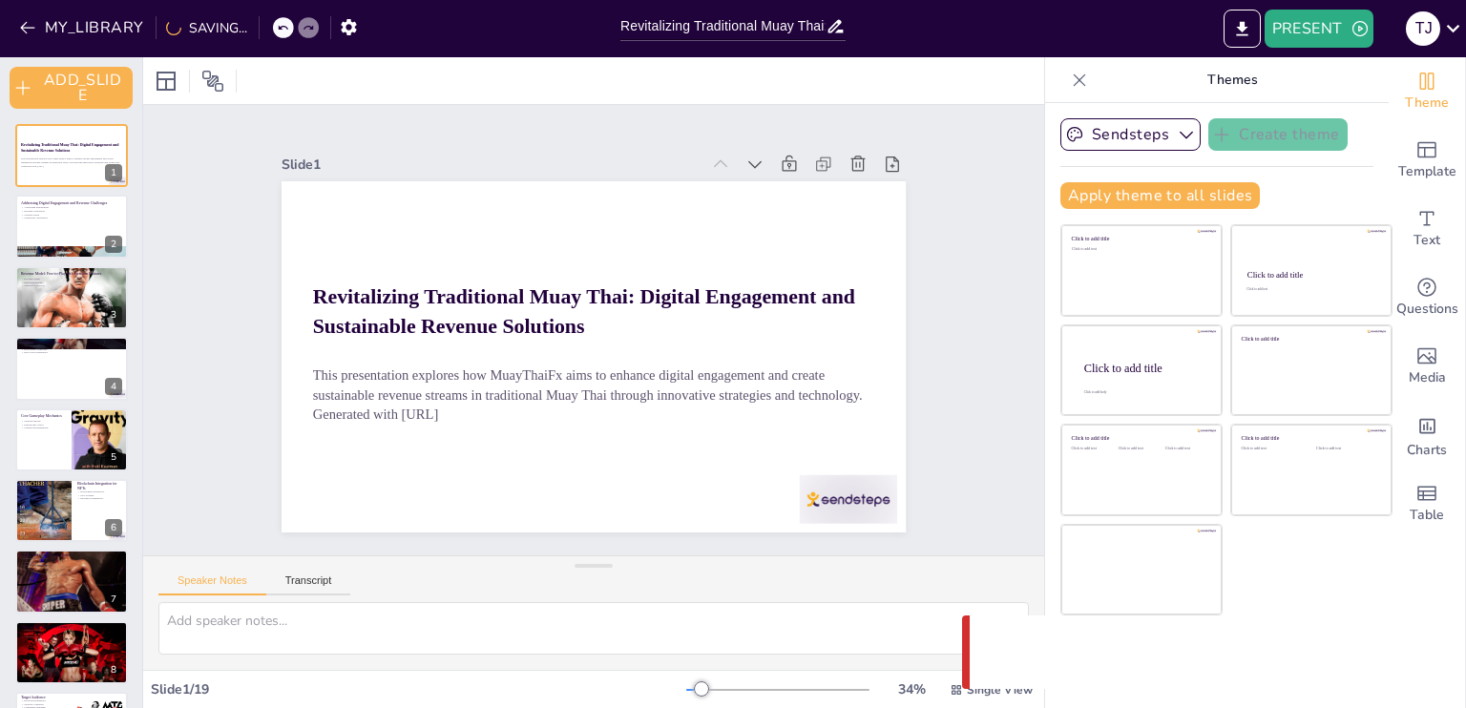
checkbox input "true"
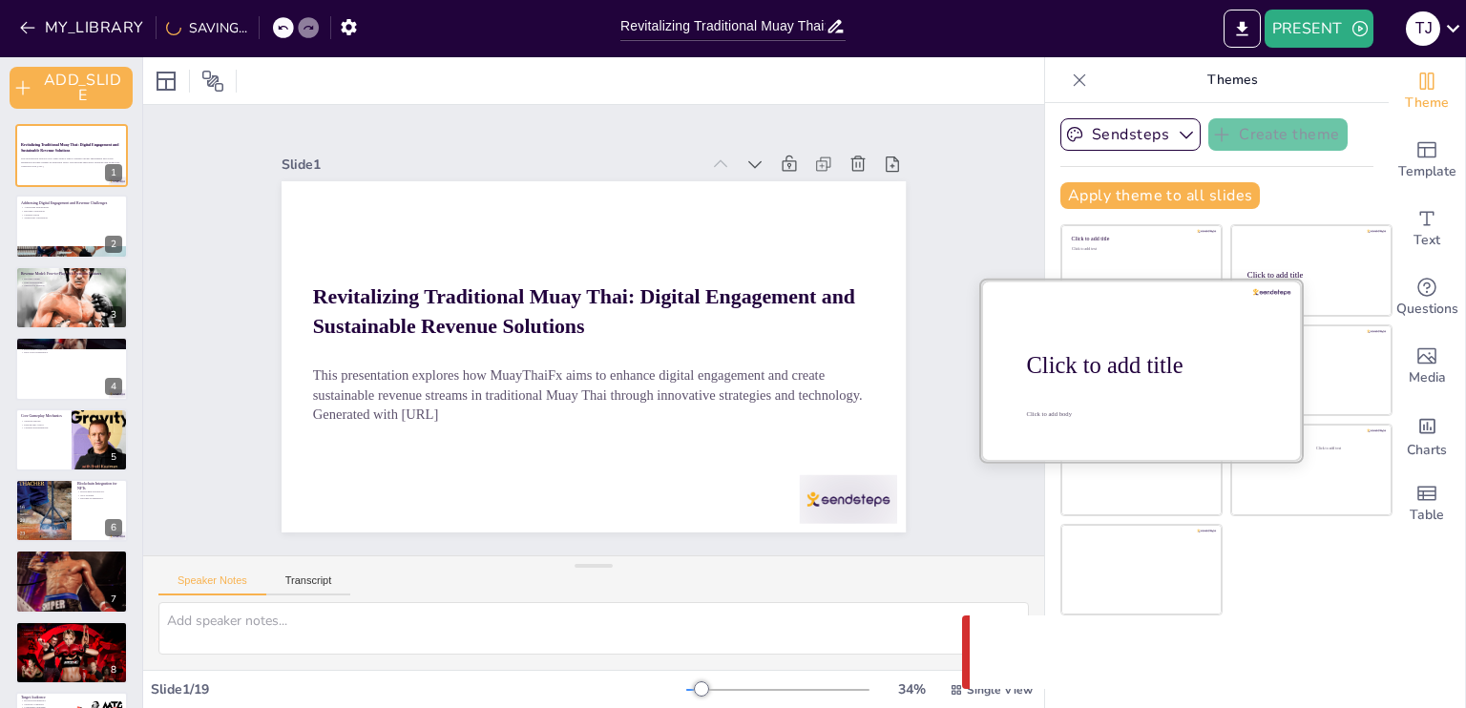
checkbox input "true"
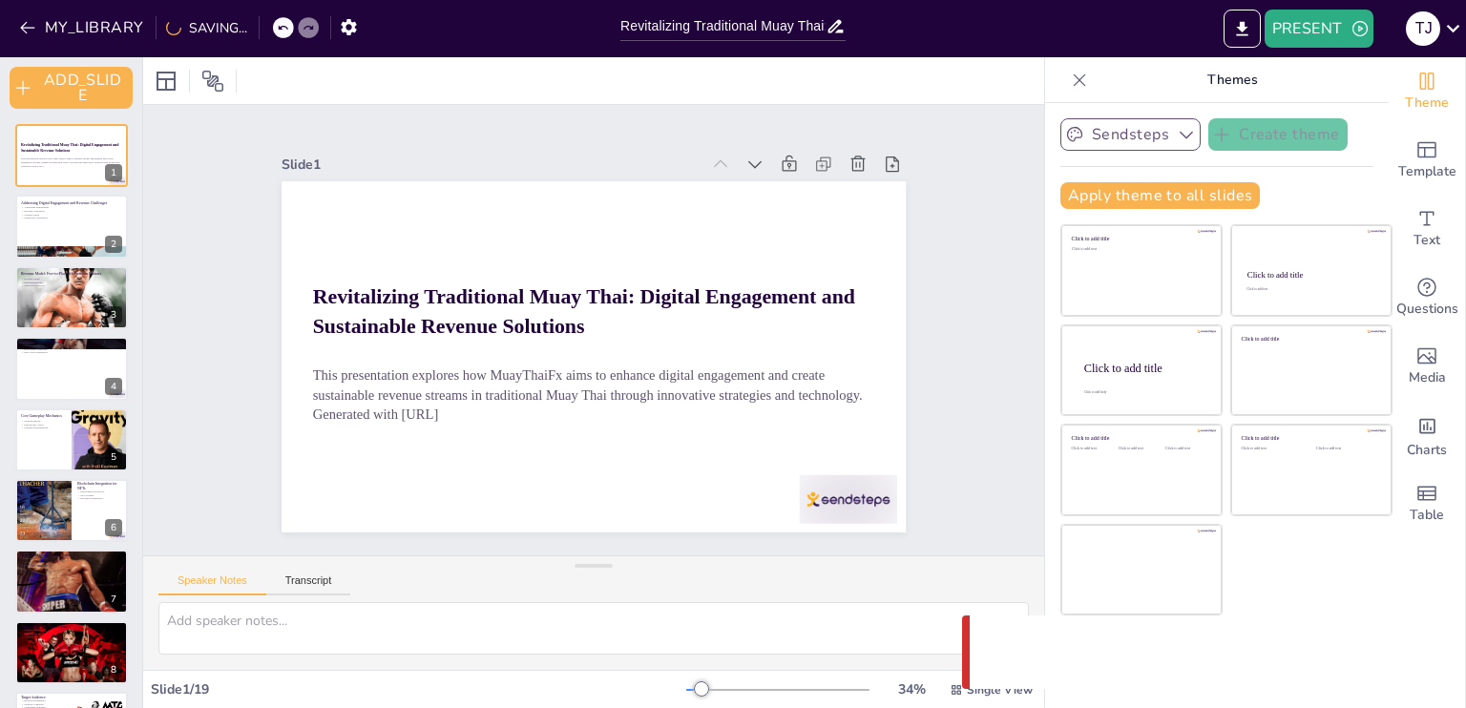
click at [1177, 137] on icon "button" at bounding box center [1186, 134] width 19 height 19
click at [1070, 87] on icon at bounding box center [1079, 80] width 19 height 19
checkbox input "true"
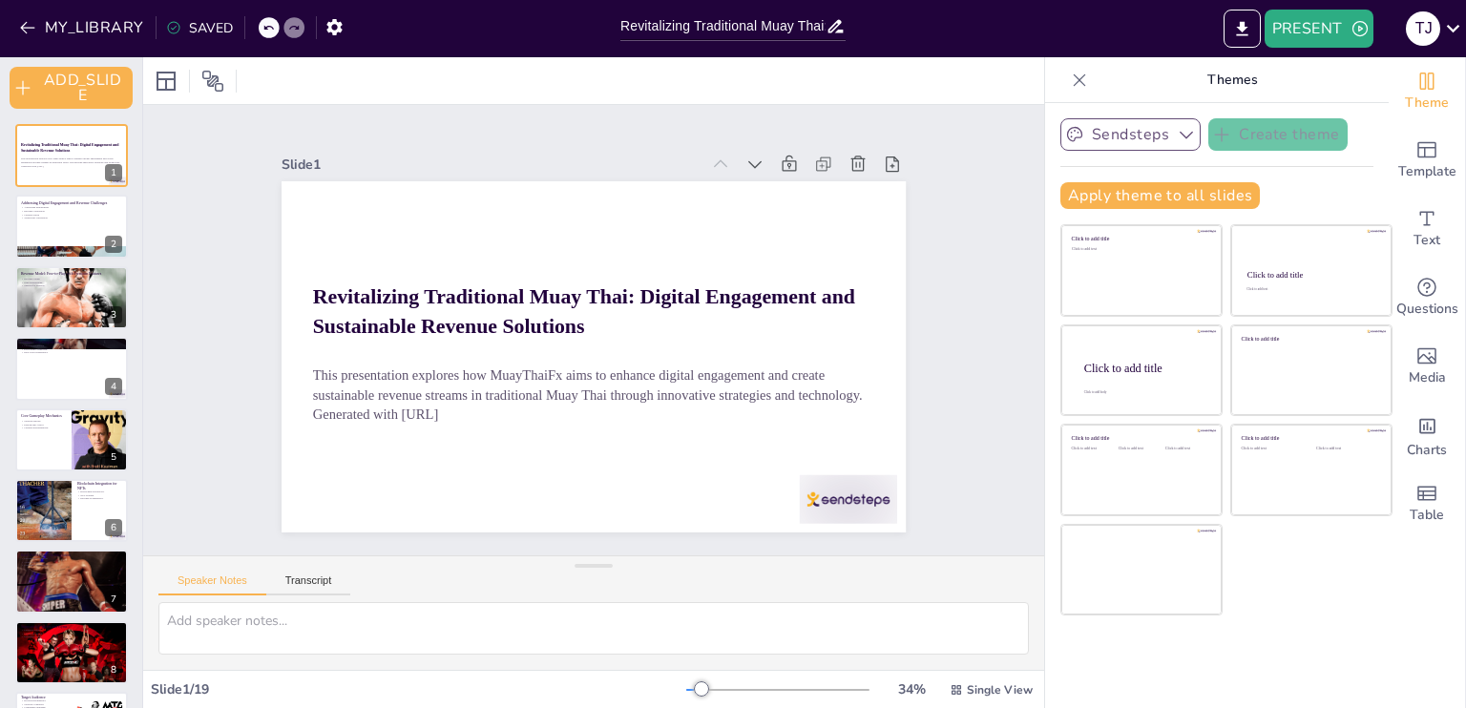
checkbox input "true"
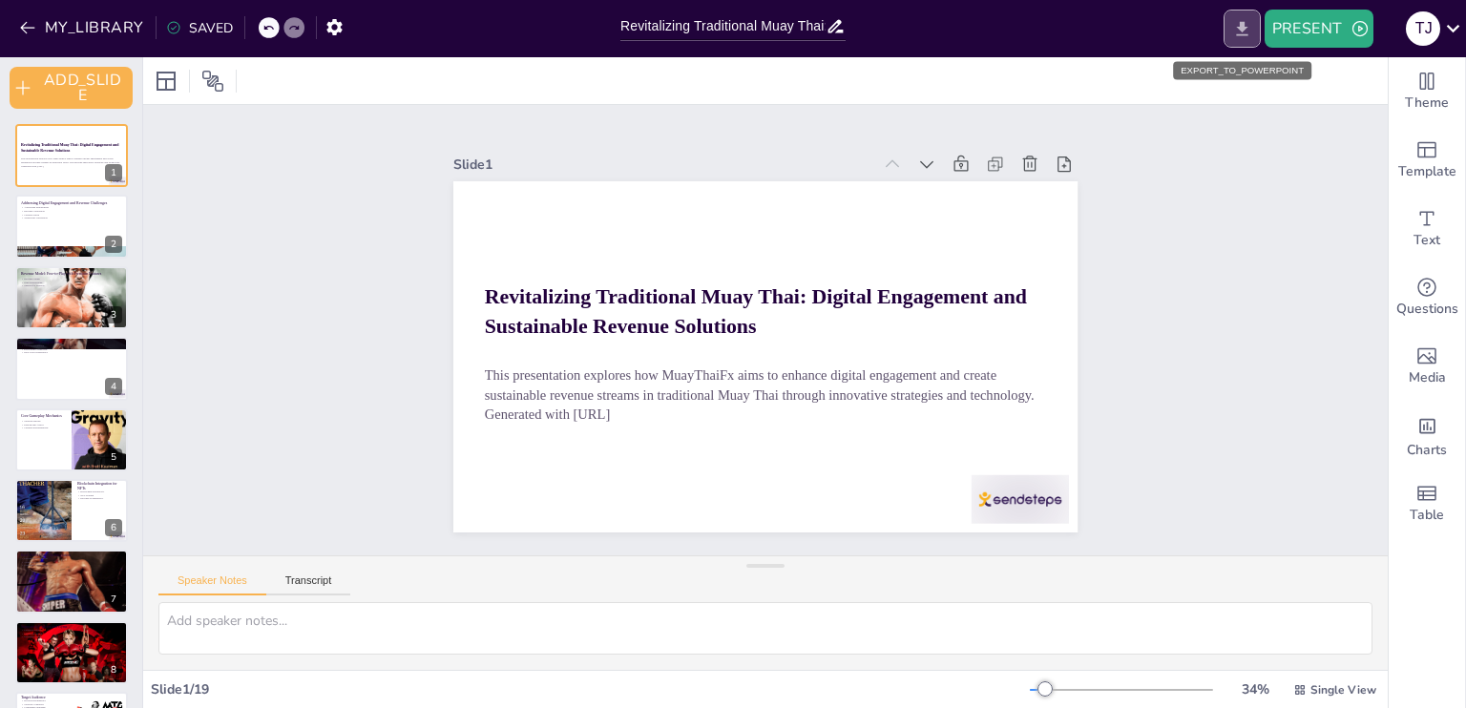
click at [1243, 30] on icon "EXPORT_TO_POWERPOINT" at bounding box center [1241, 28] width 11 height 14
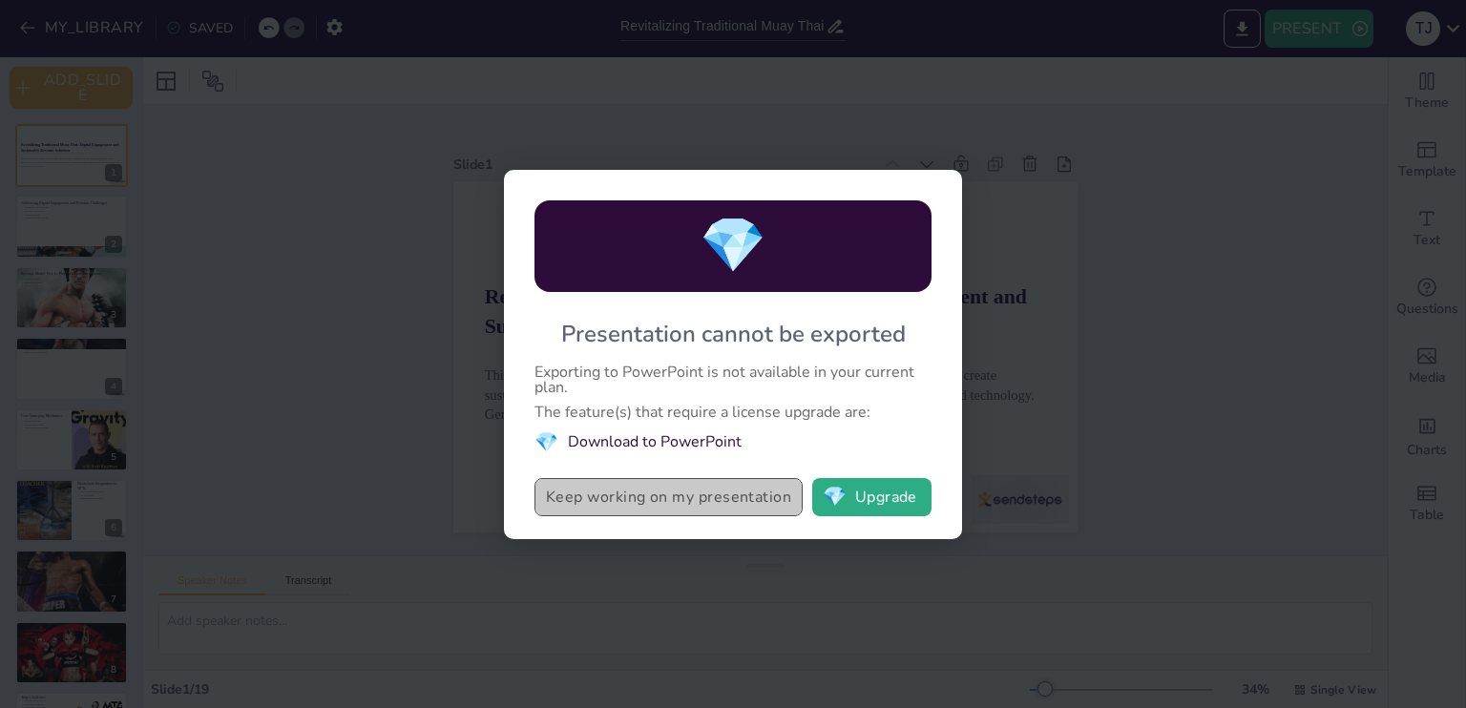
click at [702, 494] on button "Keep working on my presentation" at bounding box center [669, 497] width 268 height 38
checkbox input "true"
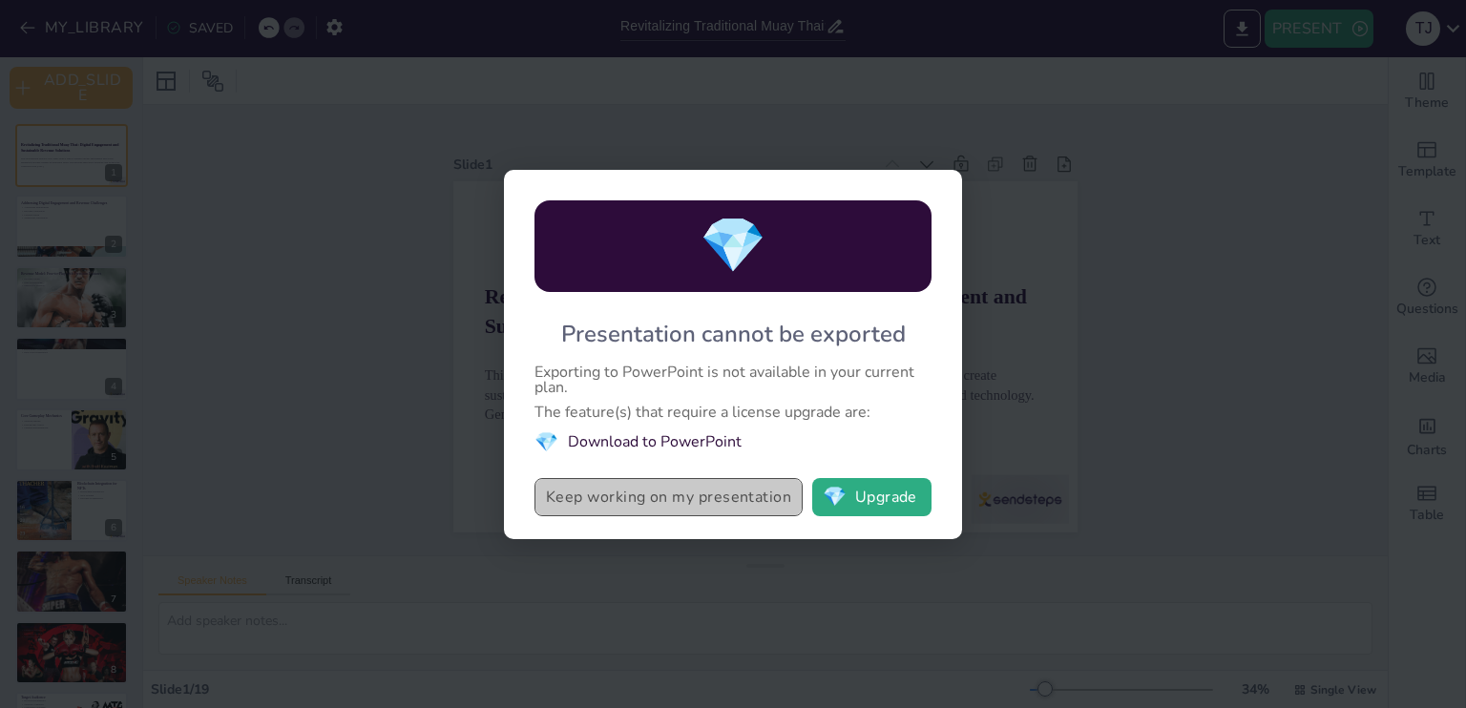
checkbox input "true"
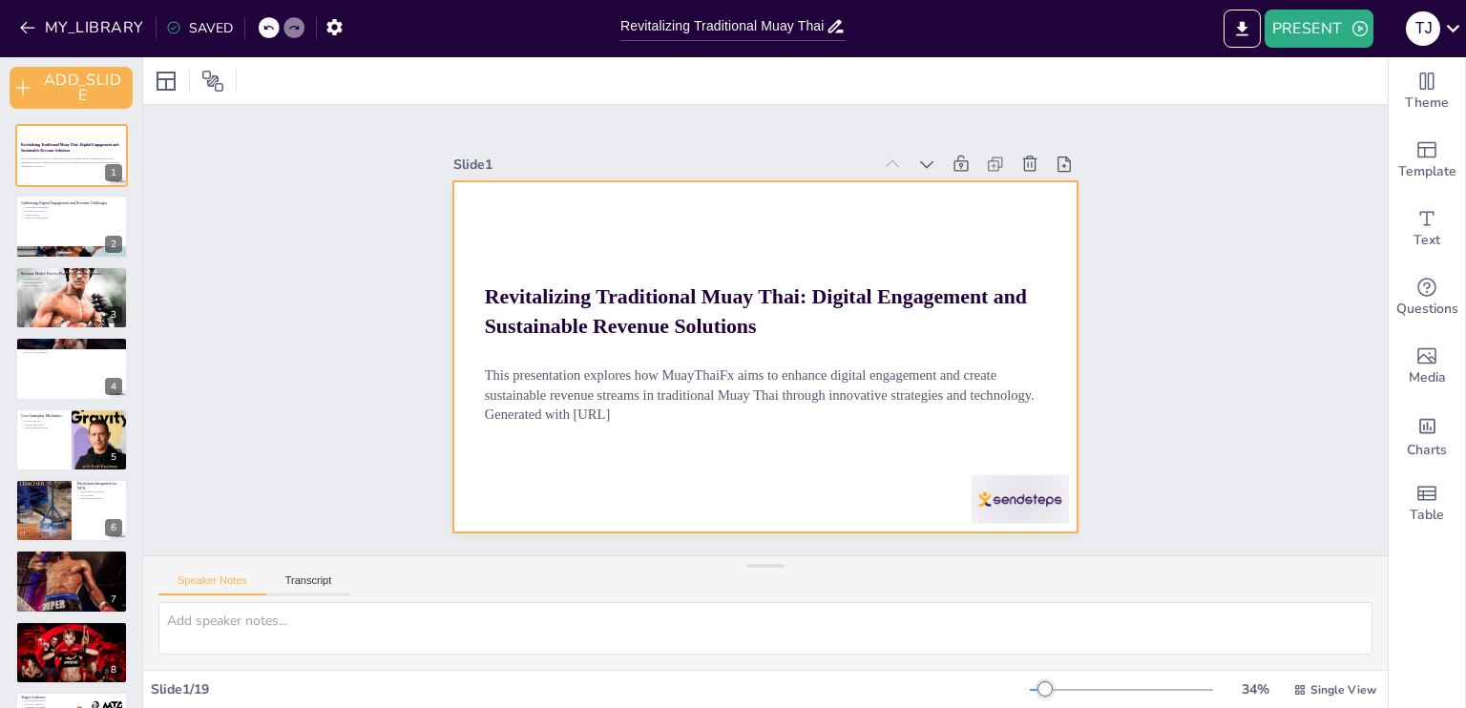
checkbox input "true"
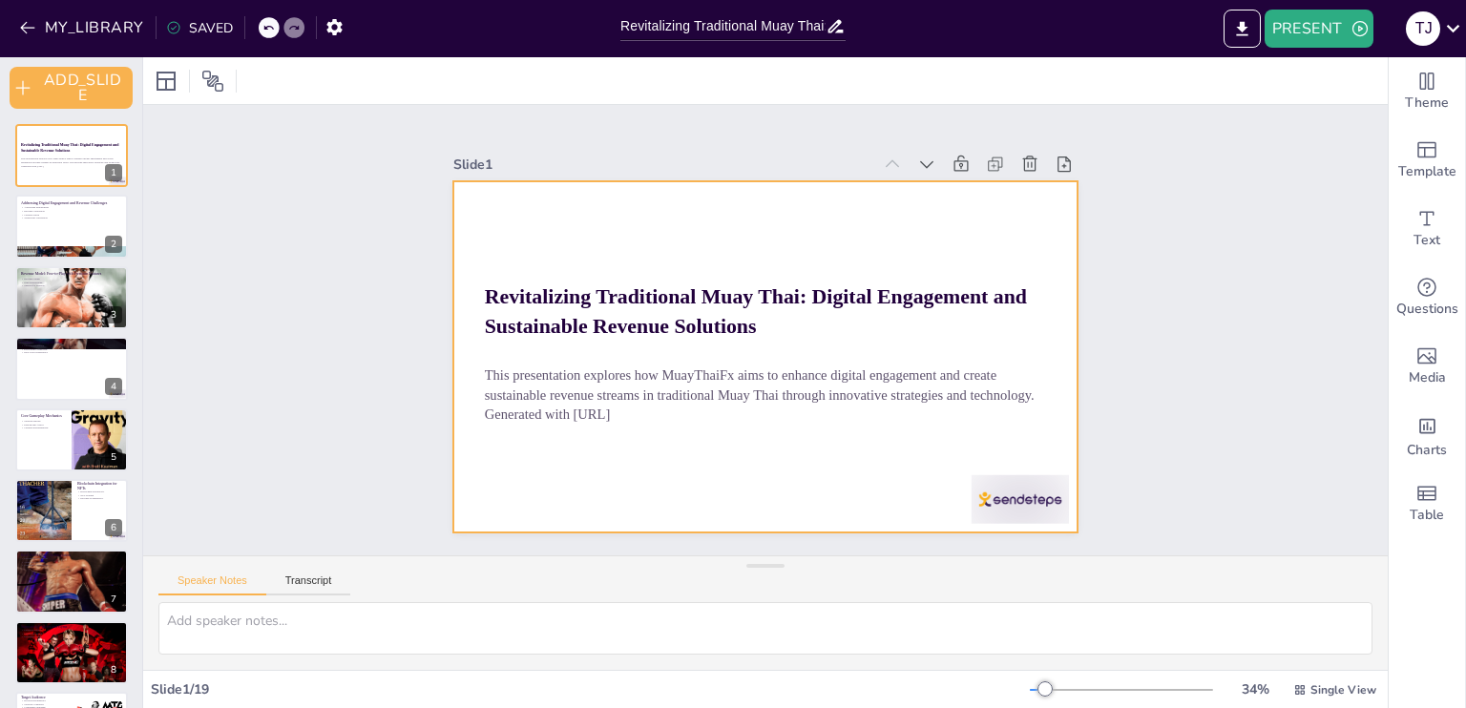
checkbox input "true"
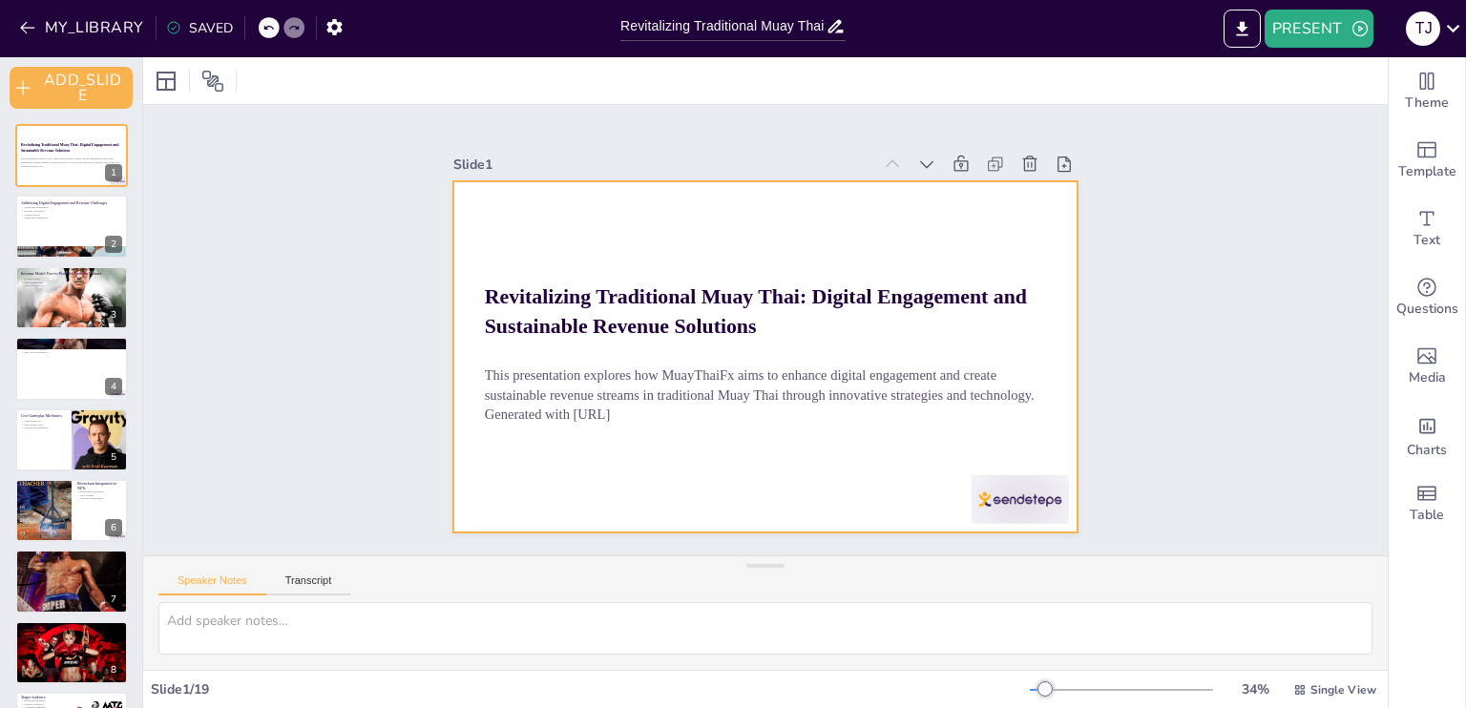
checkbox input "true"
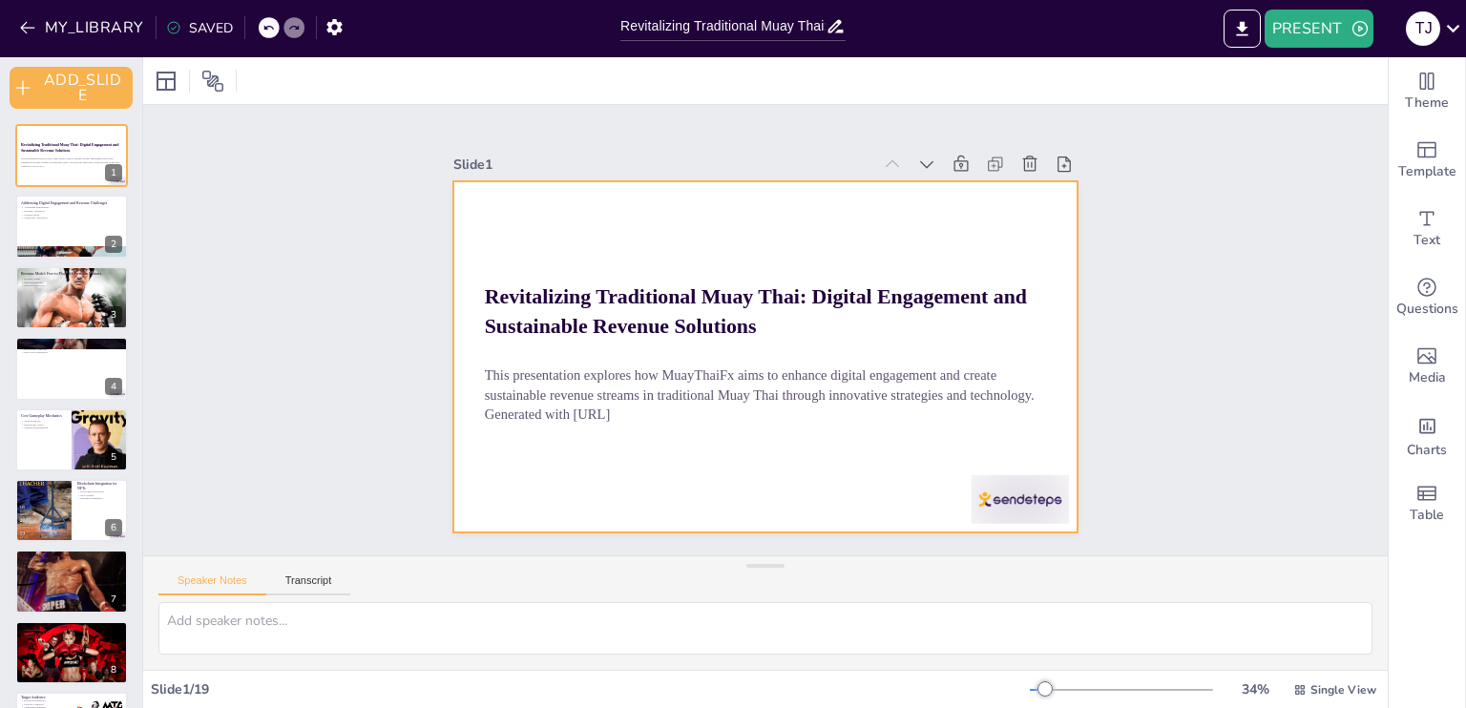
checkbox input "true"
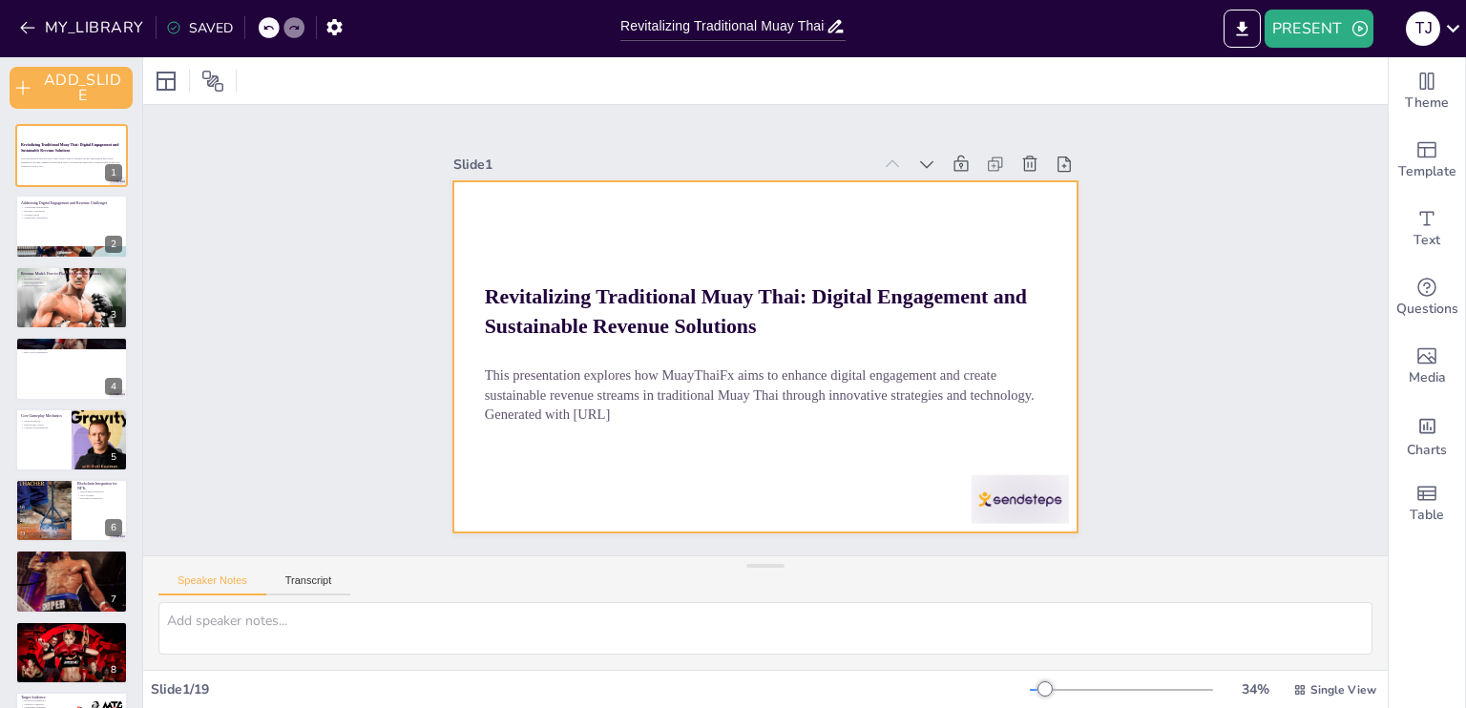
checkbox input "true"
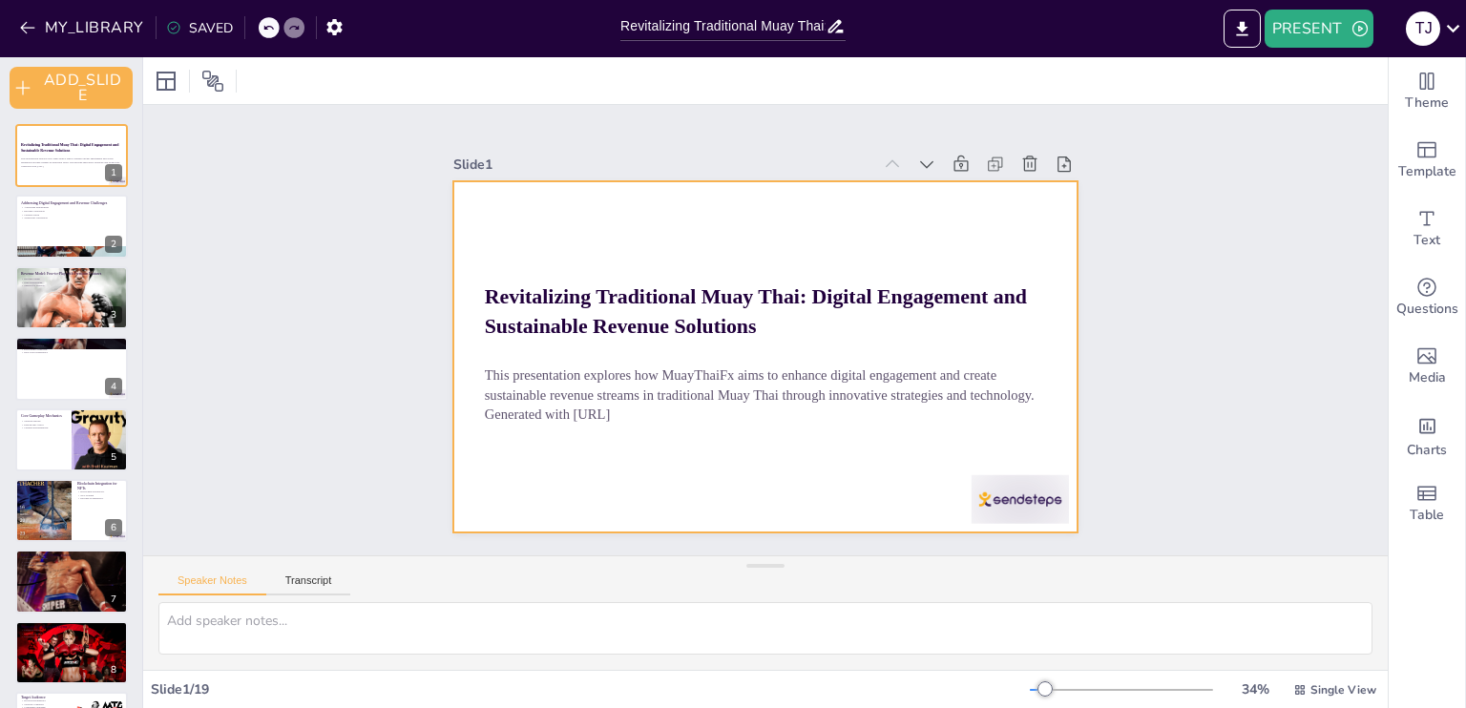
checkbox input "true"
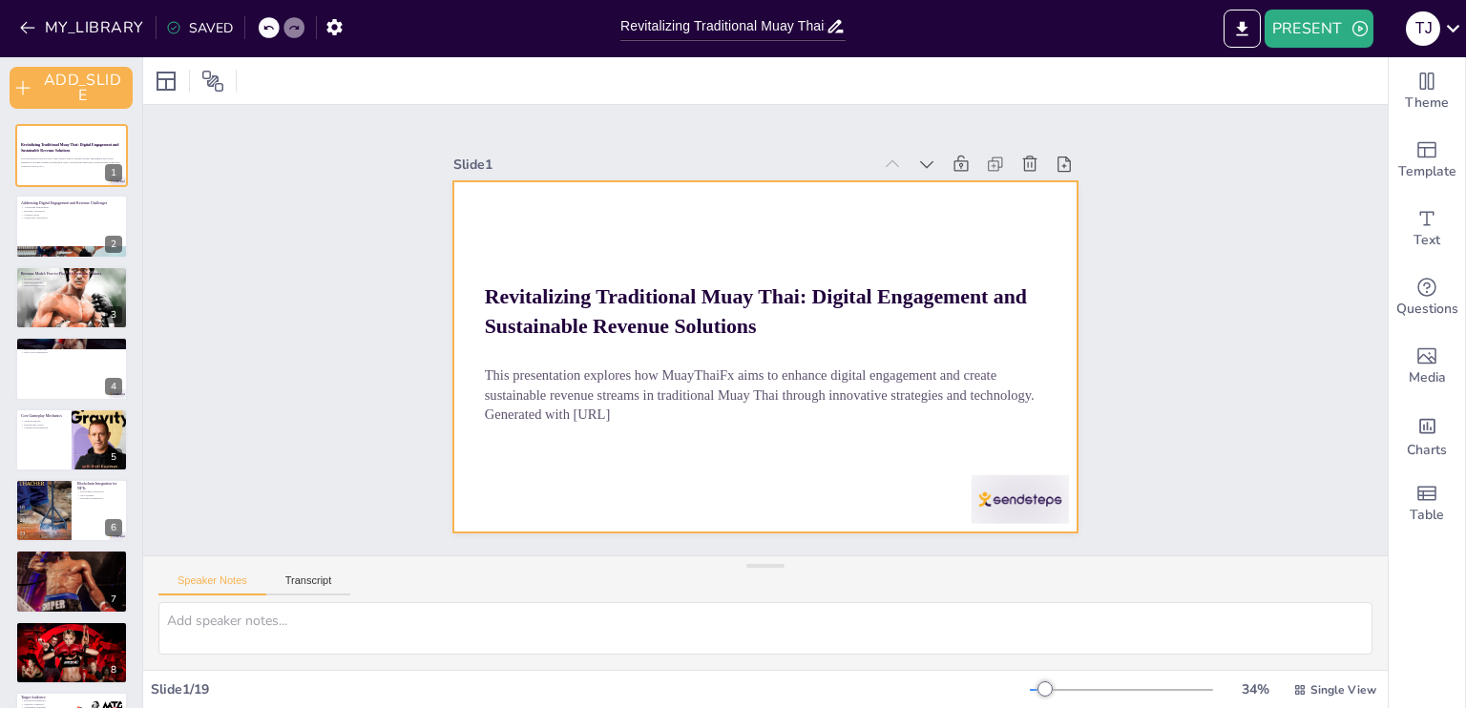
checkbox input "true"
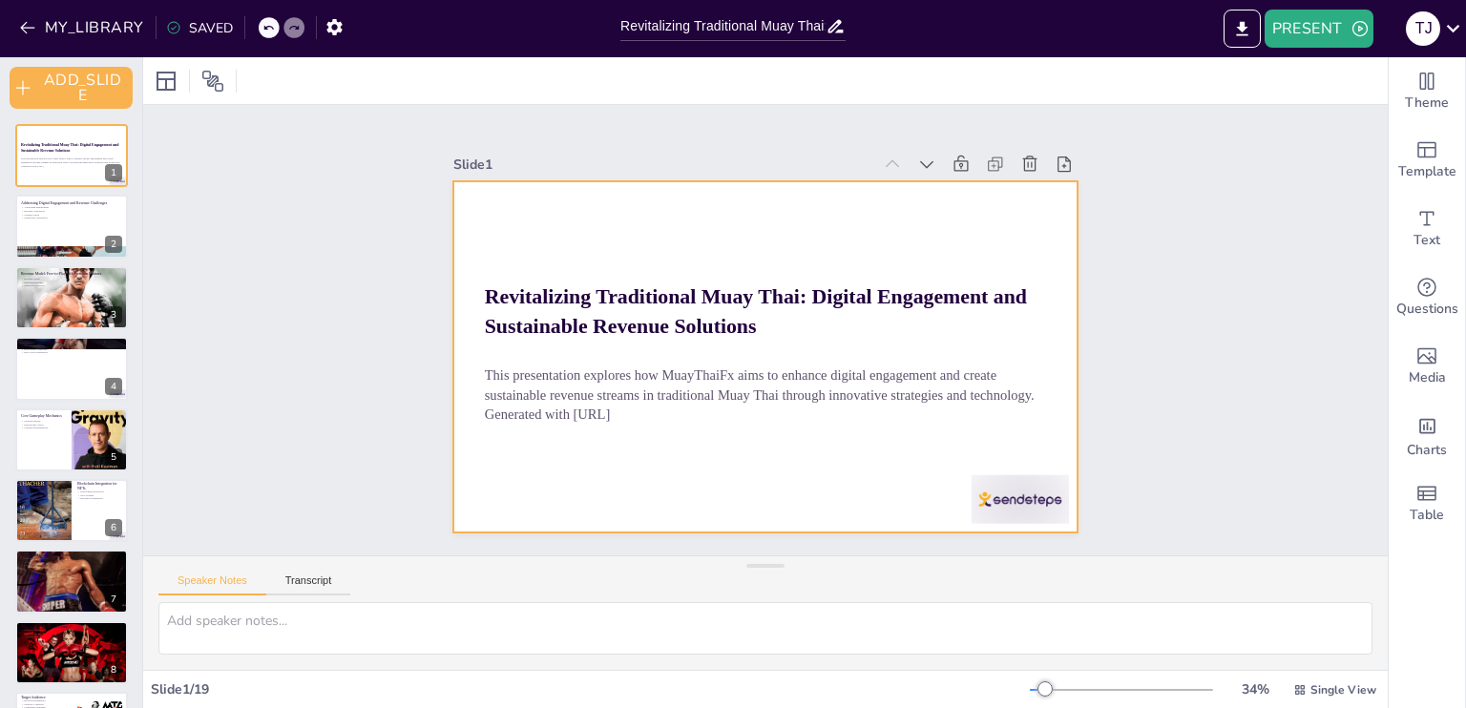
checkbox input "true"
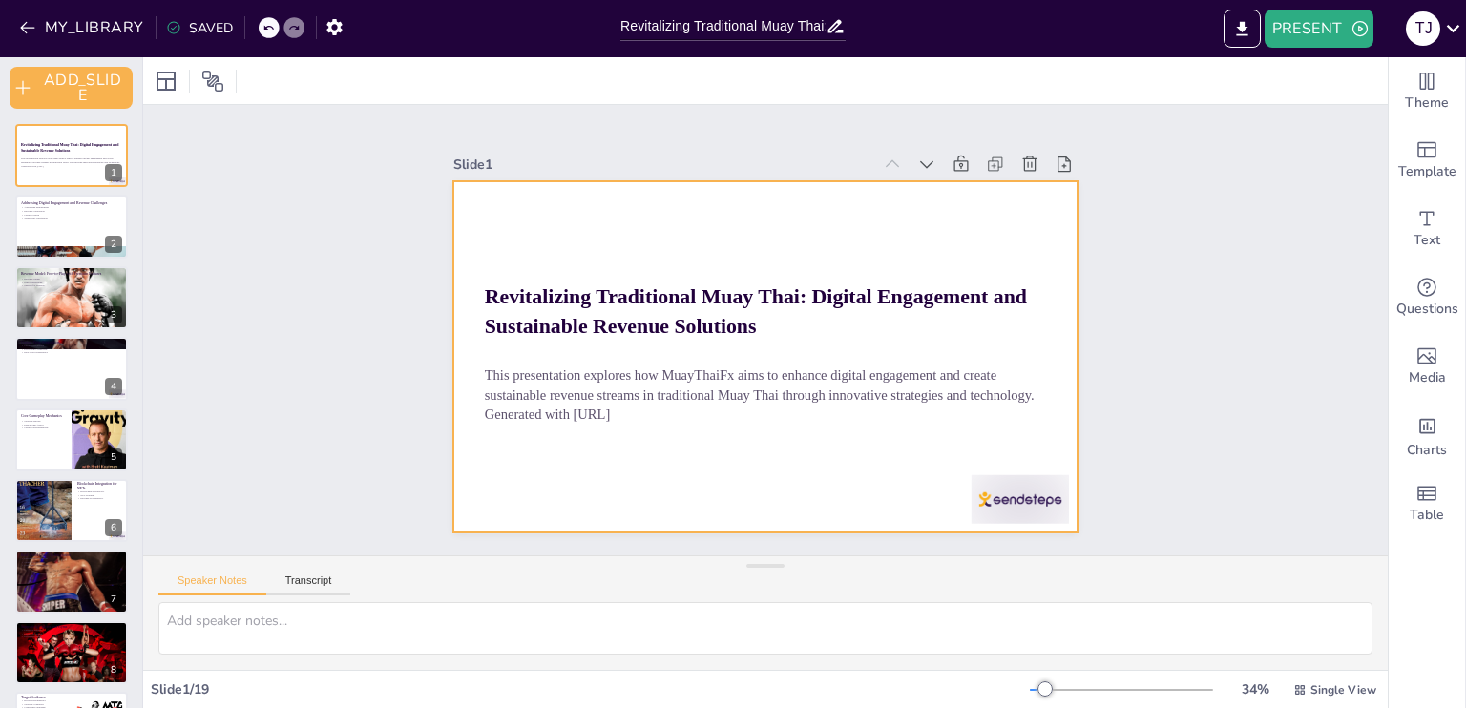
checkbox input "true"
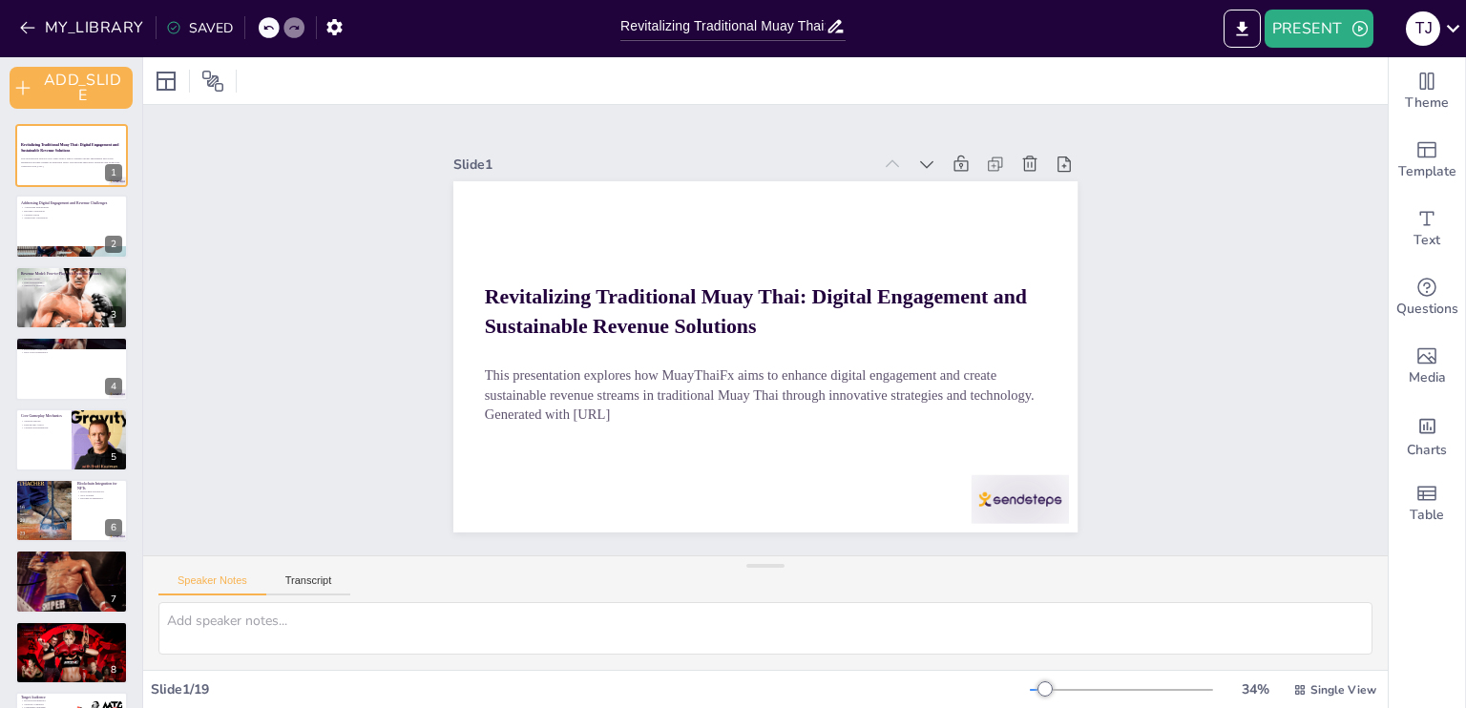
checkbox input "true"
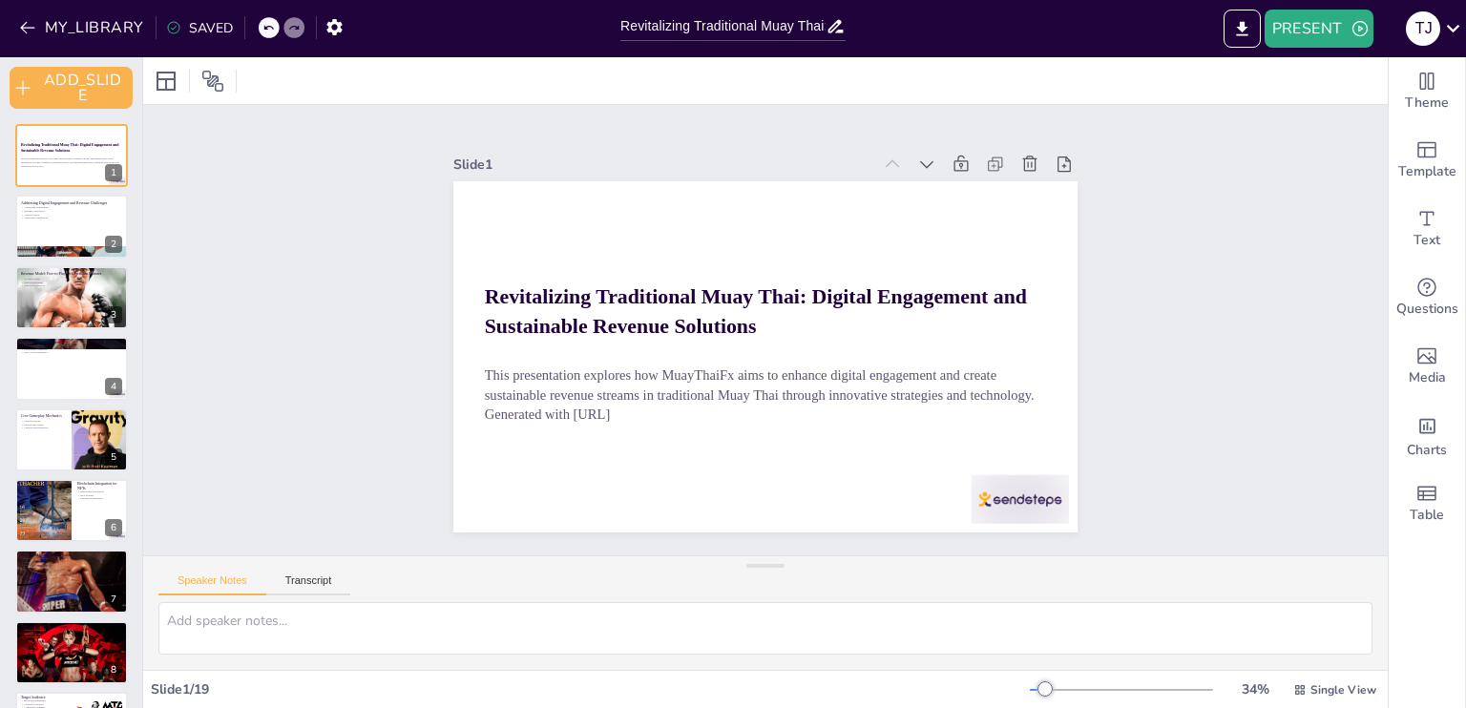
checkbox input "true"
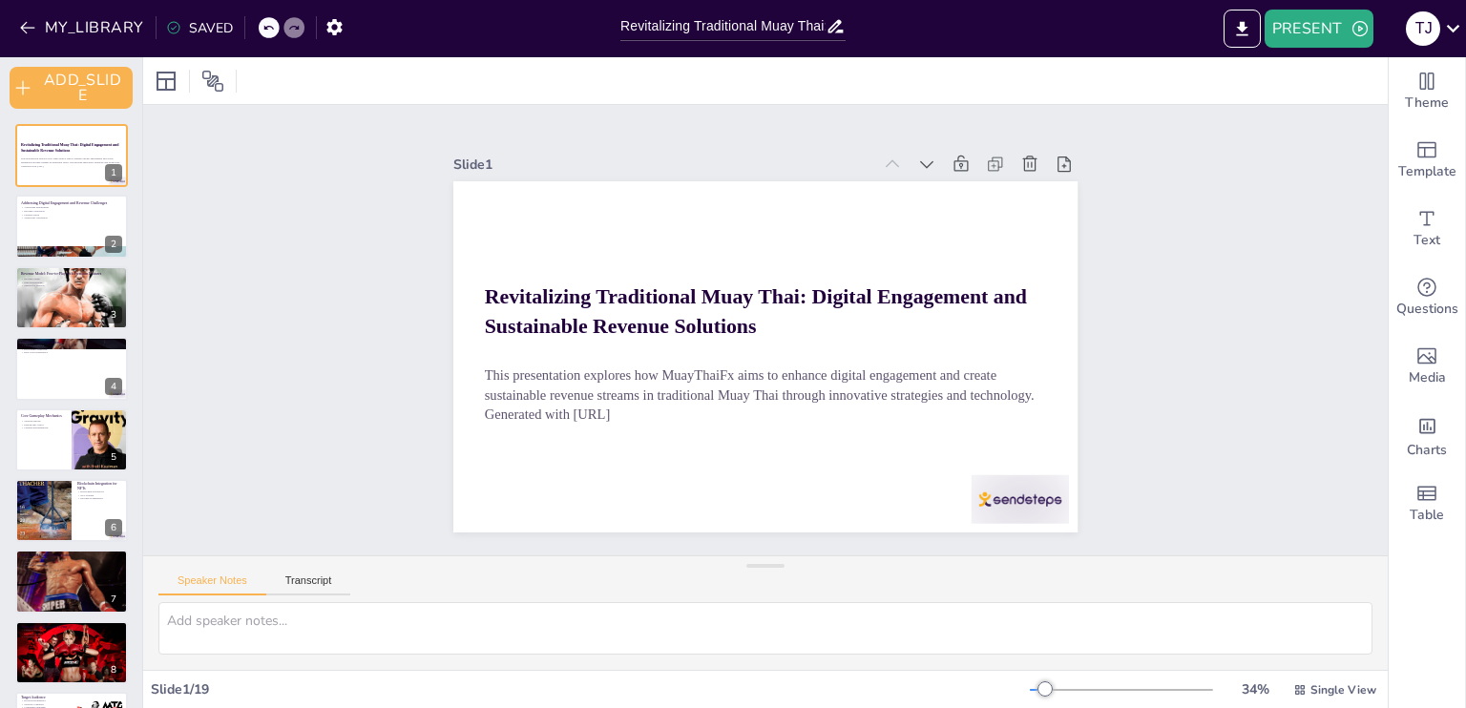
checkbox input "true"
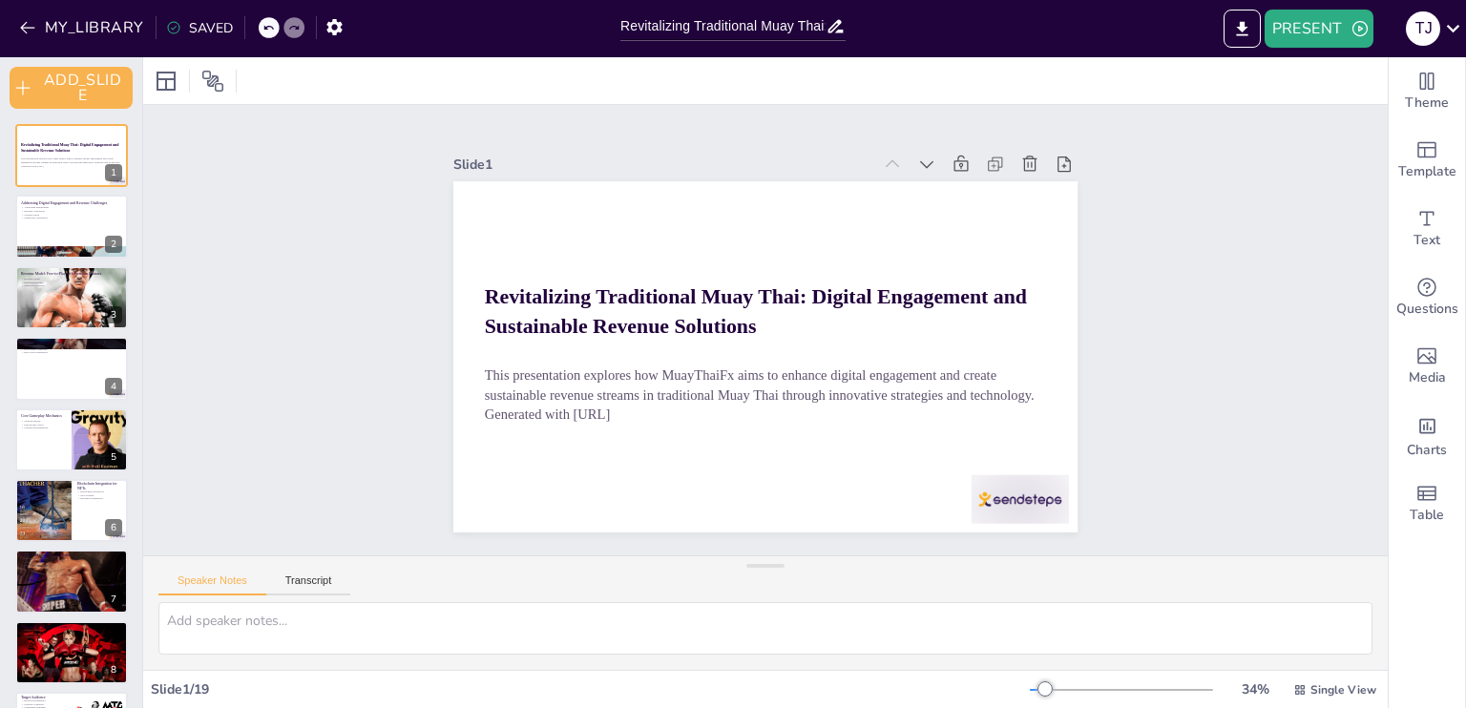
checkbox input "true"
